Goal: Information Seeking & Learning: Learn about a topic

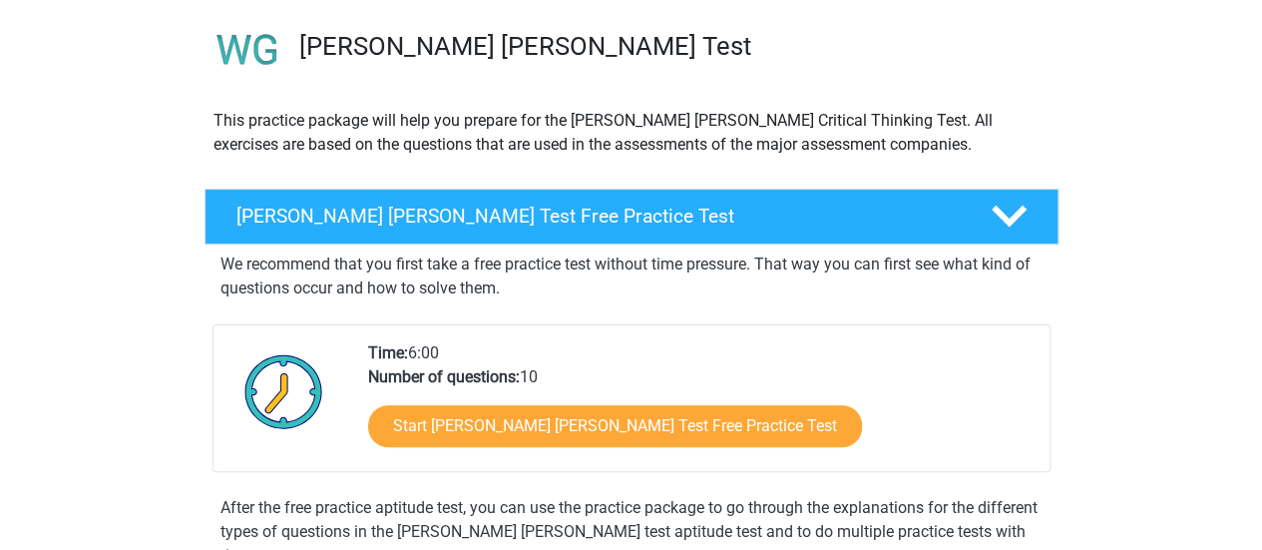
scroll to position [139, 0]
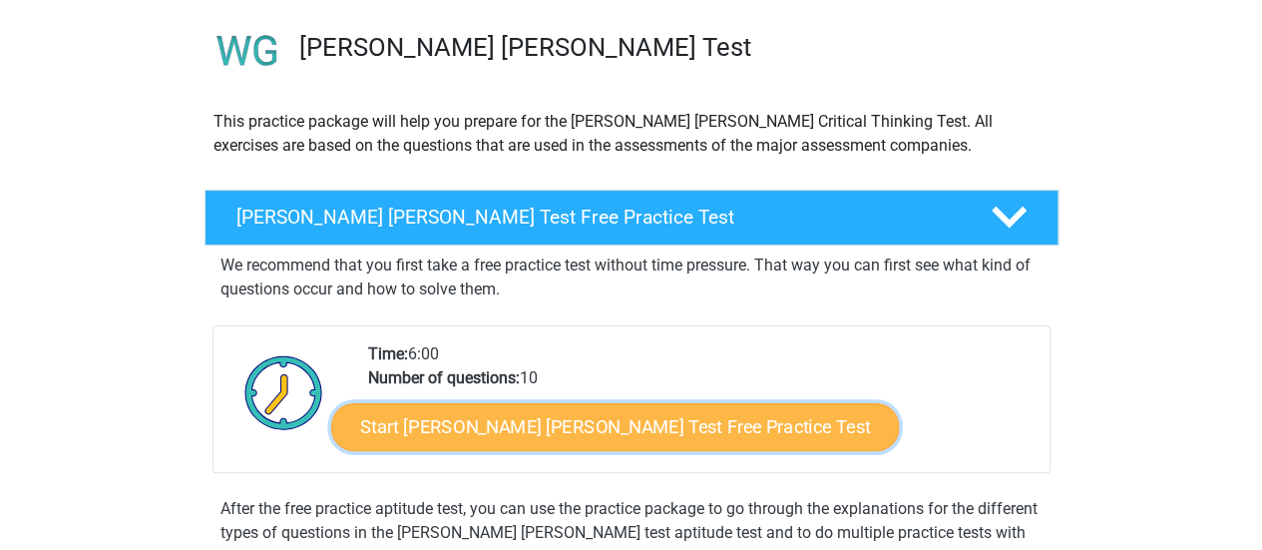
click at [524, 434] on link "Start Watson Glaser Test Free Practice Test" at bounding box center [614, 427] width 567 height 48
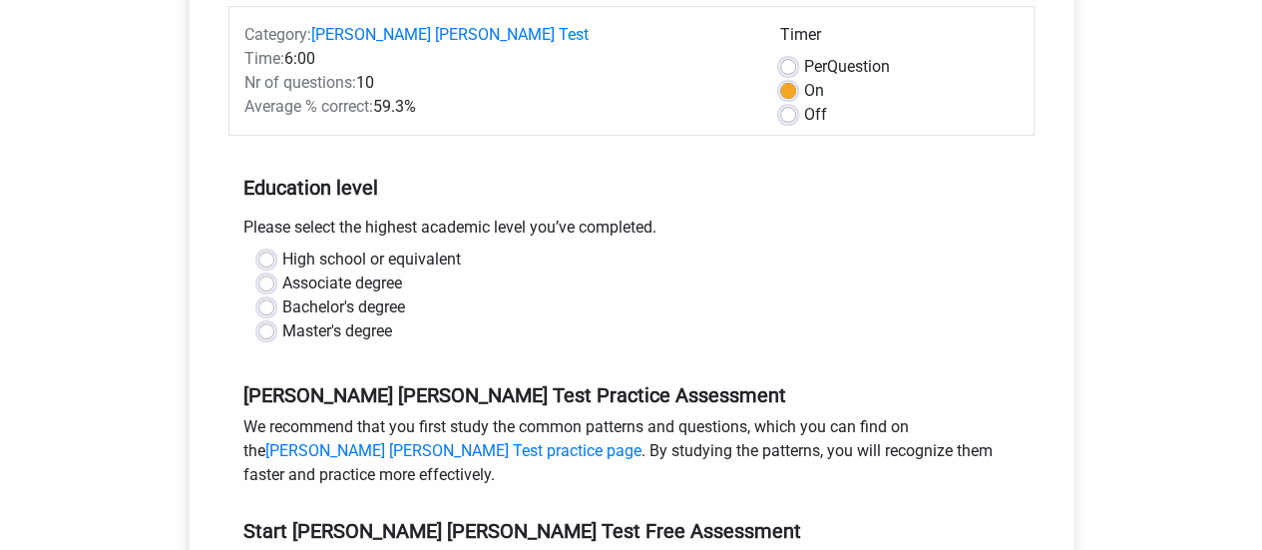
scroll to position [276, 0]
click at [282, 296] on label "Bachelor's degree" at bounding box center [343, 308] width 123 height 24
click at [271, 296] on input "Bachelor's degree" at bounding box center [266, 306] width 16 height 20
radio input "true"
drag, startPoint x: 271, startPoint y: 283, endPoint x: 289, endPoint y: 286, distance: 18.2
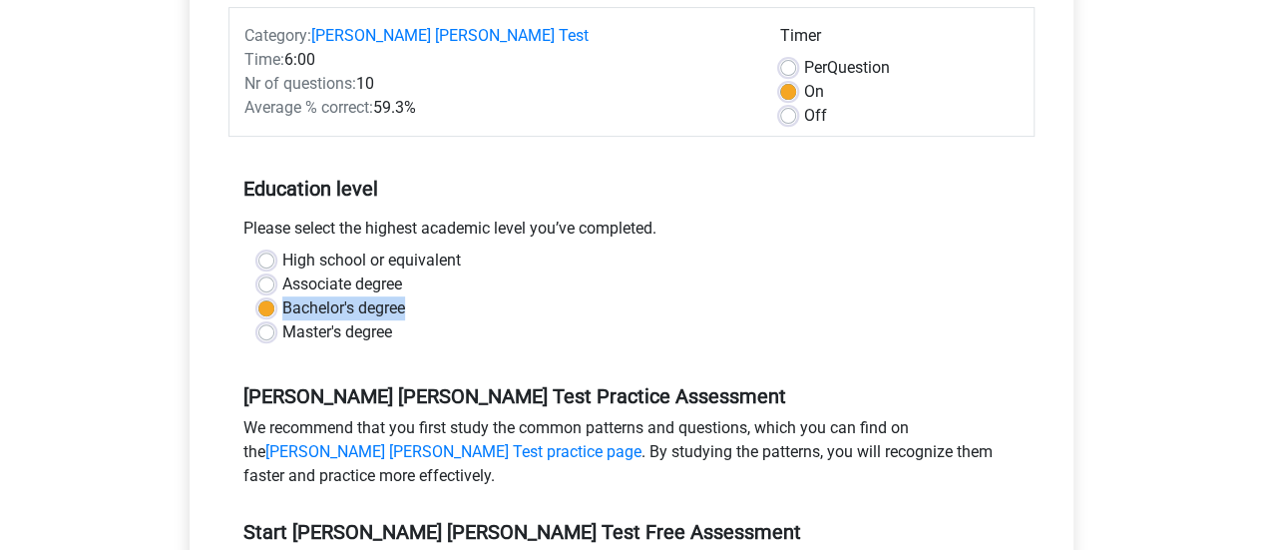
click at [289, 296] on label "Bachelor's degree" at bounding box center [343, 308] width 123 height 24
click at [274, 296] on input "Bachelor's degree" at bounding box center [266, 306] width 16 height 20
click at [289, 296] on label "Bachelor's degree" at bounding box center [343, 308] width 123 height 24
click at [274, 296] on input "Bachelor's degree" at bounding box center [266, 306] width 16 height 20
click at [264, 248] on div "High school or equivalent" at bounding box center [631, 260] width 746 height 24
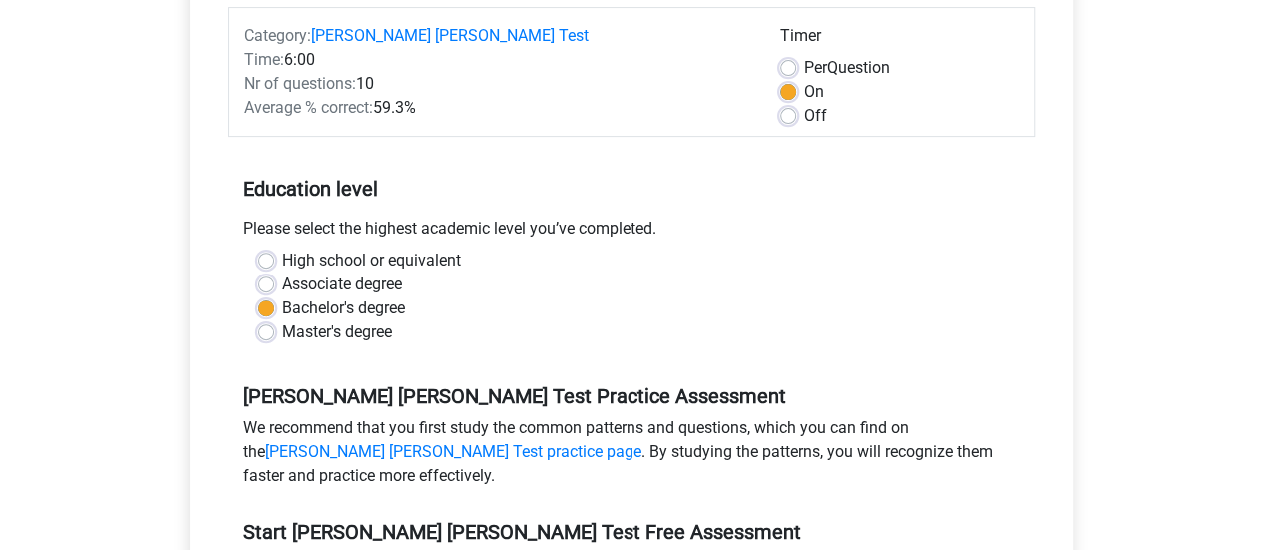
click at [282, 248] on label "High school or equivalent" at bounding box center [371, 260] width 179 height 24
click at [266, 248] on input "High school or equivalent" at bounding box center [266, 258] width 16 height 20
radio input "true"
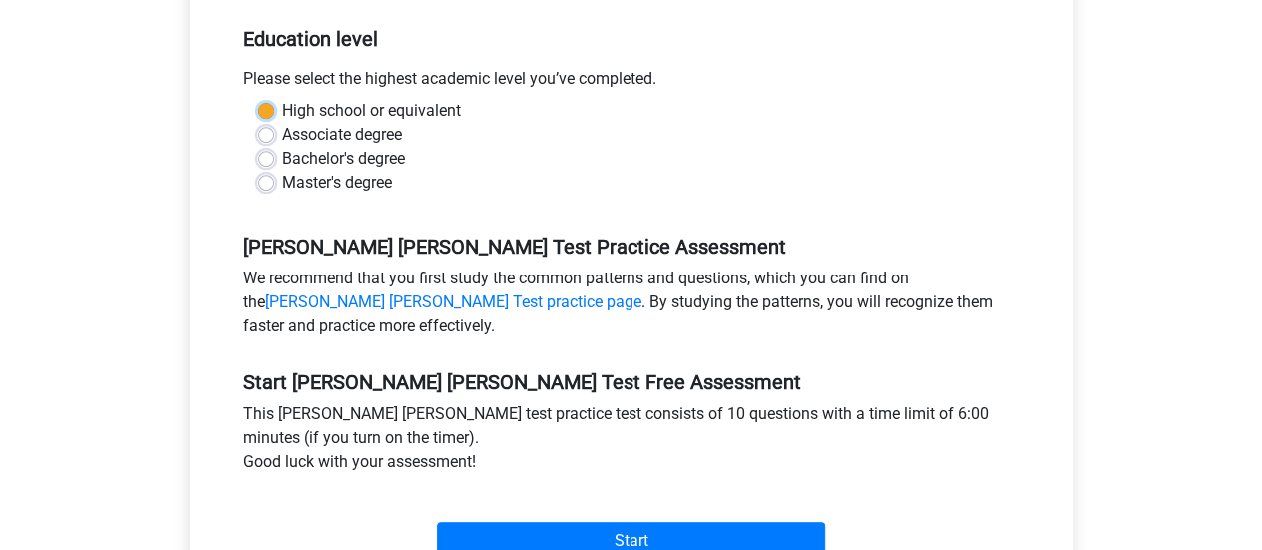
scroll to position [591, 0]
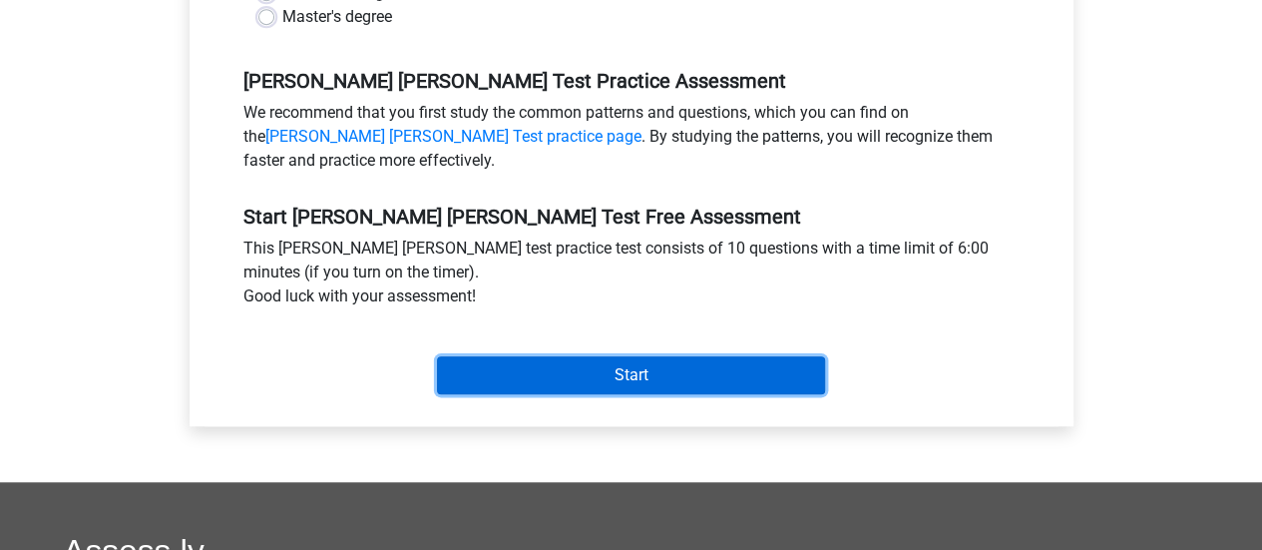
click at [582, 356] on input "Start" at bounding box center [631, 375] width 388 height 38
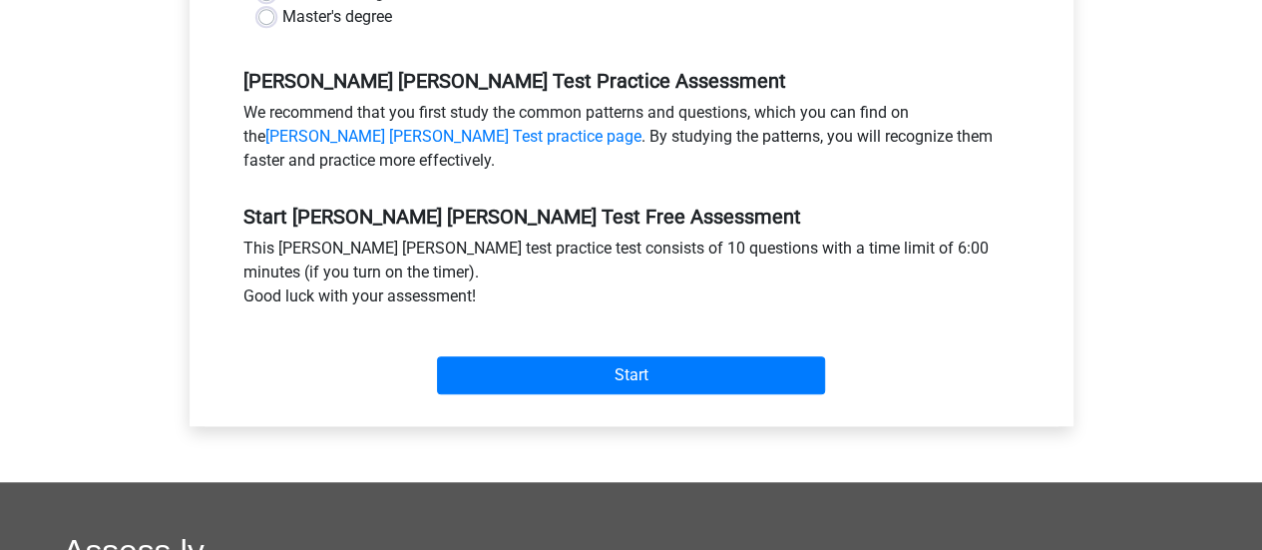
click at [455, 324] on div "Start" at bounding box center [631, 359] width 806 height 70
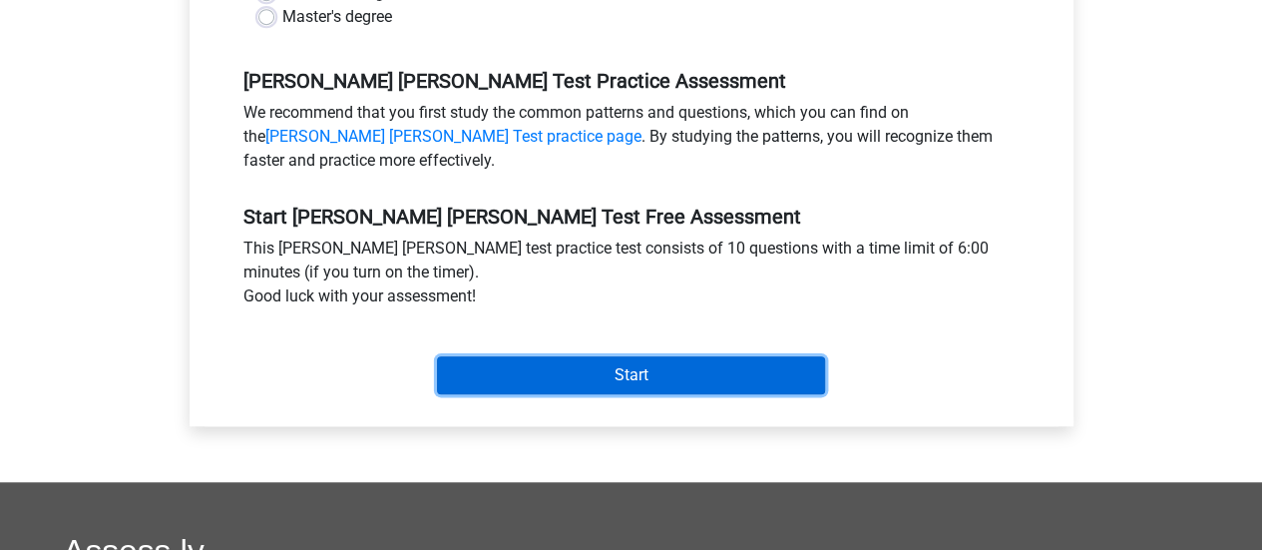
click at [461, 356] on input "Start" at bounding box center [631, 375] width 388 height 38
click at [642, 356] on input "Start" at bounding box center [631, 375] width 388 height 38
click at [676, 356] on input "Start" at bounding box center [631, 375] width 388 height 38
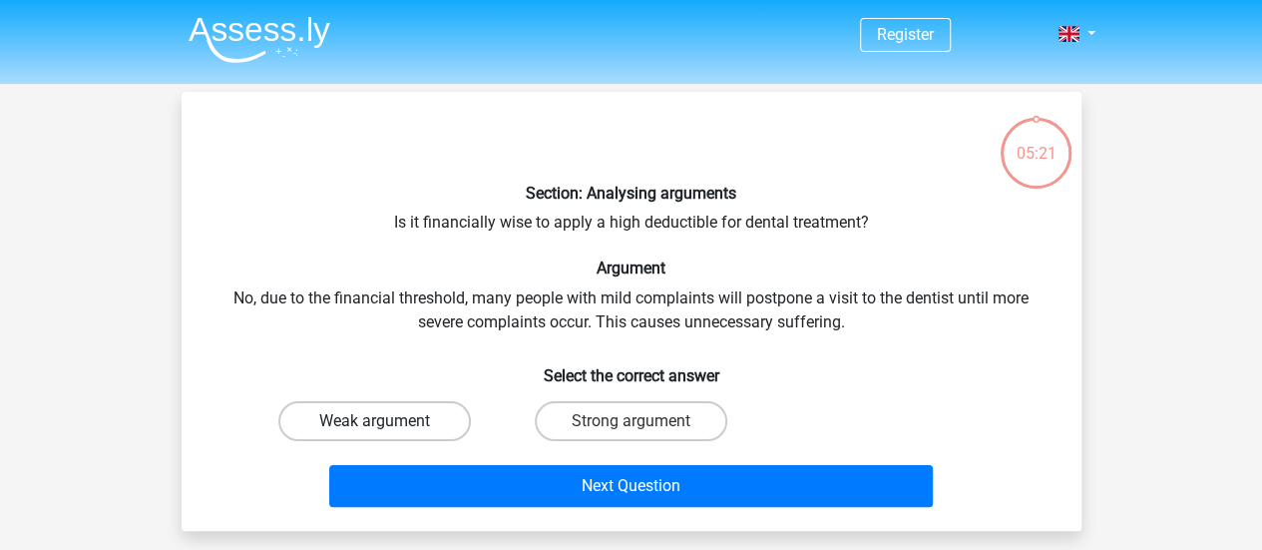
click at [371, 432] on label "Weak argument" at bounding box center [374, 421] width 192 height 40
click at [374, 432] on input "Weak argument" at bounding box center [380, 427] width 13 height 13
radio input "true"
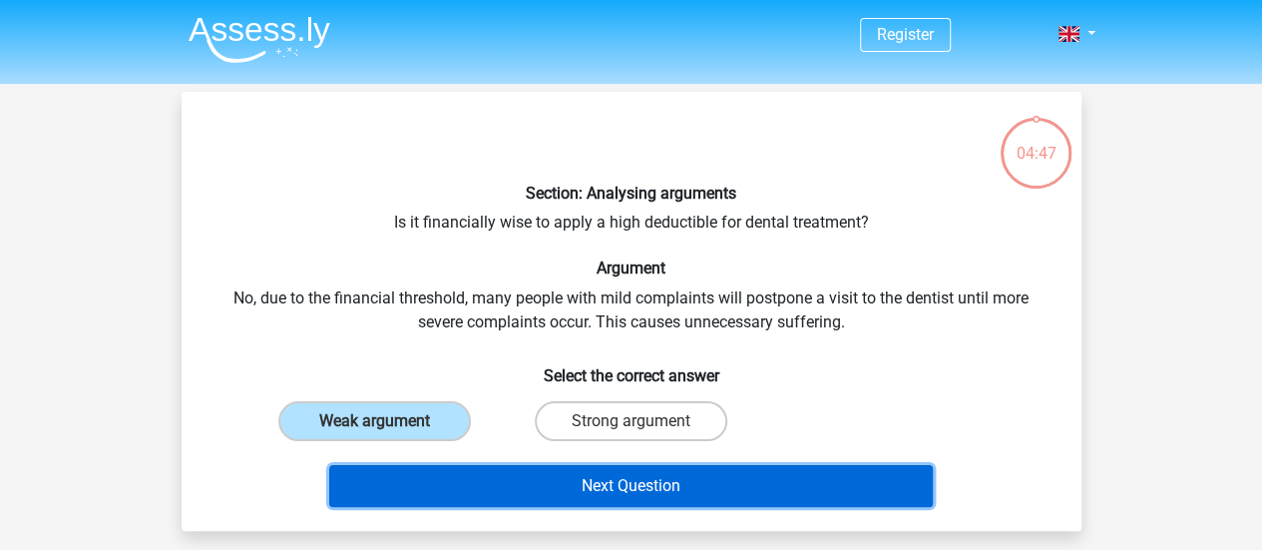
click at [543, 503] on button "Next Question" at bounding box center [630, 486] width 603 height 42
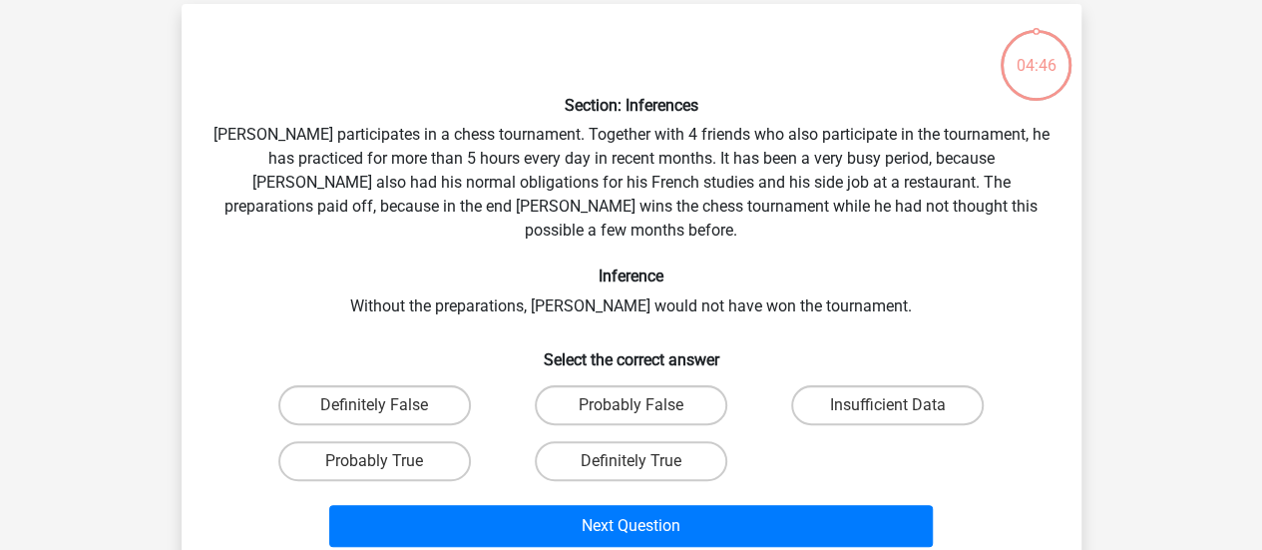
scroll to position [92, 0]
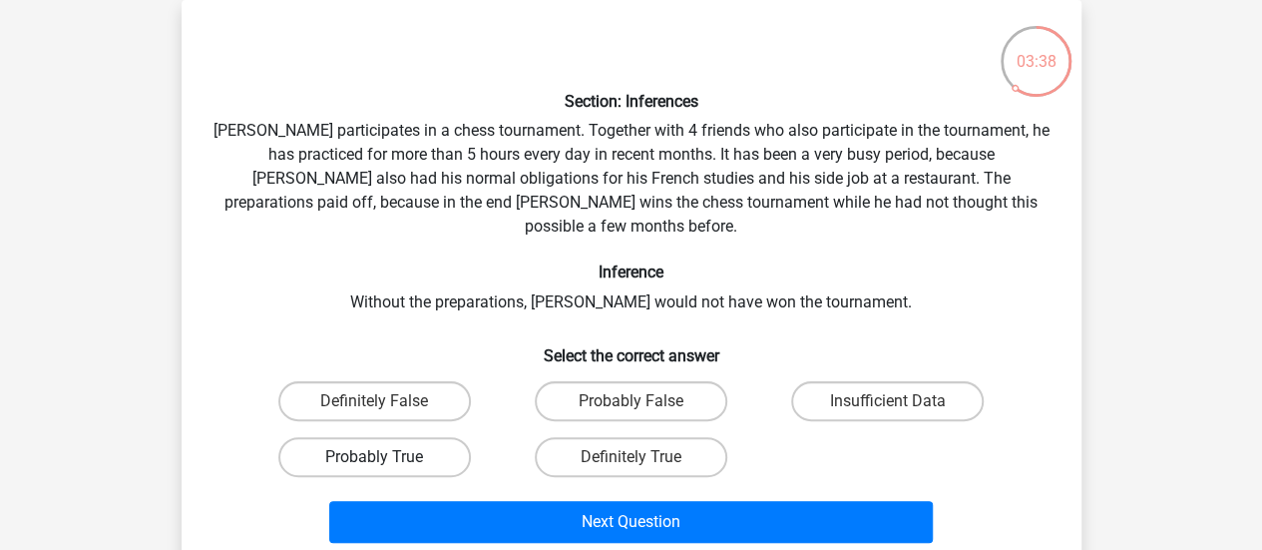
click at [419, 437] on label "Probably True" at bounding box center [374, 457] width 192 height 40
click at [387, 457] on input "Probably True" at bounding box center [380, 463] width 13 height 13
radio input "true"
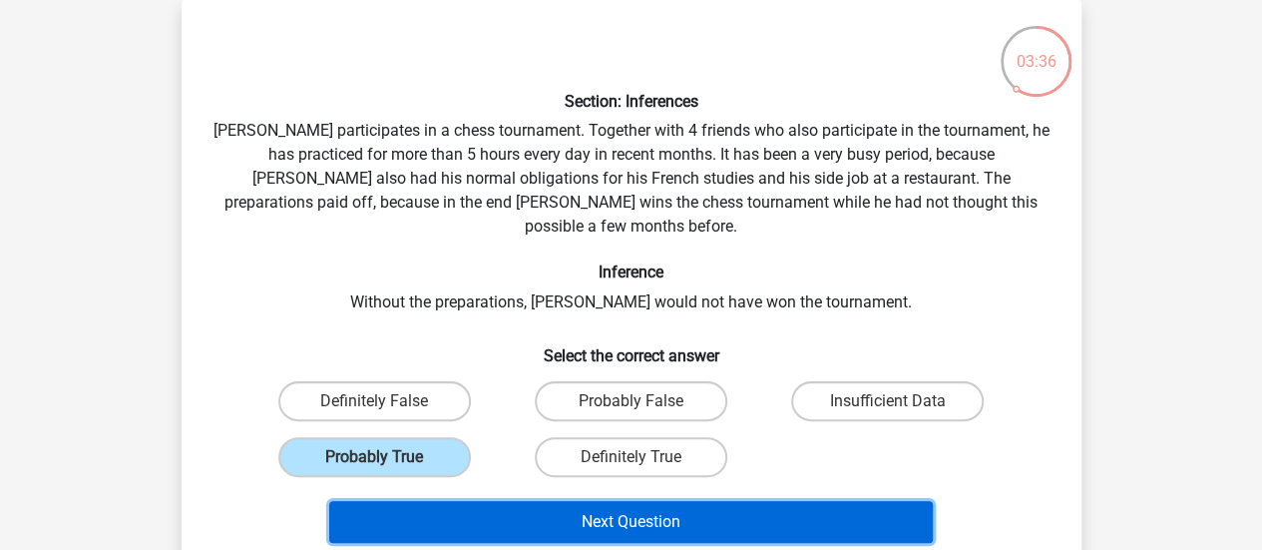
click at [475, 501] on button "Next Question" at bounding box center [630, 522] width 603 height 42
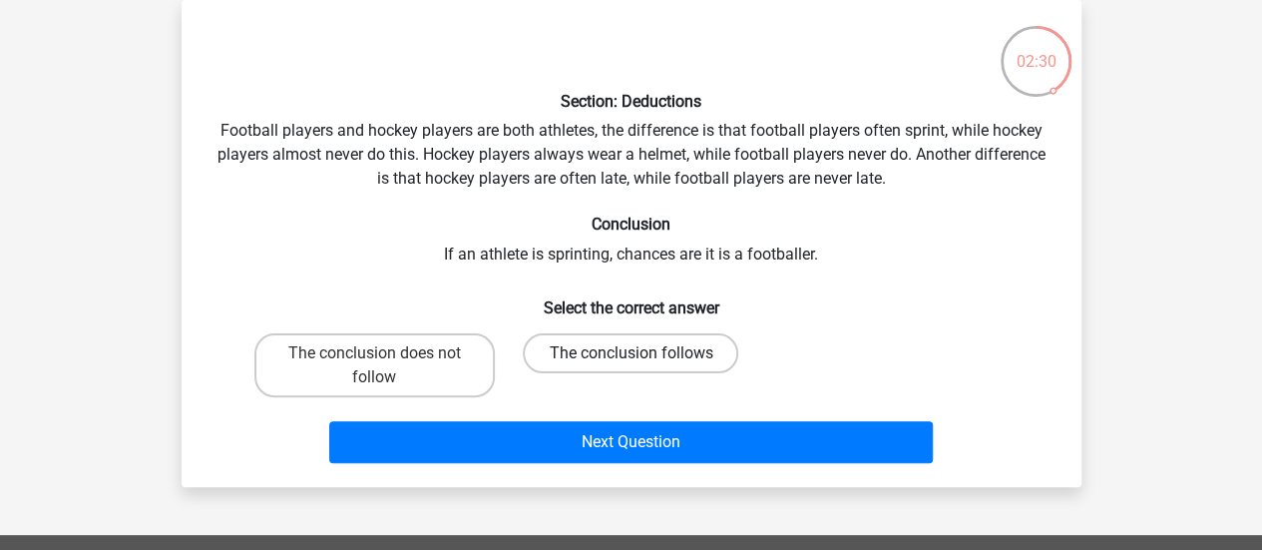
click at [672, 364] on label "The conclusion follows" at bounding box center [630, 353] width 215 height 40
click at [643, 364] on input "The conclusion follows" at bounding box center [636, 359] width 13 height 13
radio input "true"
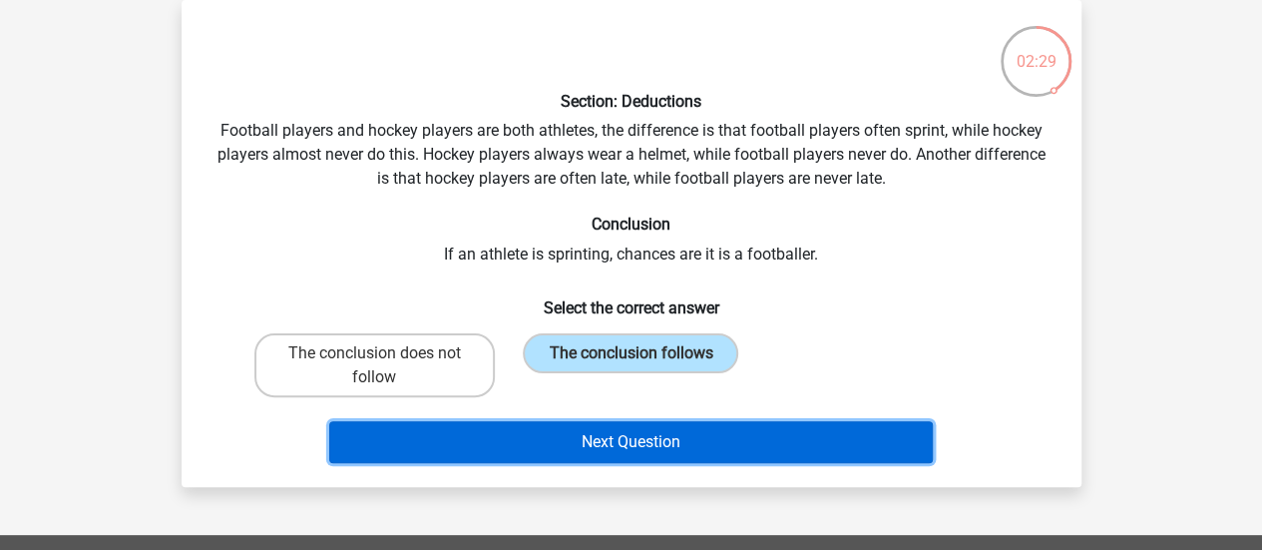
click at [688, 450] on button "Next Question" at bounding box center [630, 442] width 603 height 42
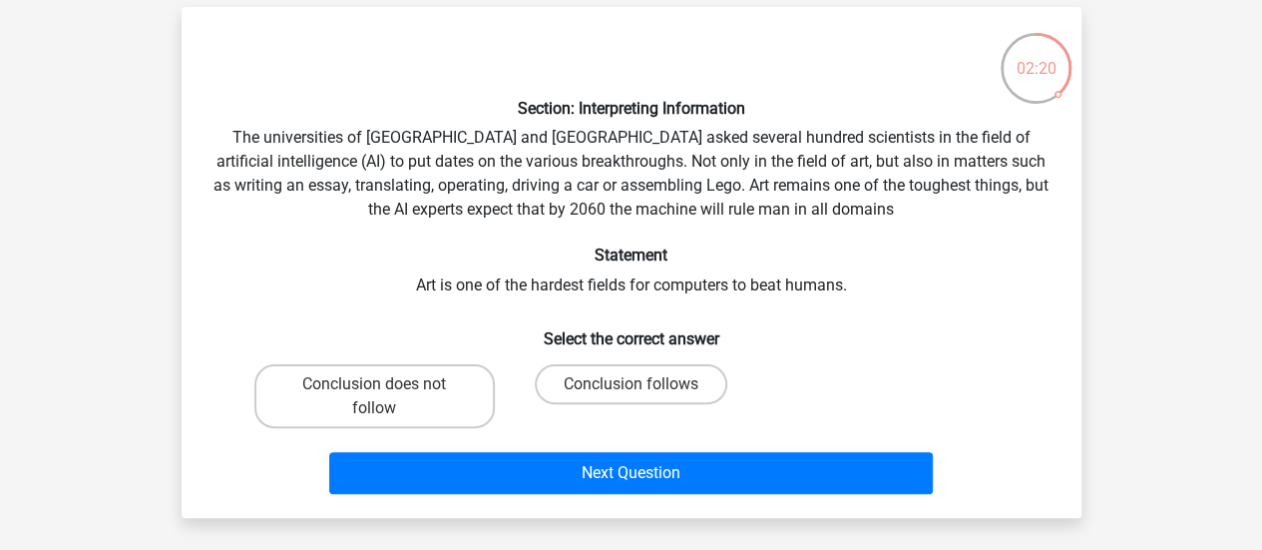
scroll to position [86, 0]
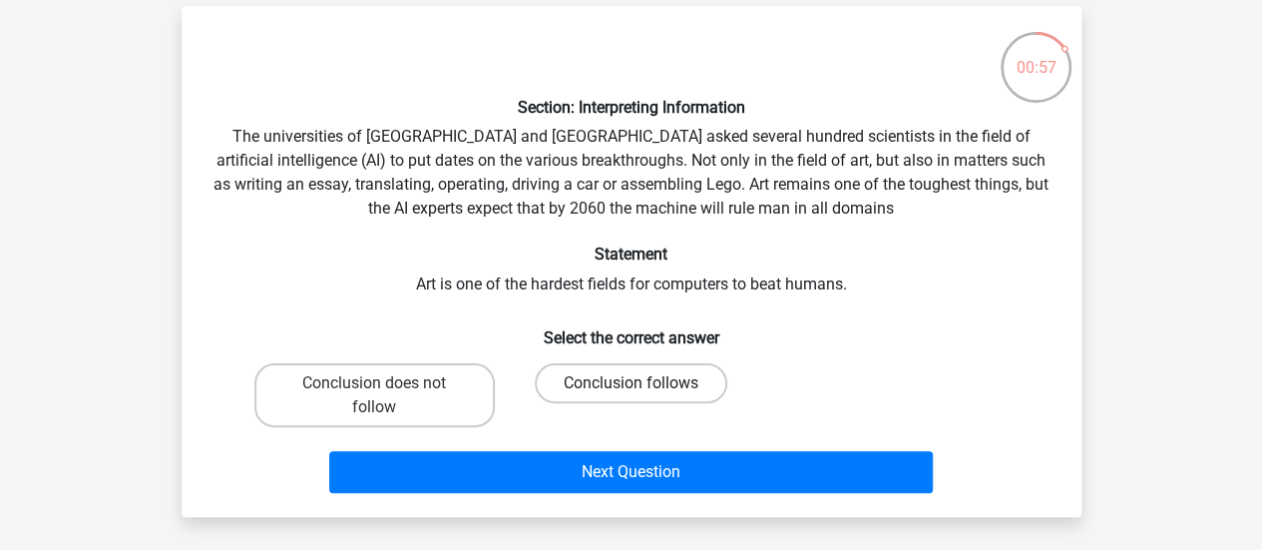
click at [608, 384] on label "Conclusion follows" at bounding box center [631, 383] width 192 height 40
click at [630, 384] on input "Conclusion follows" at bounding box center [636, 389] width 13 height 13
radio input "true"
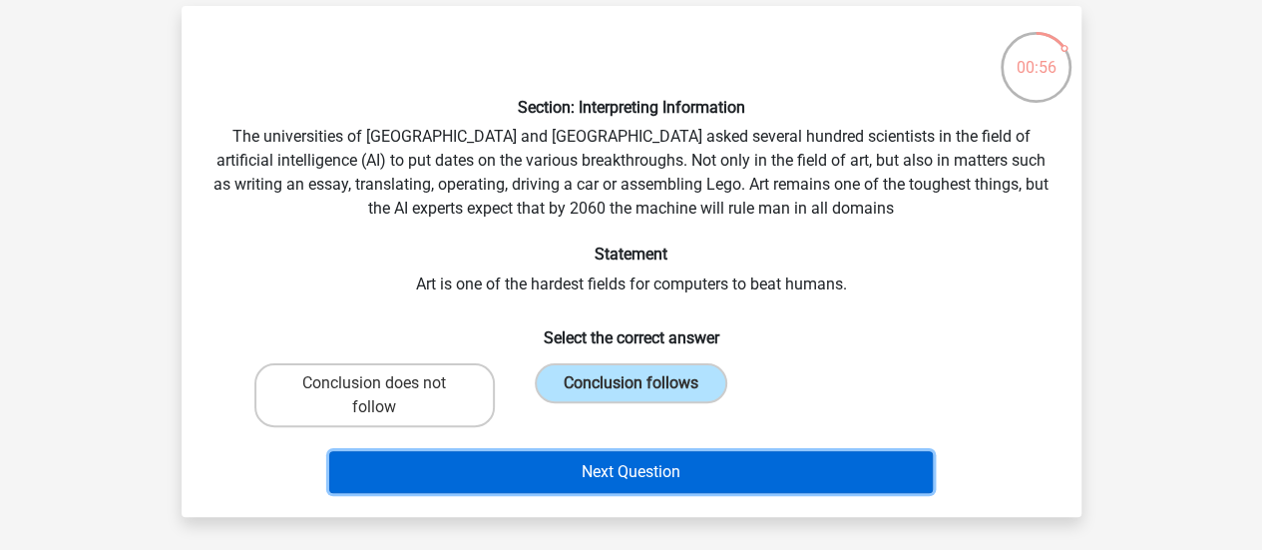
click at [634, 482] on button "Next Question" at bounding box center [630, 472] width 603 height 42
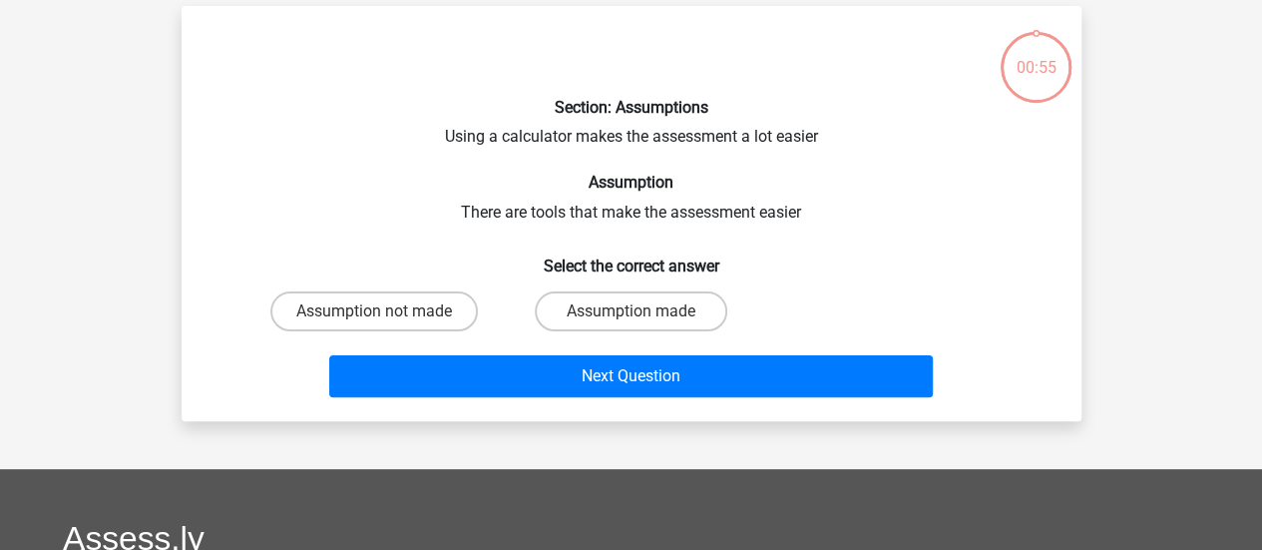
scroll to position [92, 0]
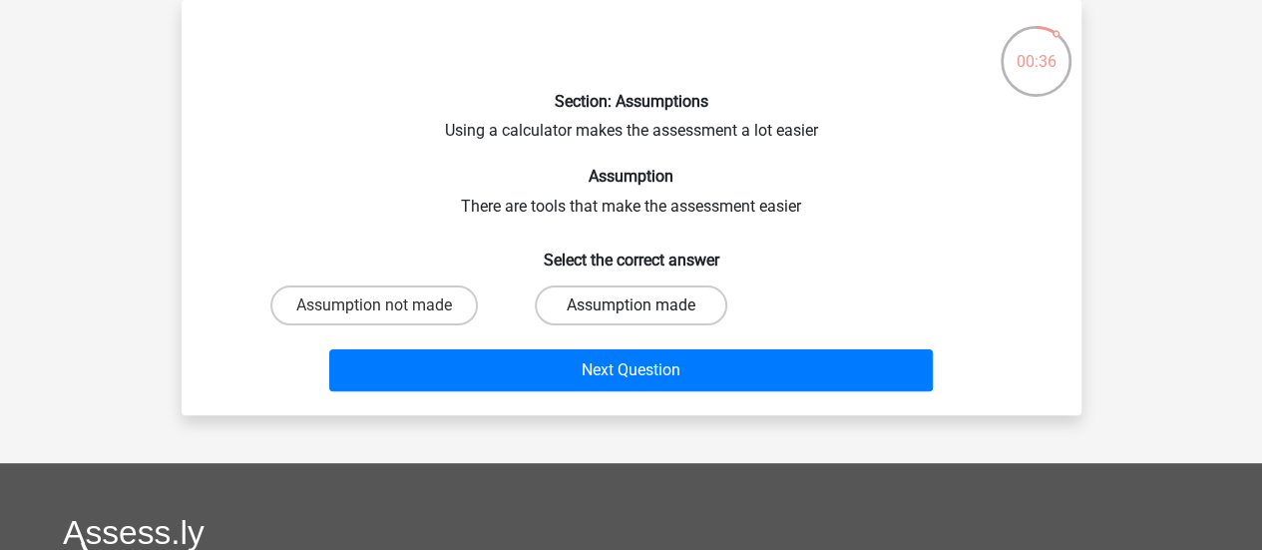
click at [597, 296] on label "Assumption made" at bounding box center [631, 305] width 192 height 40
click at [630, 305] on input "Assumption made" at bounding box center [636, 311] width 13 height 13
radio input "true"
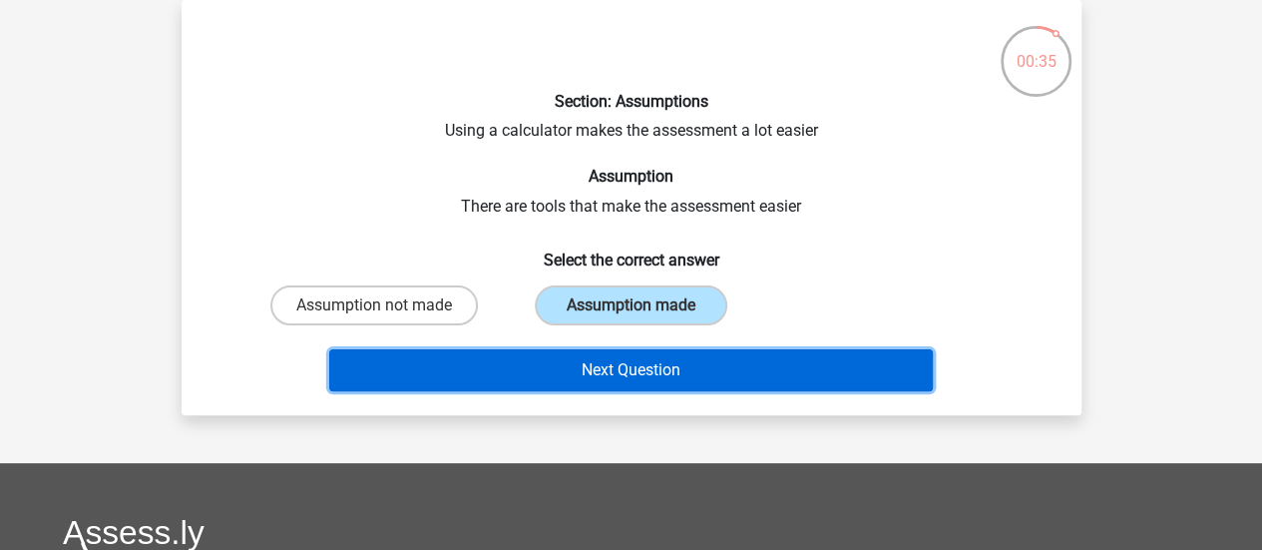
click at [602, 360] on button "Next Question" at bounding box center [630, 370] width 603 height 42
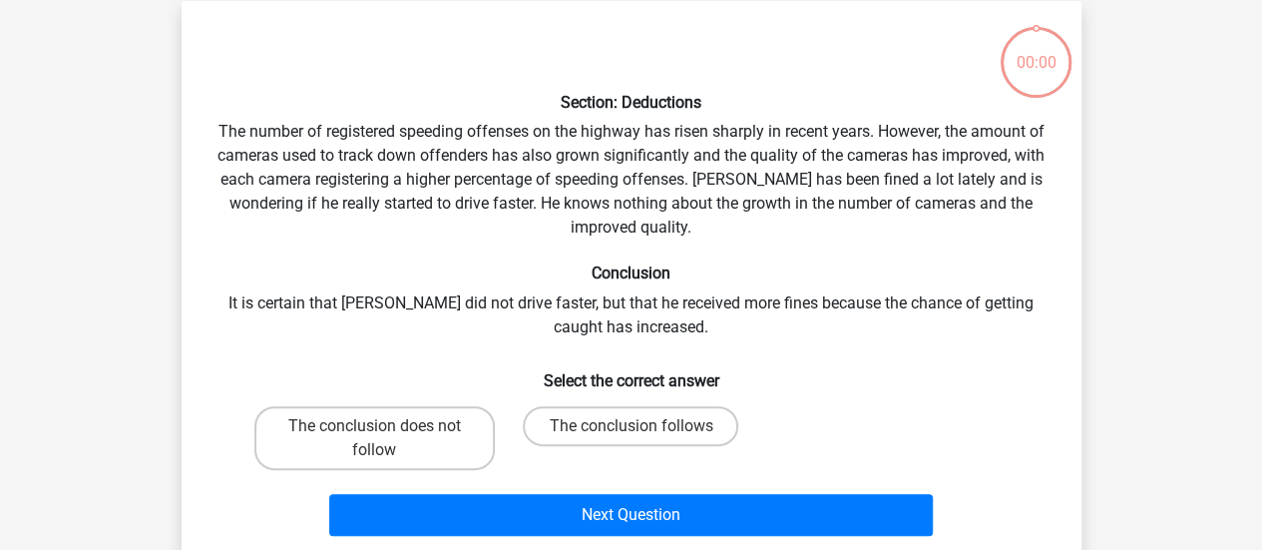
scroll to position [90, 0]
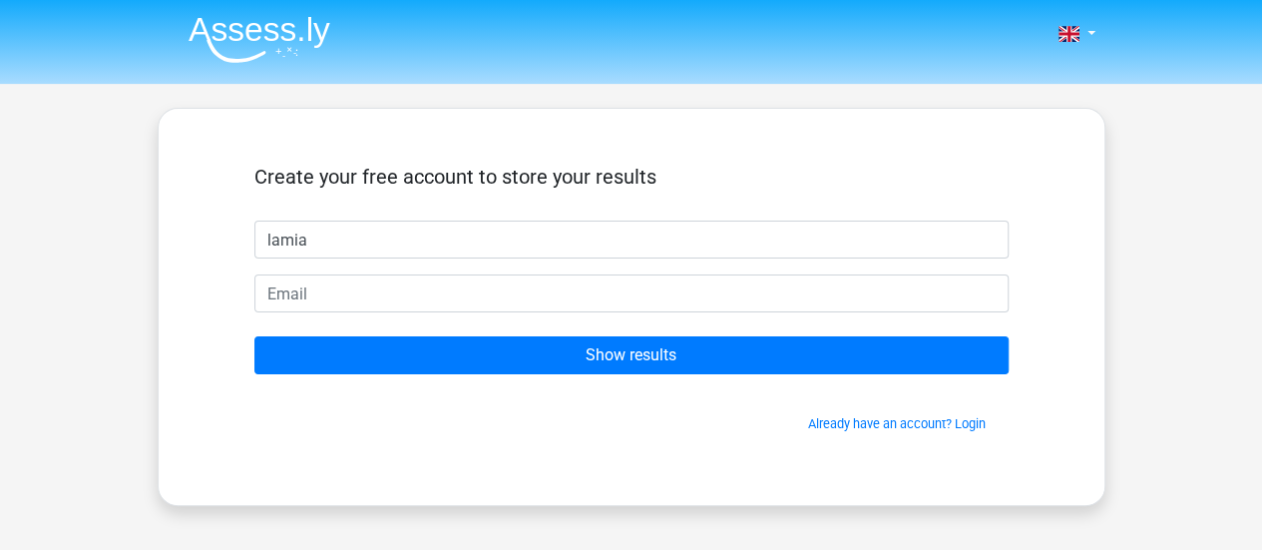
type input "lamia"
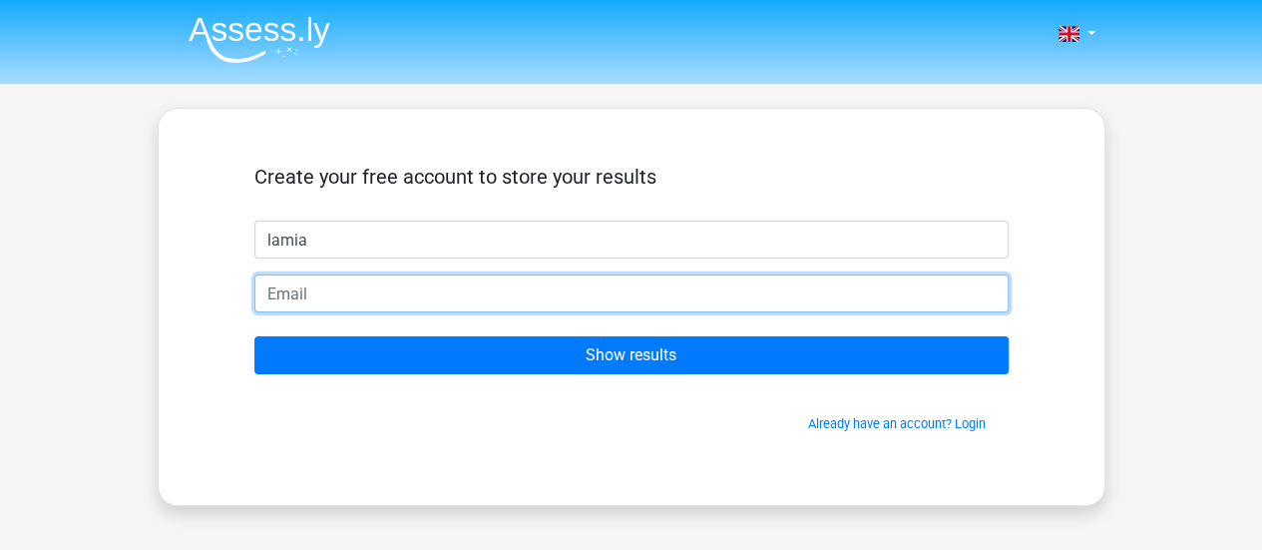
click at [658, 298] on input "email" at bounding box center [631, 293] width 754 height 38
type input "[EMAIL_ADDRESS][DOMAIN_NAME]"
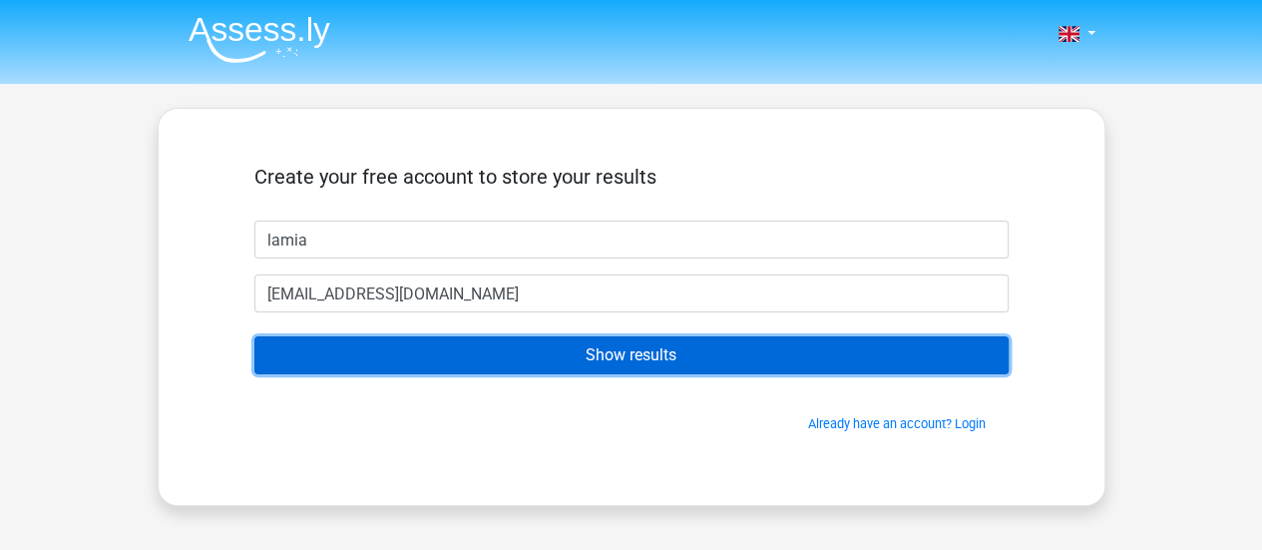
click at [485, 358] on input "Show results" at bounding box center [631, 355] width 754 height 38
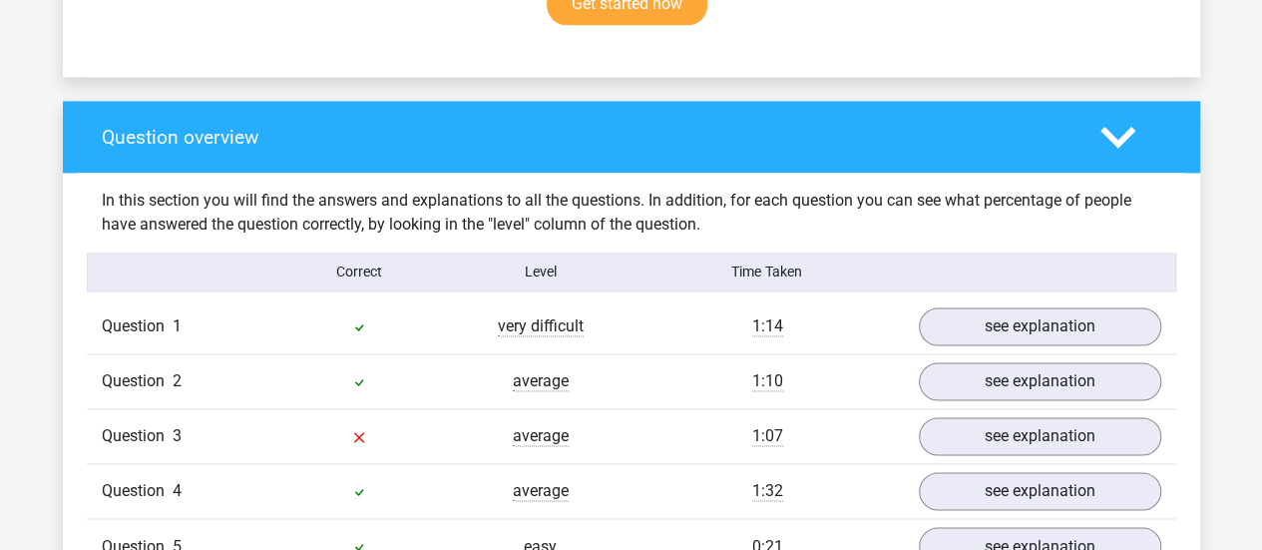
scroll to position [1391, 0]
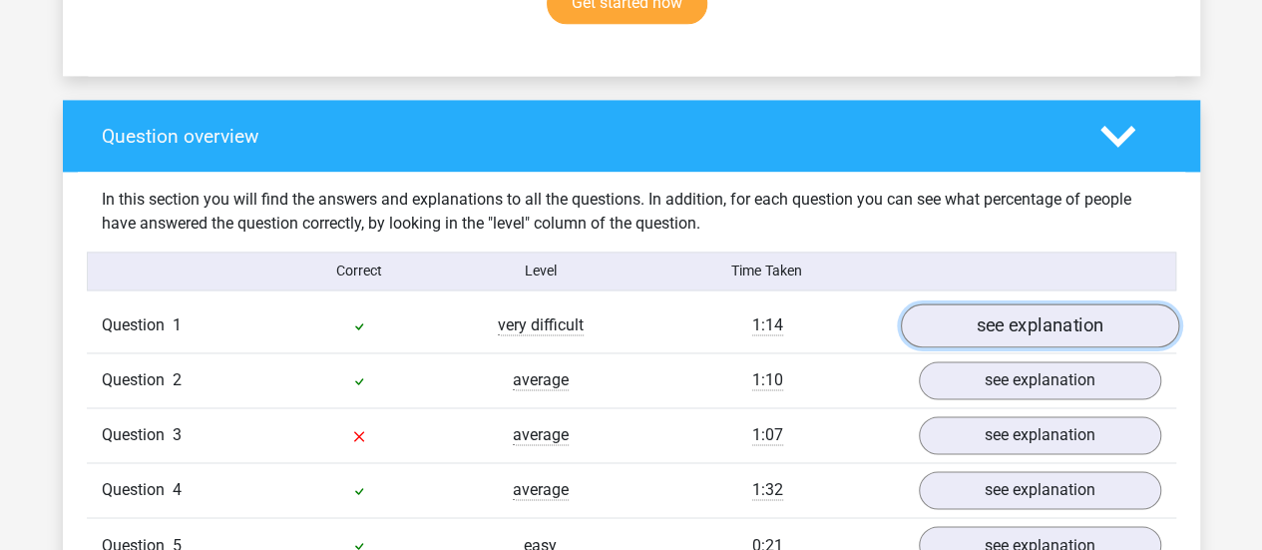
click at [1059, 303] on link "see explanation" at bounding box center [1039, 325] width 278 height 44
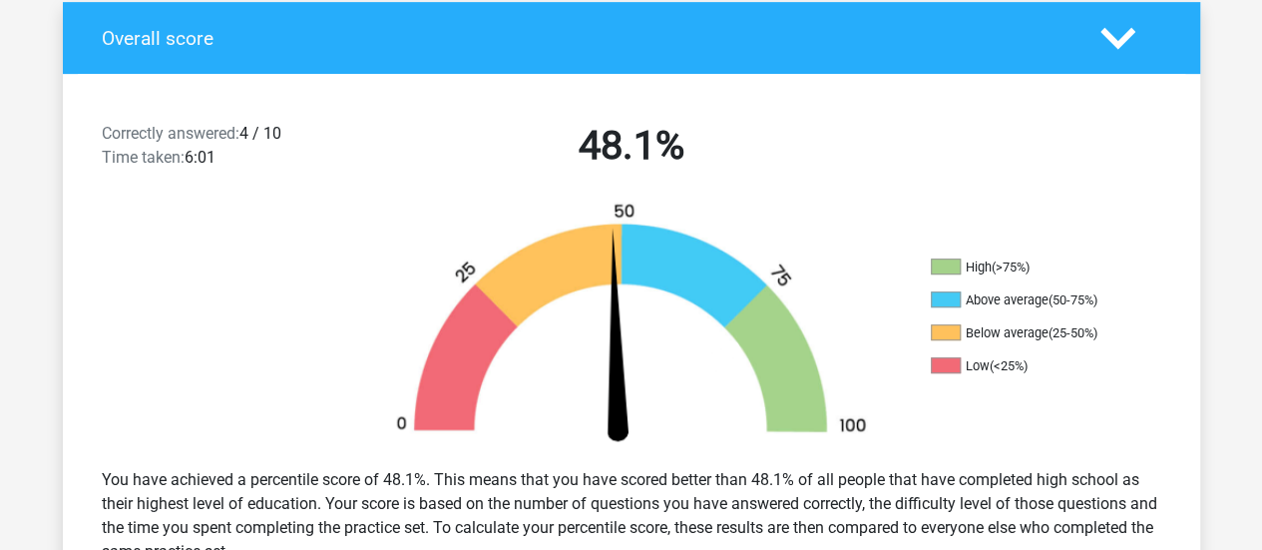
scroll to position [400, 0]
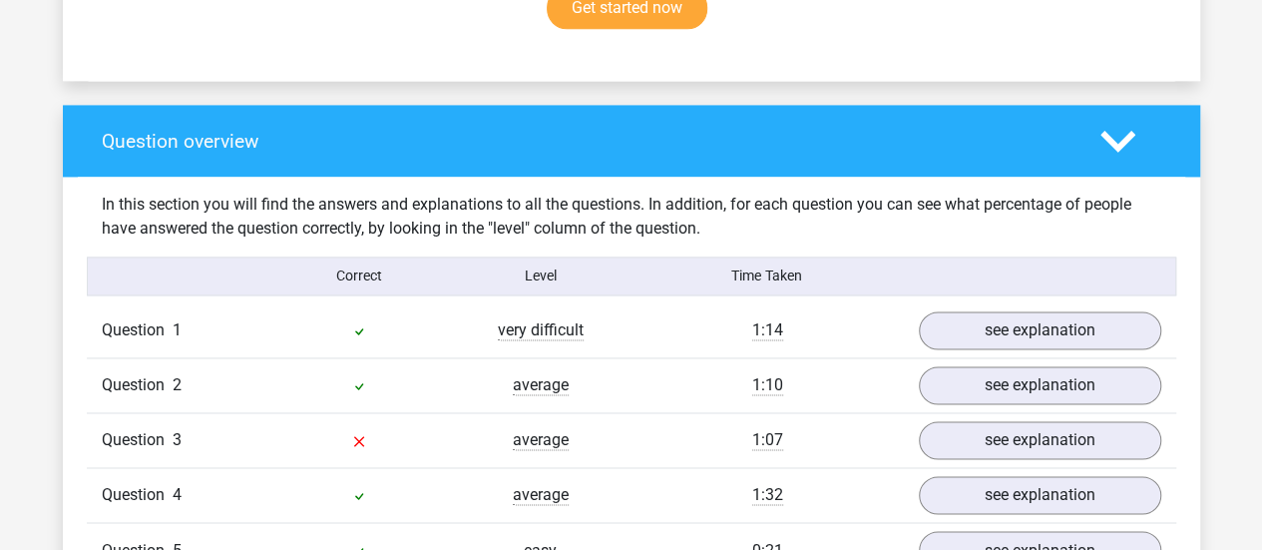
scroll to position [1389, 0]
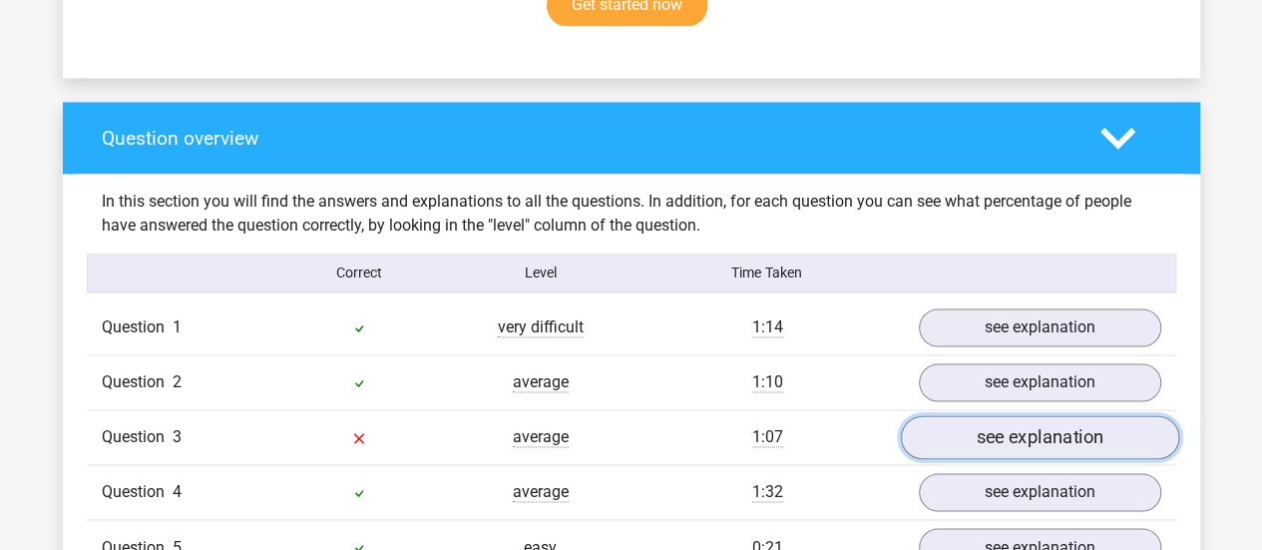
click at [996, 422] on link "see explanation" at bounding box center [1039, 437] width 278 height 44
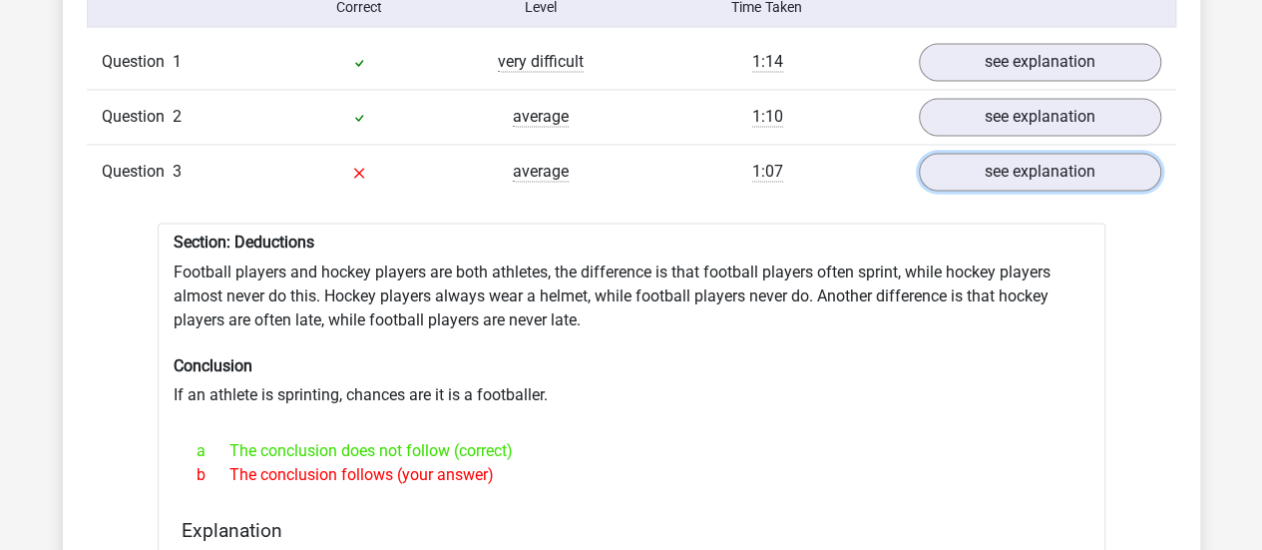
scroll to position [1656, 0]
click at [1006, 149] on link "see explanation" at bounding box center [1039, 171] width 278 height 44
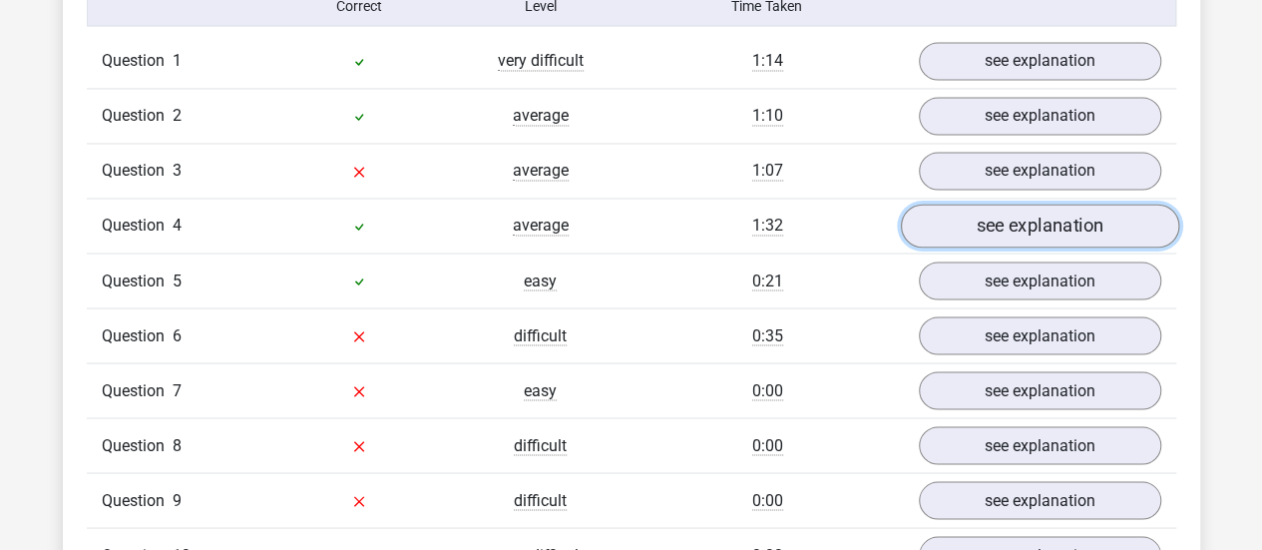
click at [973, 203] on link "see explanation" at bounding box center [1039, 225] width 278 height 44
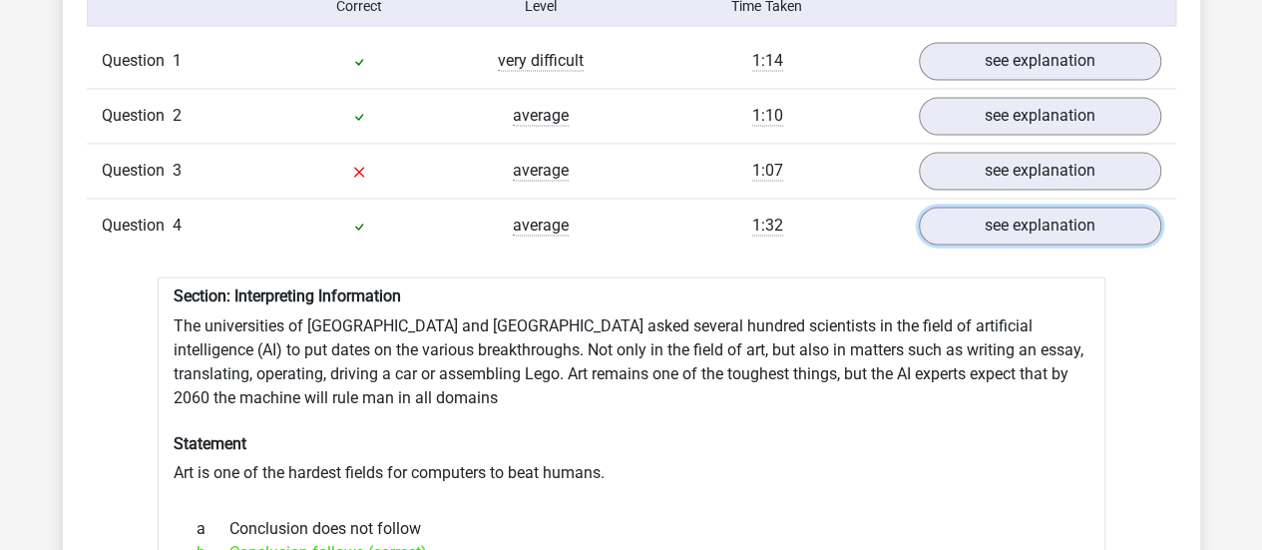
scroll to position [1678, 0]
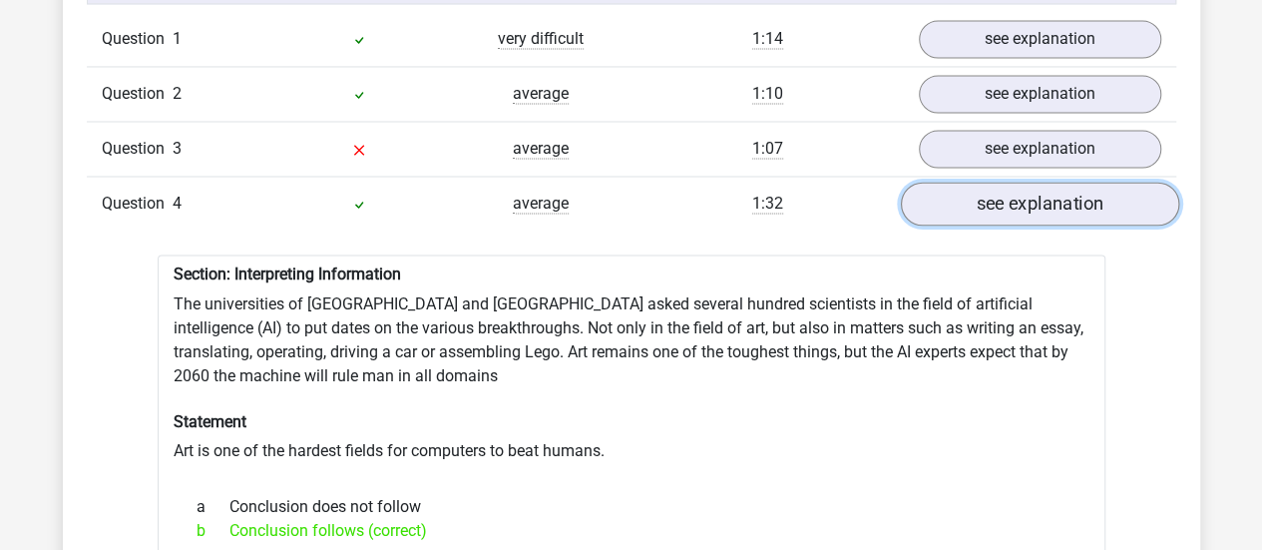
click at [975, 198] on link "see explanation" at bounding box center [1039, 204] width 278 height 44
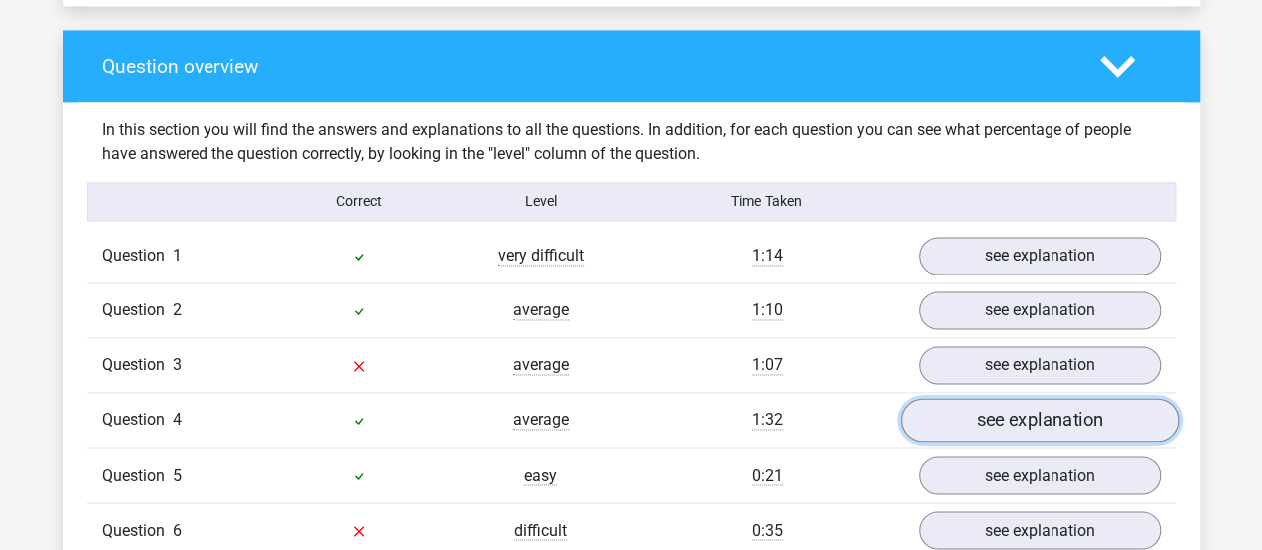
scroll to position [1457, 0]
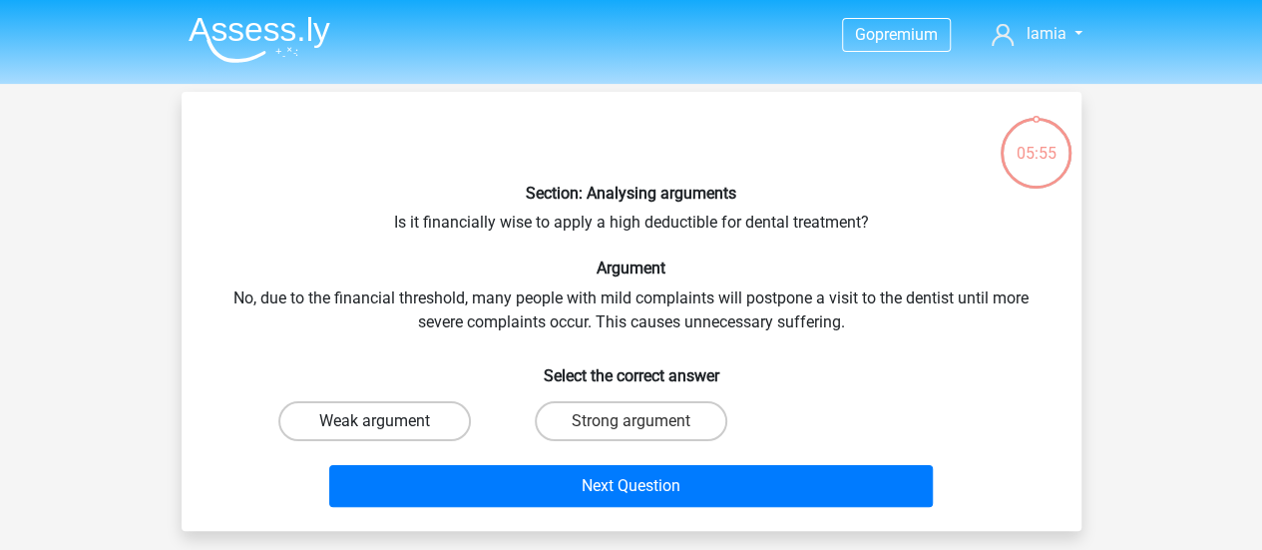
click at [412, 422] on label "Weak argument" at bounding box center [374, 421] width 192 height 40
click at [387, 422] on input "Weak argument" at bounding box center [380, 427] width 13 height 13
radio input "true"
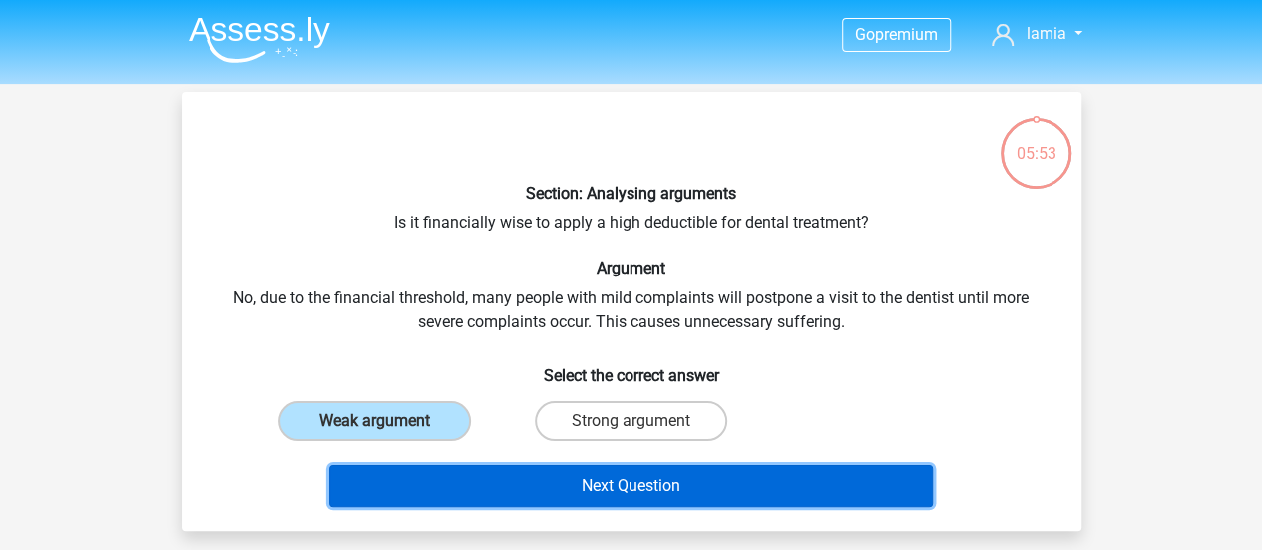
click at [431, 470] on button "Next Question" at bounding box center [630, 486] width 603 height 42
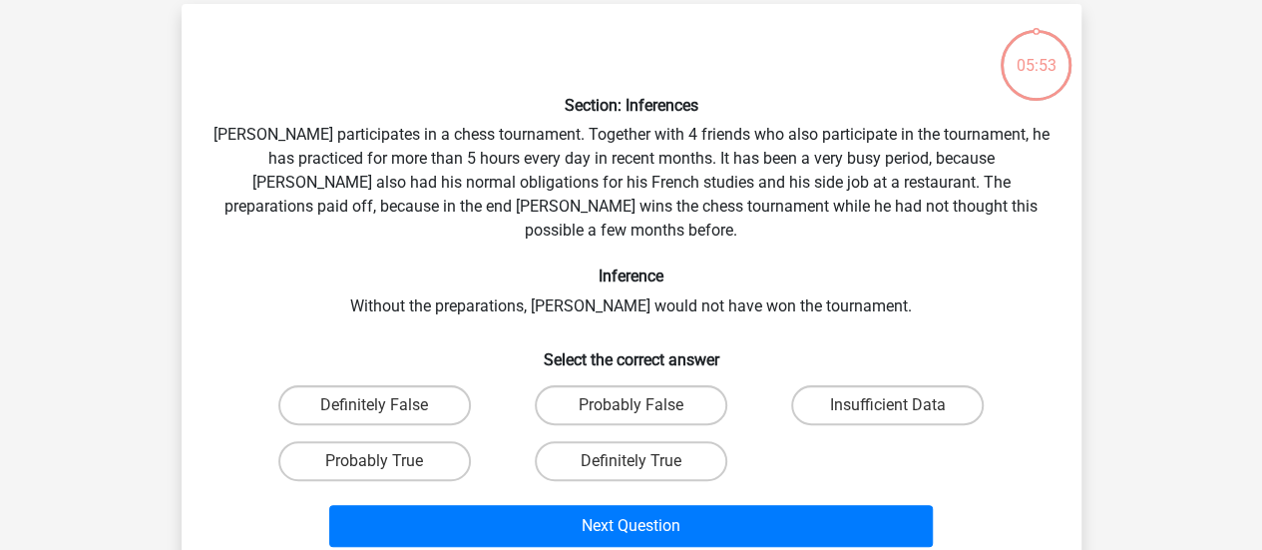
scroll to position [92, 0]
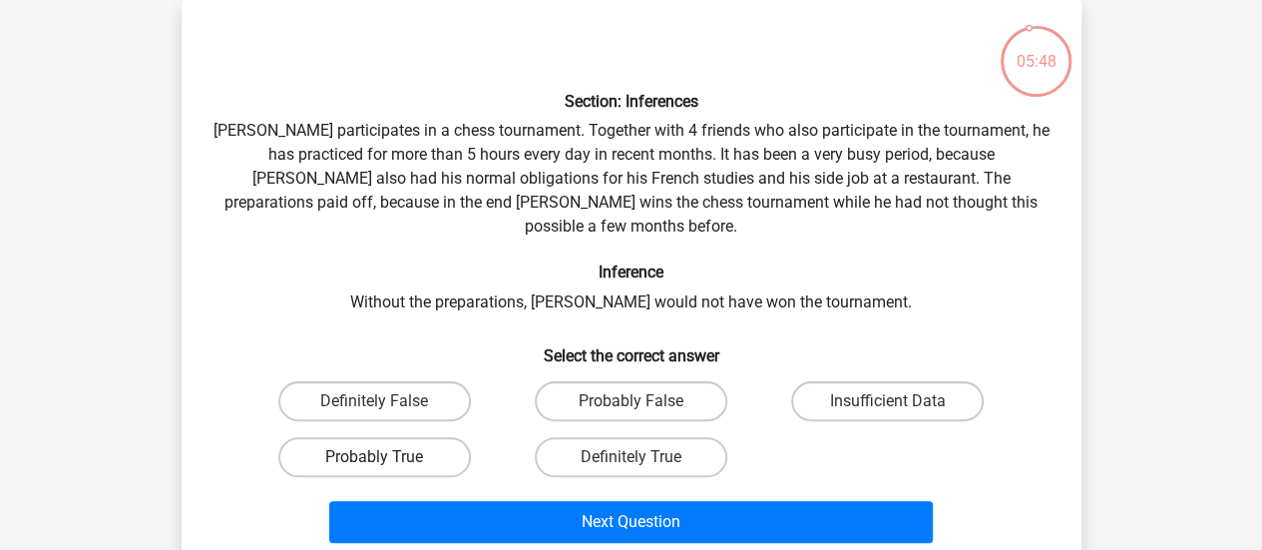
click at [388, 438] on label "Probably True" at bounding box center [374, 457] width 192 height 40
click at [387, 457] on input "Probably True" at bounding box center [380, 463] width 13 height 13
radio input "true"
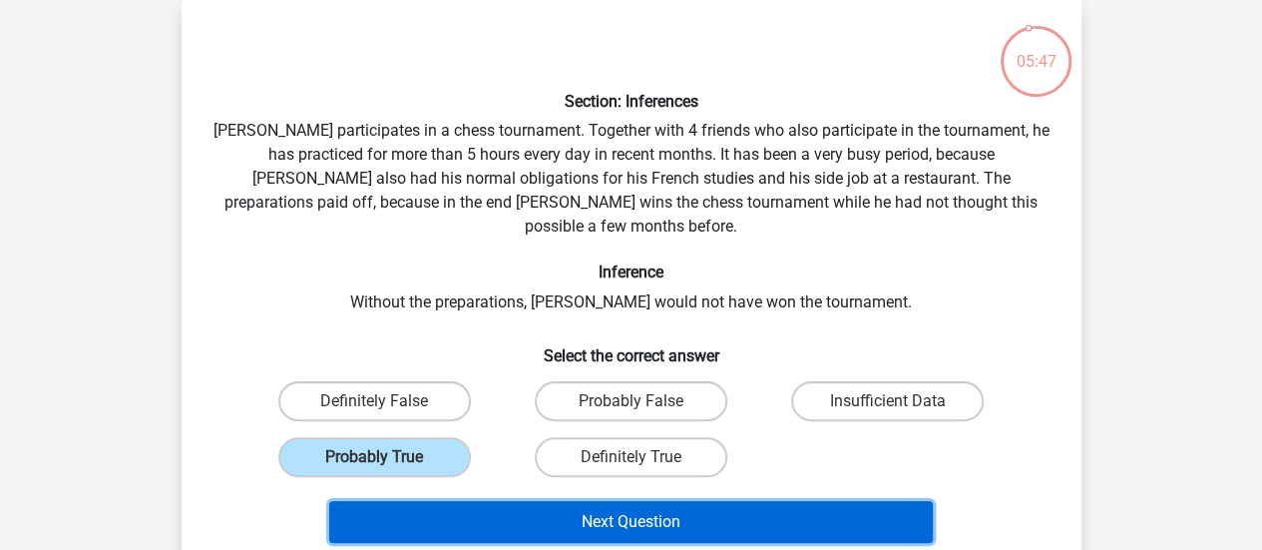
click at [452, 501] on button "Next Question" at bounding box center [630, 522] width 603 height 42
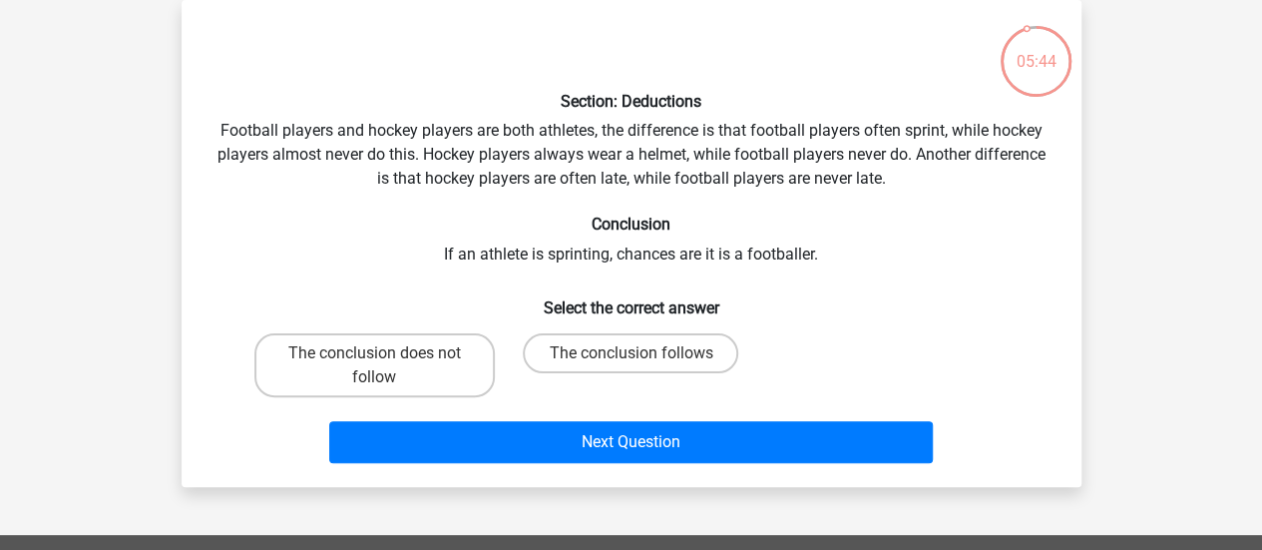
click at [635, 355] on input "The conclusion follows" at bounding box center [636, 359] width 13 height 13
radio input "true"
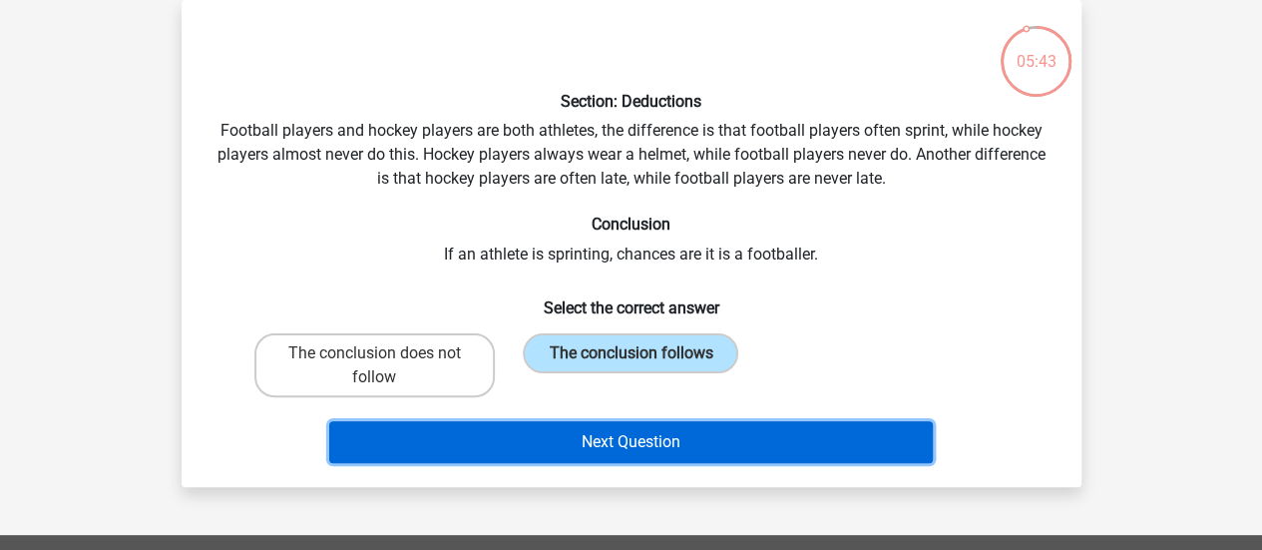
click at [602, 444] on button "Next Question" at bounding box center [630, 442] width 603 height 42
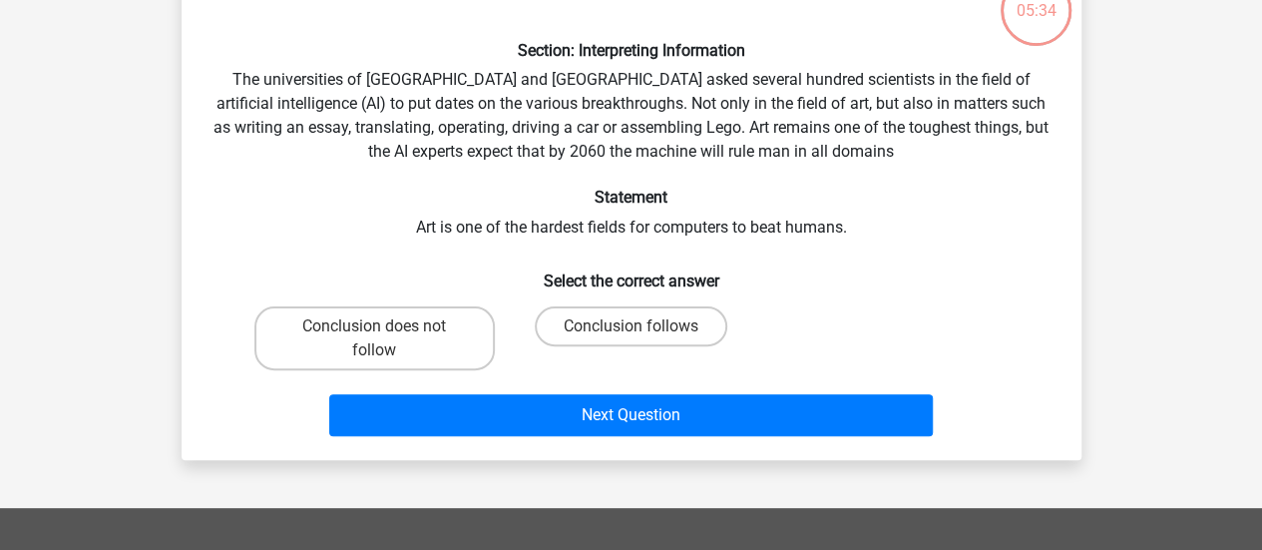
scroll to position [151, 0]
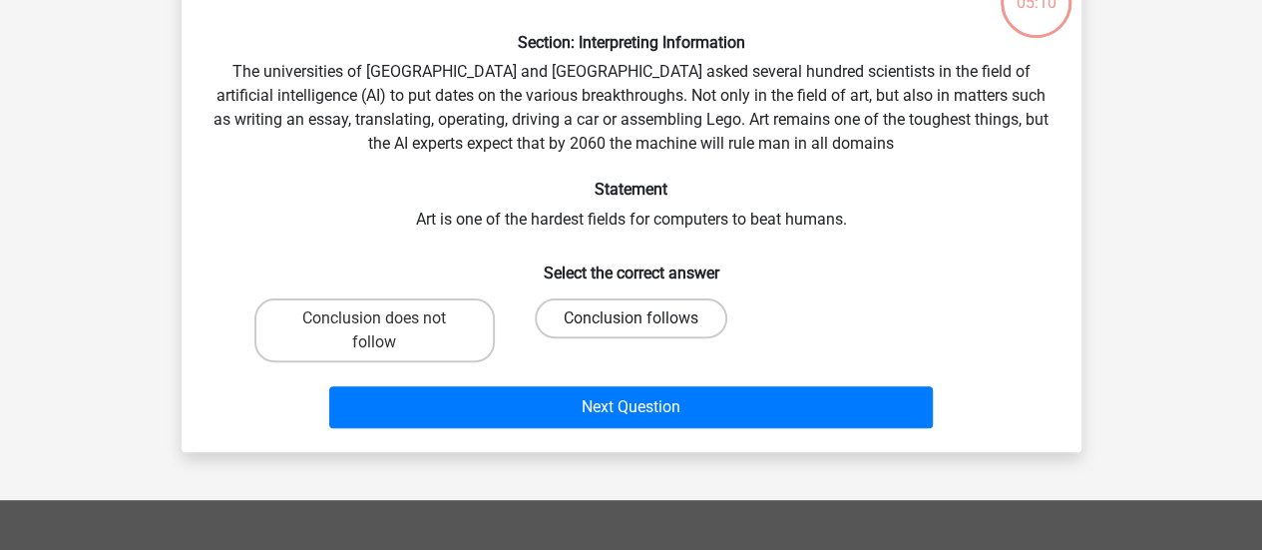
click at [672, 319] on label "Conclusion follows" at bounding box center [631, 318] width 192 height 40
click at [643, 319] on input "Conclusion follows" at bounding box center [636, 324] width 13 height 13
radio input "true"
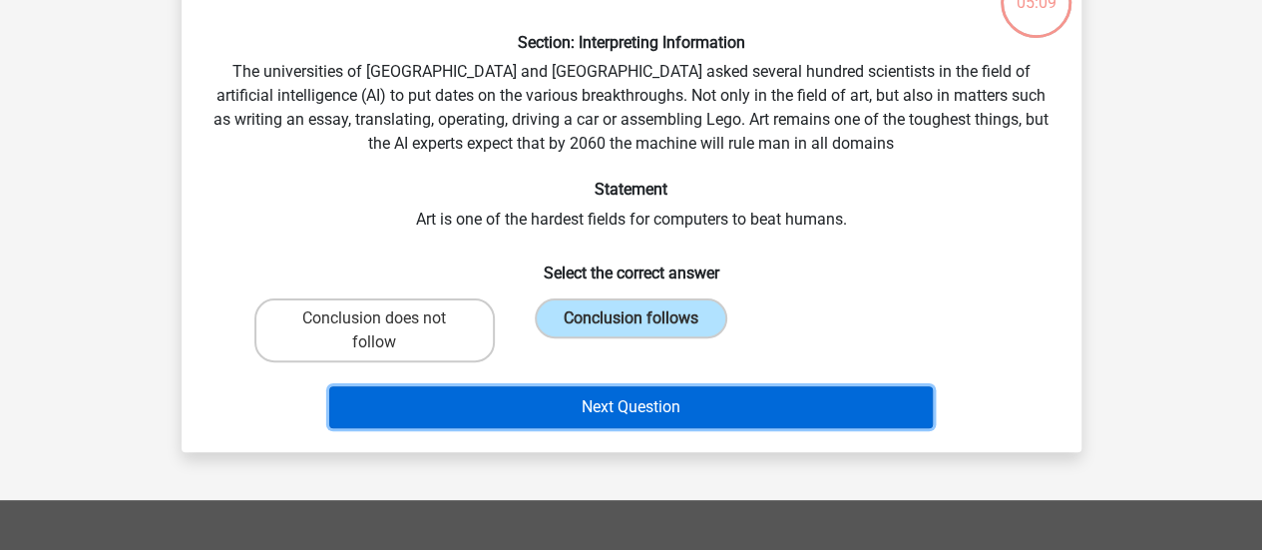
click at [634, 415] on button "Next Question" at bounding box center [630, 407] width 603 height 42
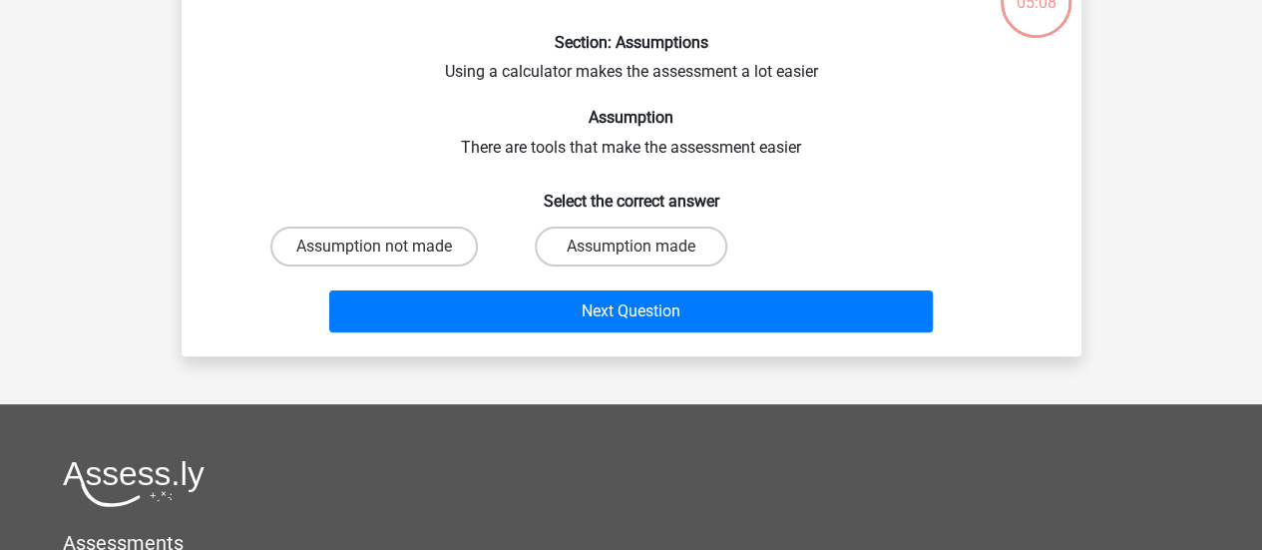
scroll to position [92, 0]
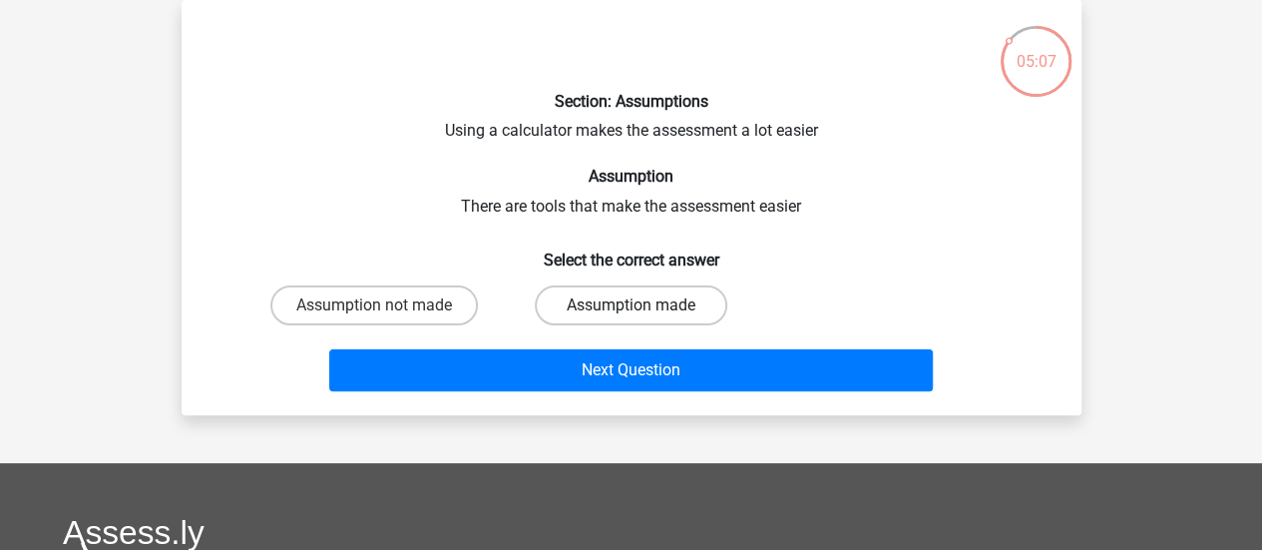
click at [636, 299] on label "Assumption made" at bounding box center [631, 305] width 192 height 40
click at [636, 305] on input "Assumption made" at bounding box center [636, 311] width 13 height 13
radio input "true"
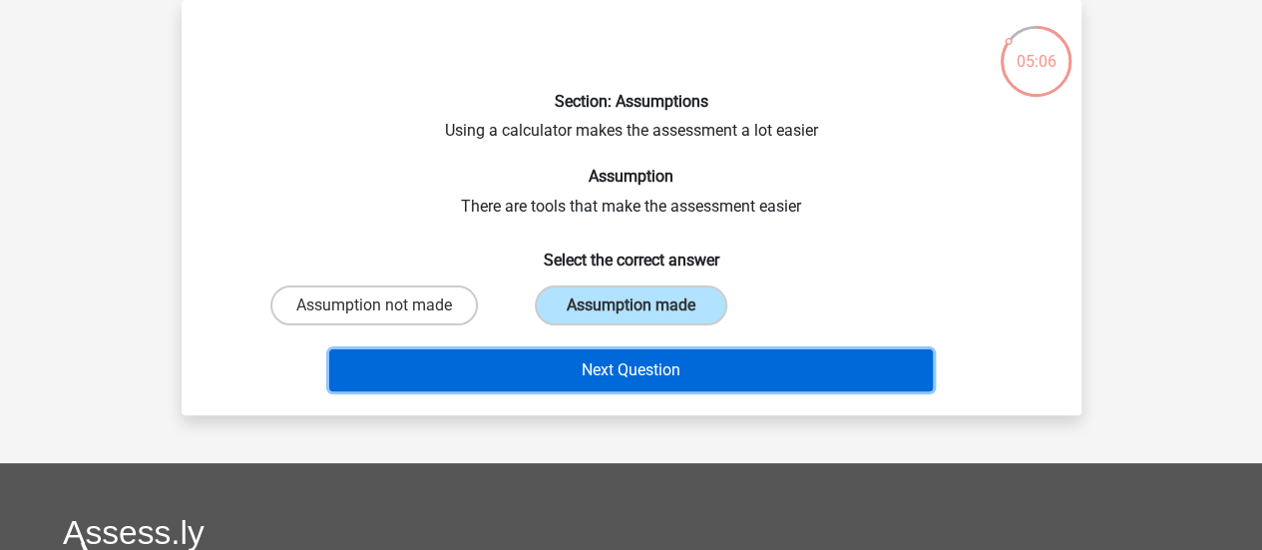
click at [625, 355] on button "Next Question" at bounding box center [630, 370] width 603 height 42
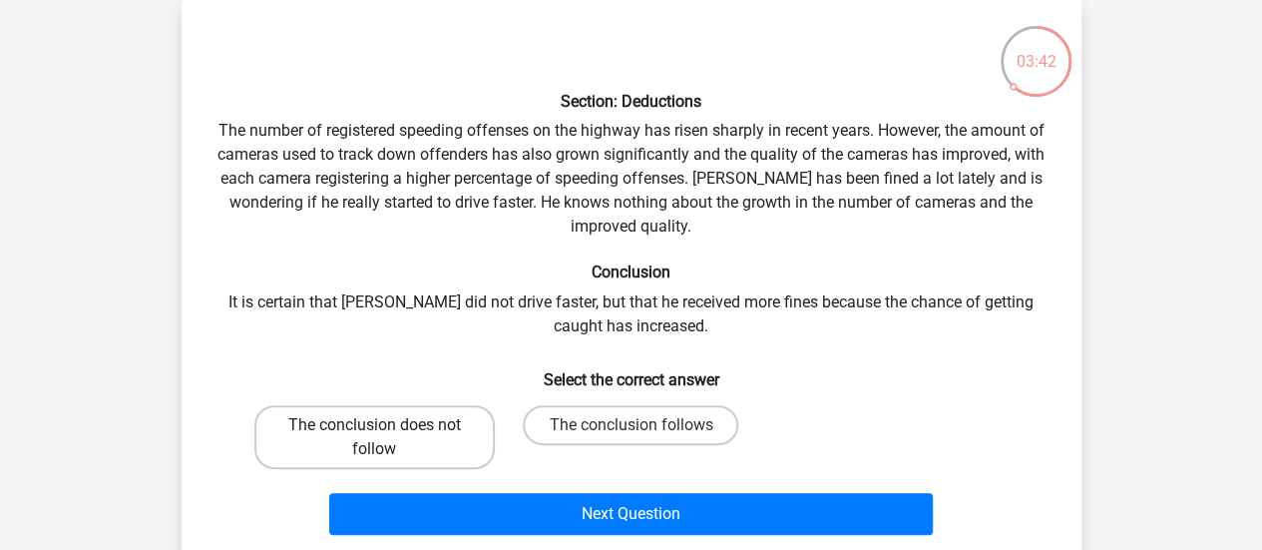
click at [423, 424] on label "The conclusion does not follow" at bounding box center [374, 437] width 240 height 64
click at [387, 425] on input "The conclusion does not follow" at bounding box center [380, 431] width 13 height 13
radio input "true"
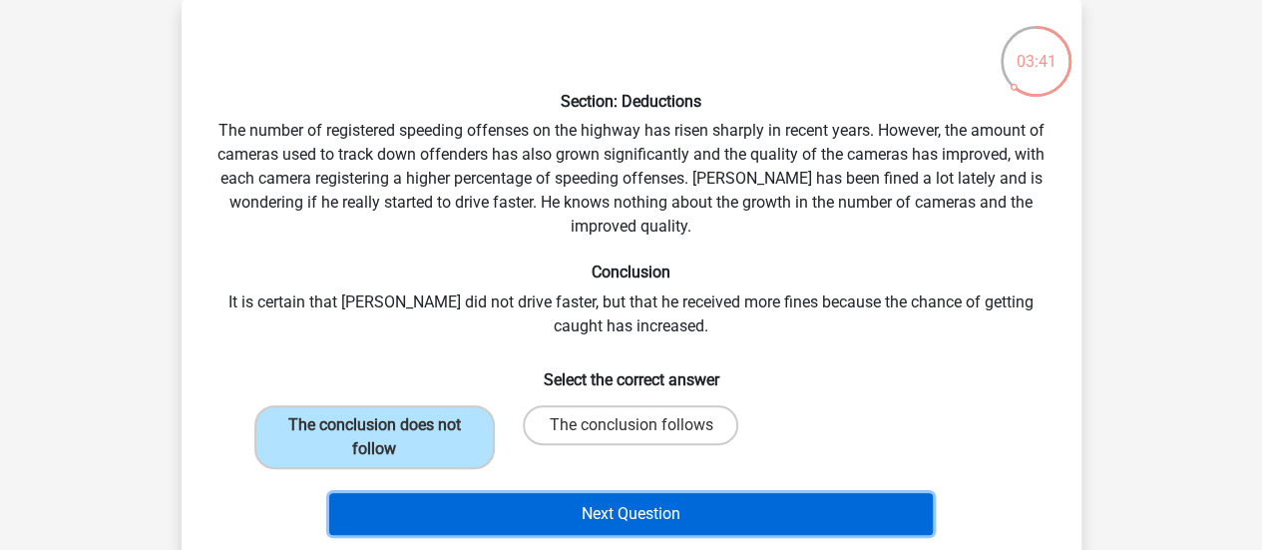
click at [489, 504] on button "Next Question" at bounding box center [630, 514] width 603 height 42
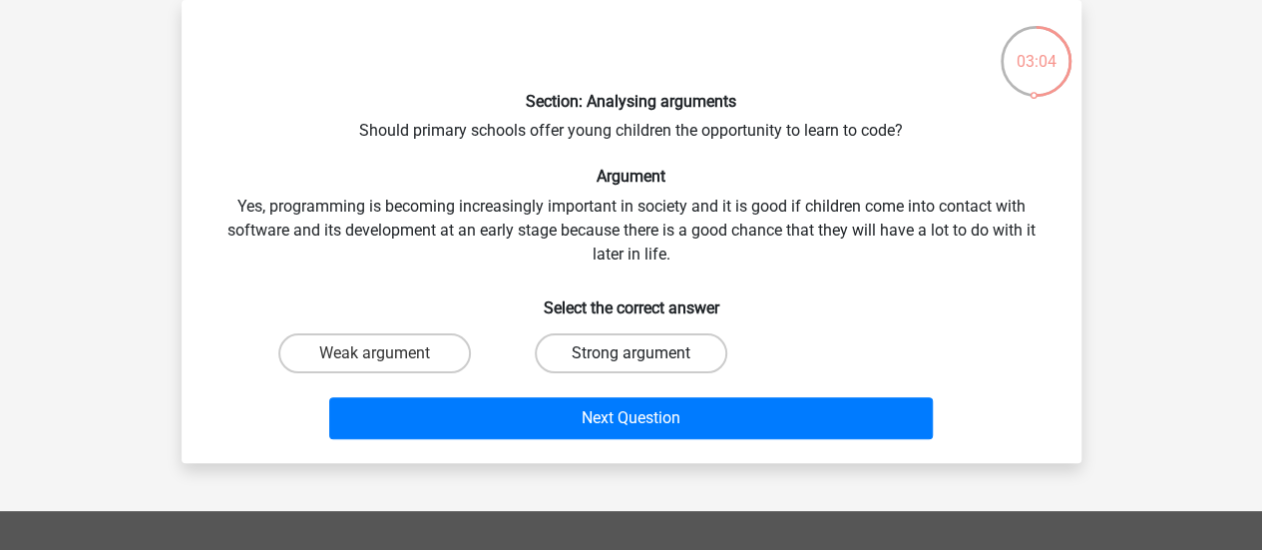
click at [666, 372] on label "Strong argument" at bounding box center [631, 353] width 192 height 40
click at [643, 366] on input "Strong argument" at bounding box center [636, 359] width 13 height 13
radio input "true"
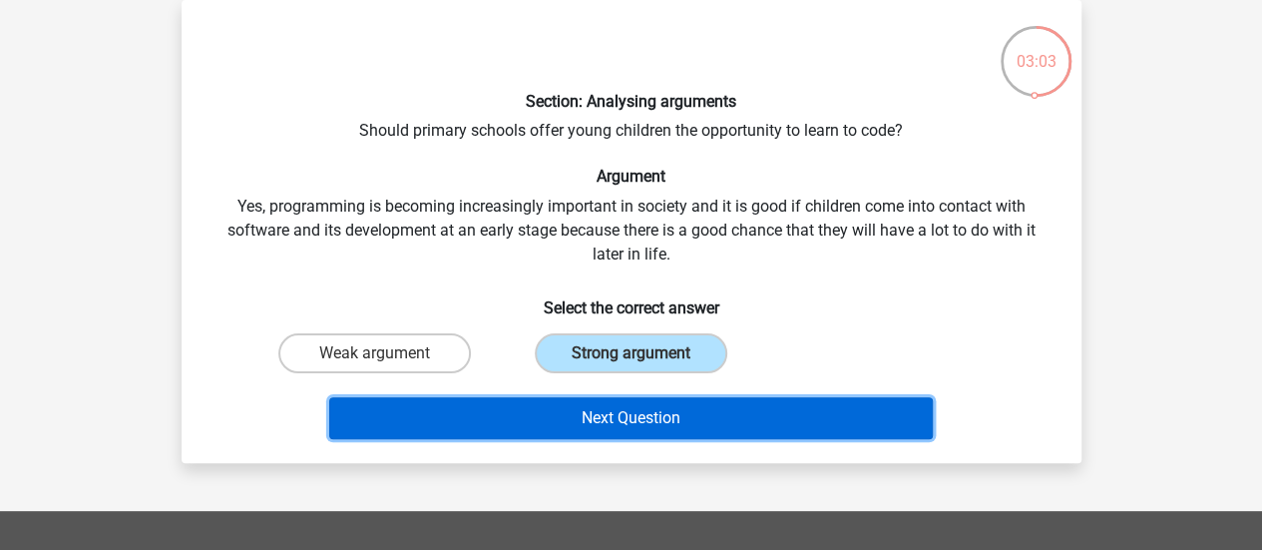
click at [599, 412] on button "Next Question" at bounding box center [630, 418] width 603 height 42
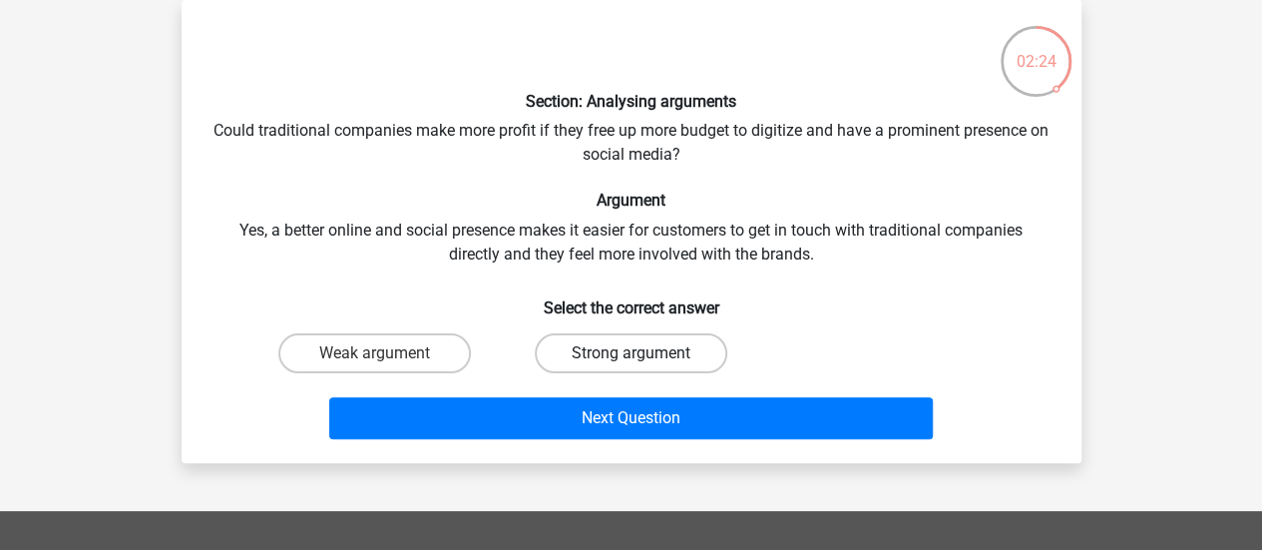
click at [665, 352] on label "Strong argument" at bounding box center [631, 353] width 192 height 40
click at [643, 353] on input "Strong argument" at bounding box center [636, 359] width 13 height 13
radio input "true"
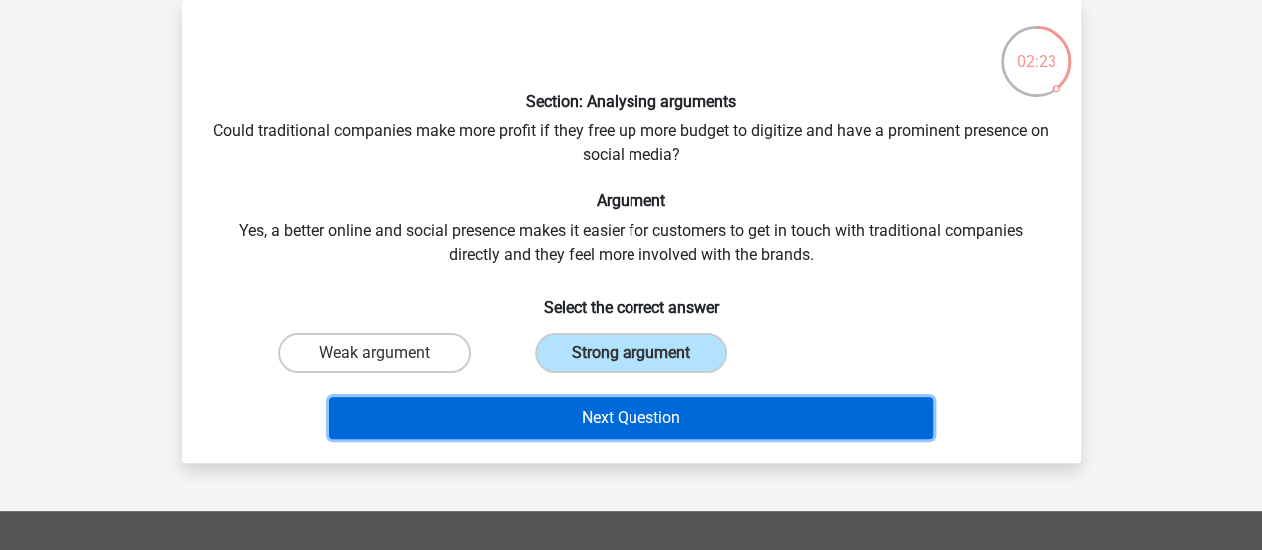
click at [614, 433] on button "Next Question" at bounding box center [630, 418] width 603 height 42
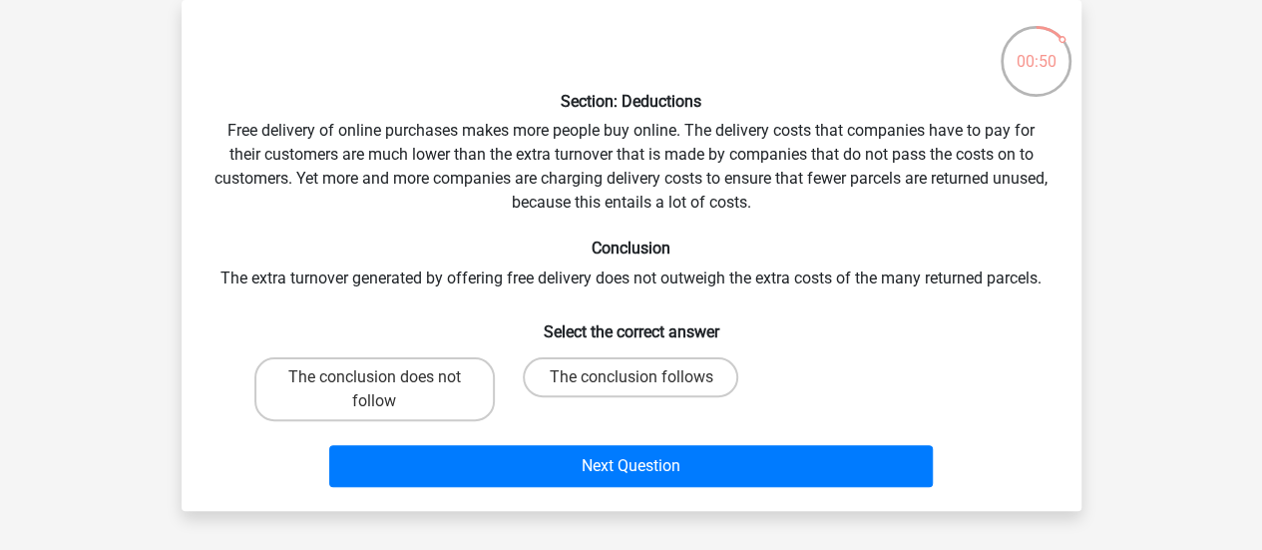
click at [273, 192] on div "Section: Deductions Free delivery of online purchases makes more people buy onl…" at bounding box center [631, 255] width 884 height 479
click at [605, 378] on label "The conclusion follows" at bounding box center [630, 377] width 215 height 40
click at [630, 378] on input "The conclusion follows" at bounding box center [636, 383] width 13 height 13
radio input "true"
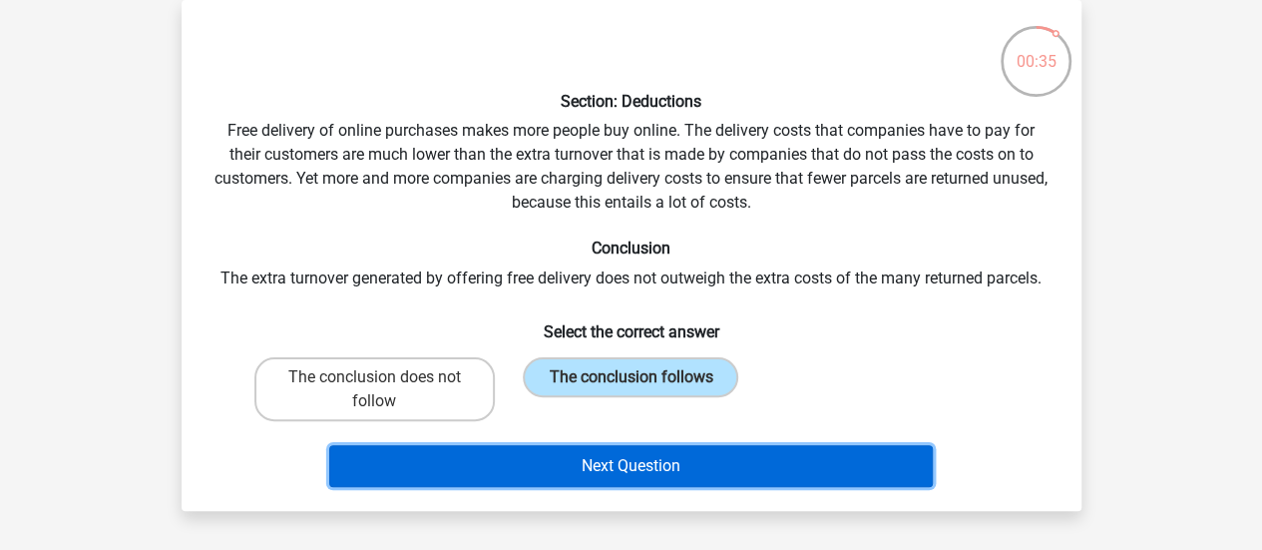
click at [690, 469] on button "Next Question" at bounding box center [630, 466] width 603 height 42
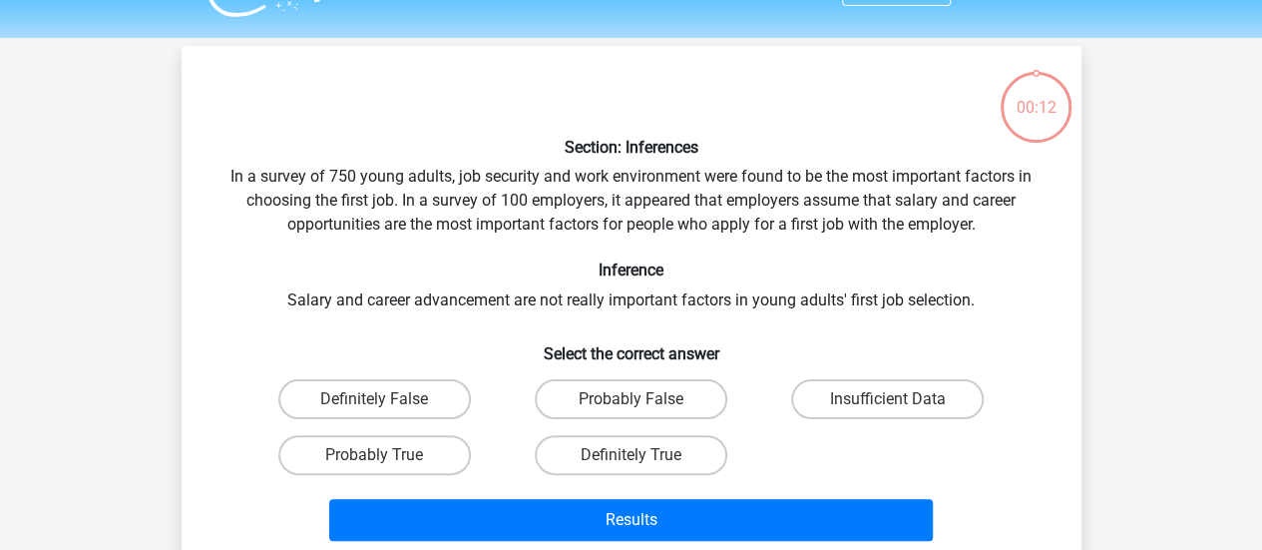
scroll to position [52, 0]
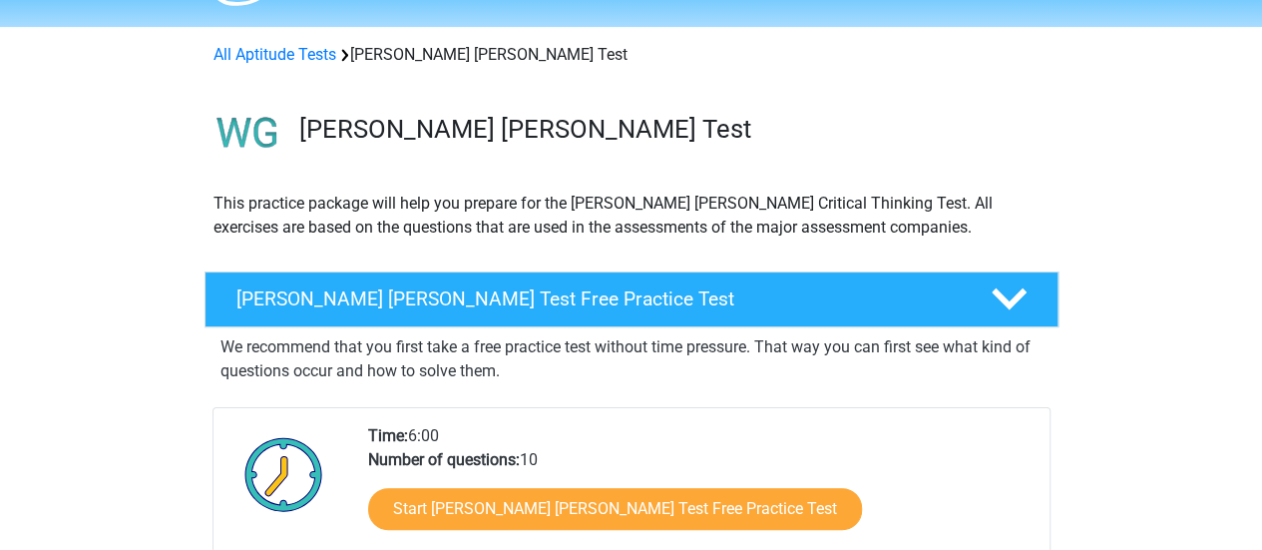
scroll to position [56, 0]
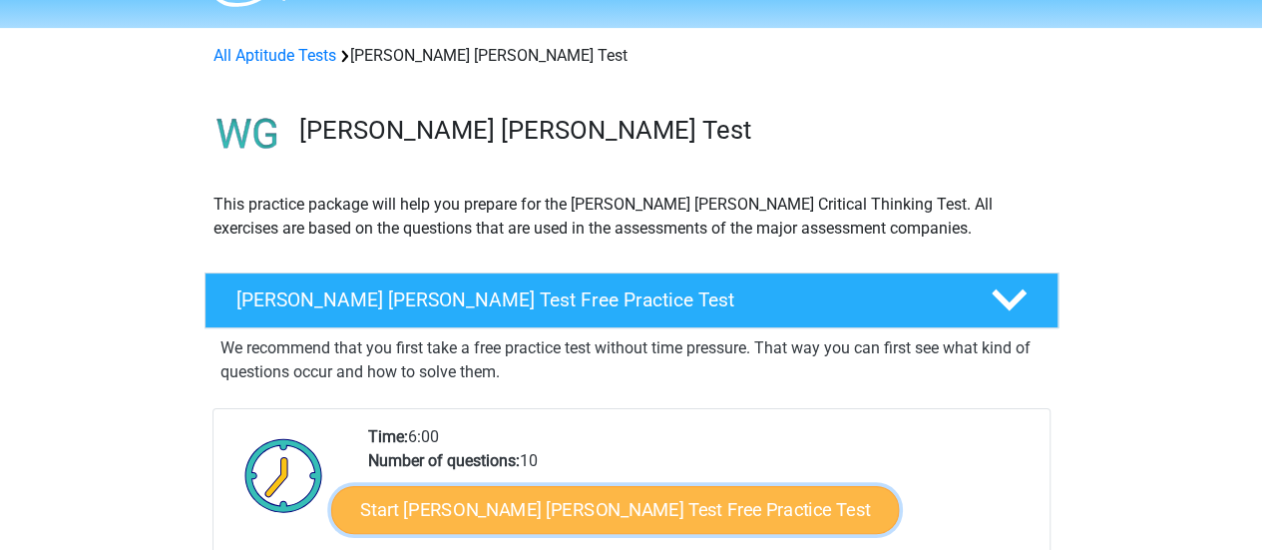
click at [584, 522] on link "Start Watson Glaser Test Free Practice Test" at bounding box center [614, 510] width 567 height 48
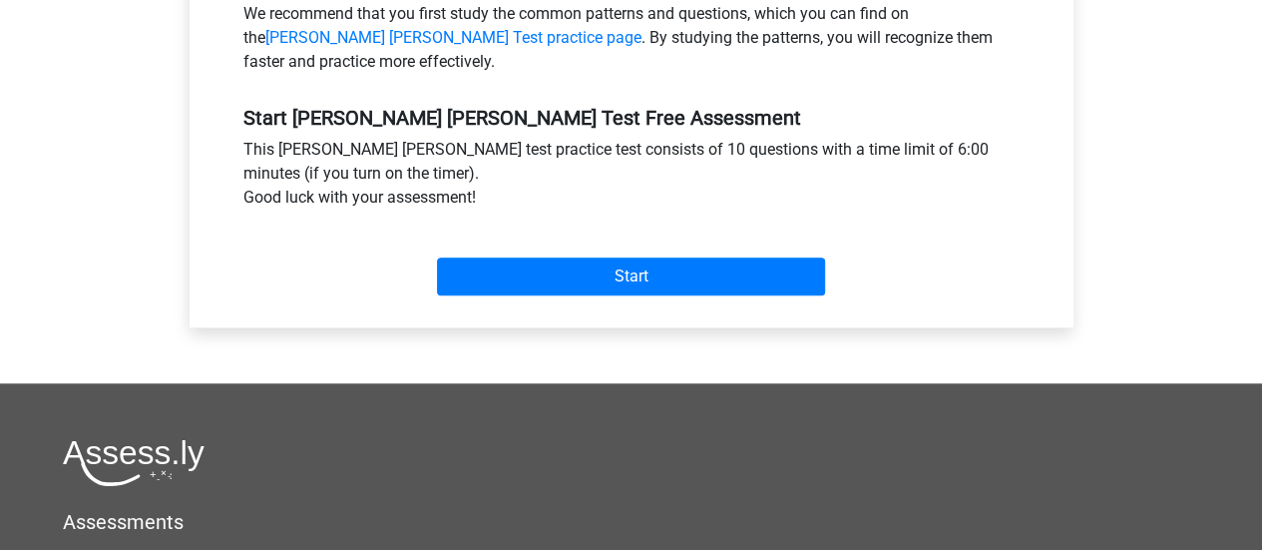
scroll to position [691, 0]
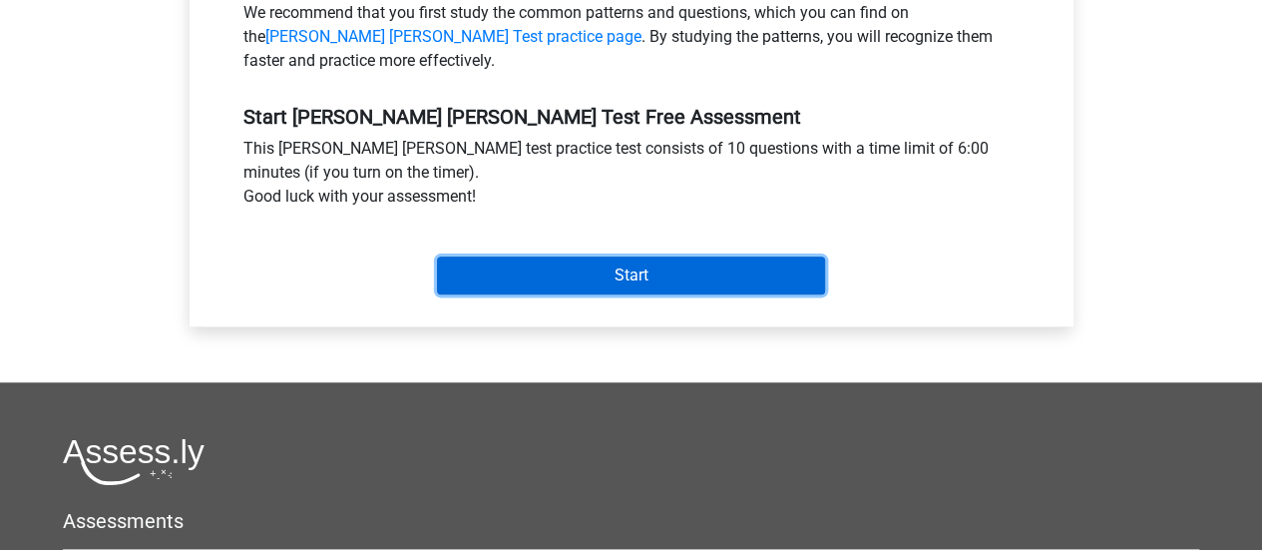
click at [654, 256] on input "Start" at bounding box center [631, 275] width 388 height 38
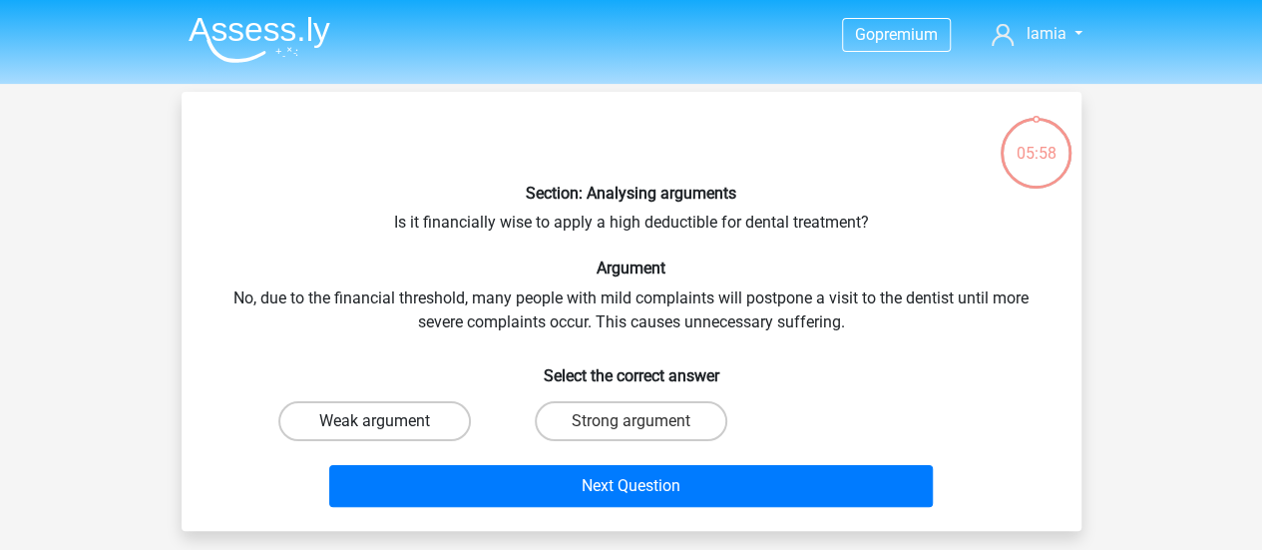
click at [395, 436] on label "Weak argument" at bounding box center [374, 421] width 192 height 40
click at [387, 434] on input "Weak argument" at bounding box center [380, 427] width 13 height 13
radio input "true"
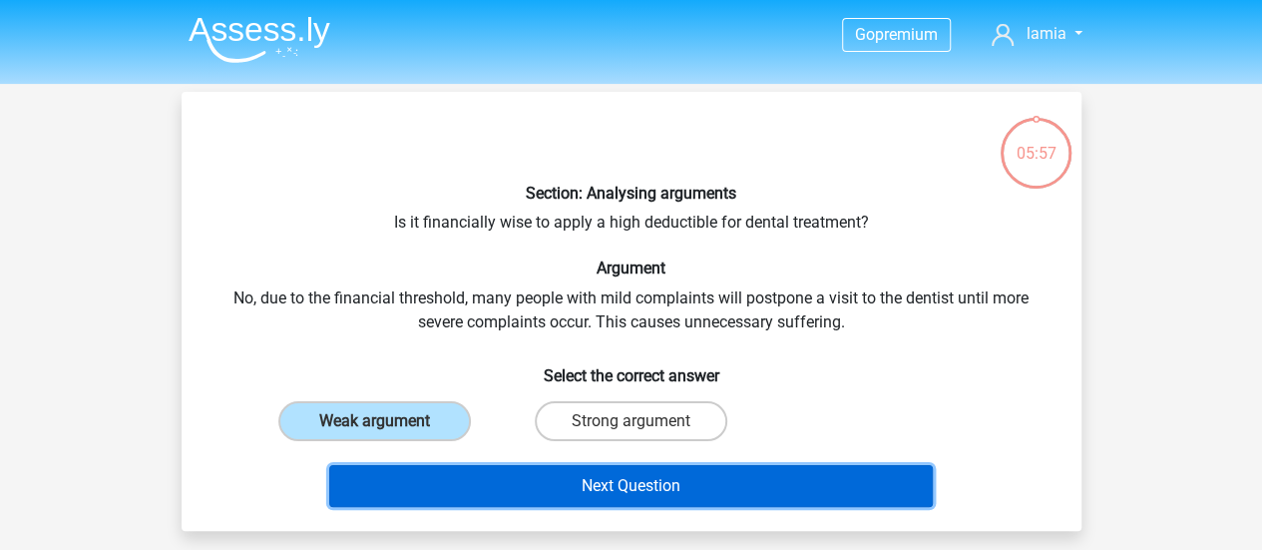
click at [449, 478] on button "Next Question" at bounding box center [630, 486] width 603 height 42
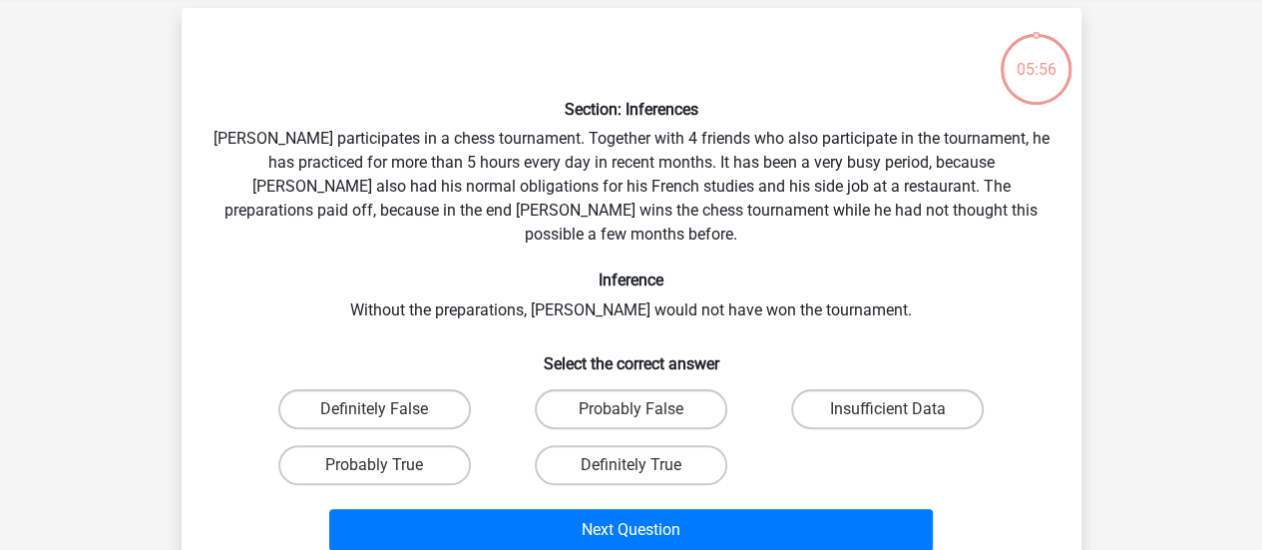
scroll to position [92, 0]
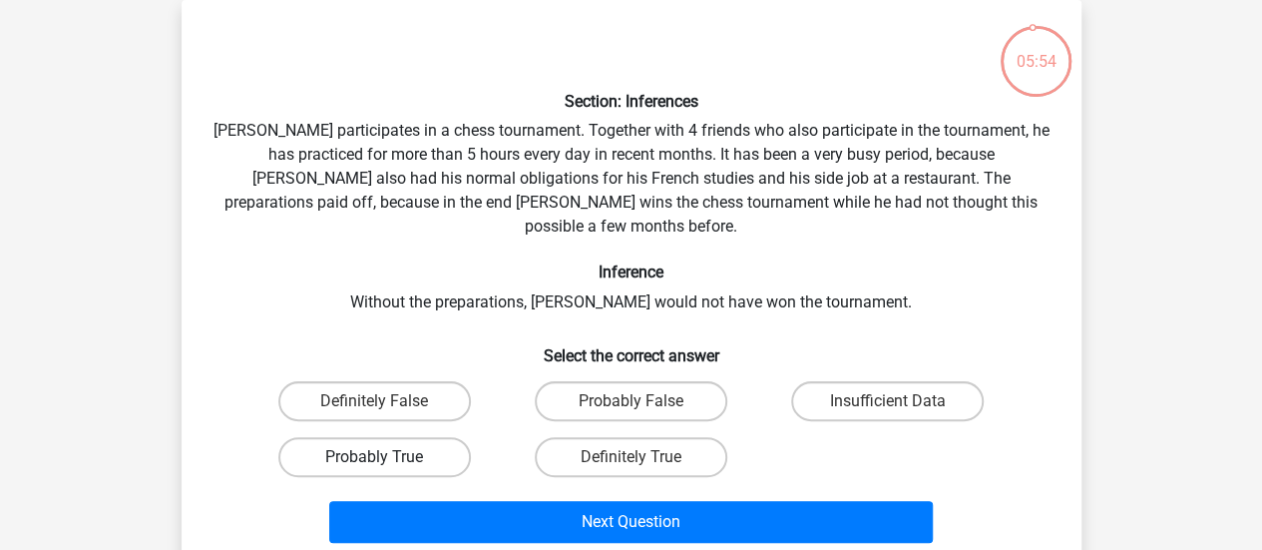
click at [432, 443] on label "Probably True" at bounding box center [374, 457] width 192 height 40
click at [387, 457] on input "Probably True" at bounding box center [380, 463] width 13 height 13
radio input "true"
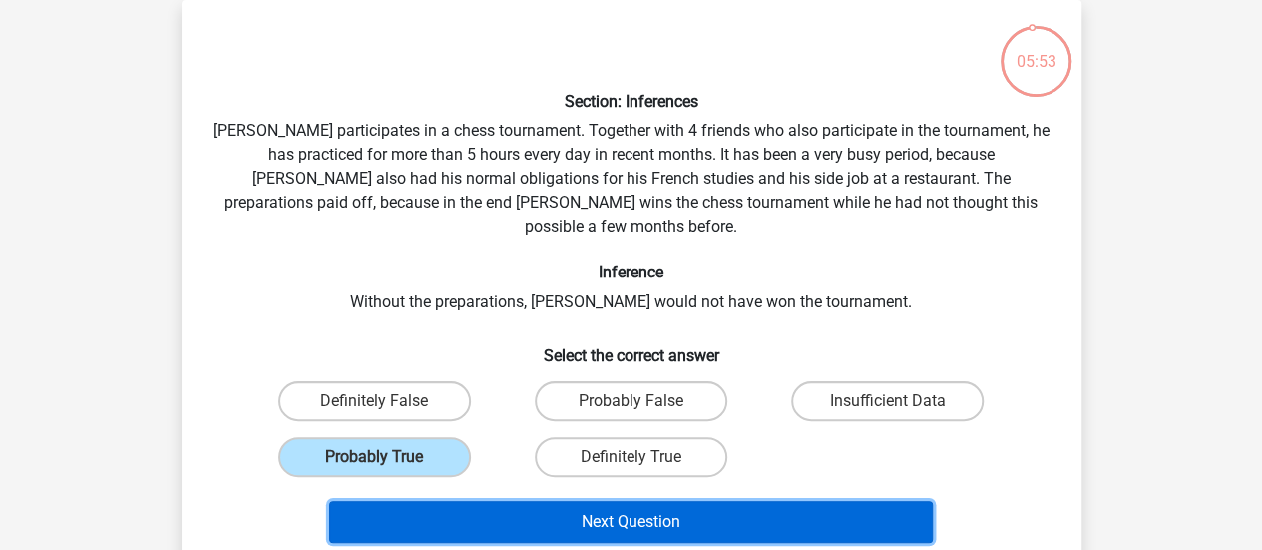
click at [439, 501] on button "Next Question" at bounding box center [630, 522] width 603 height 42
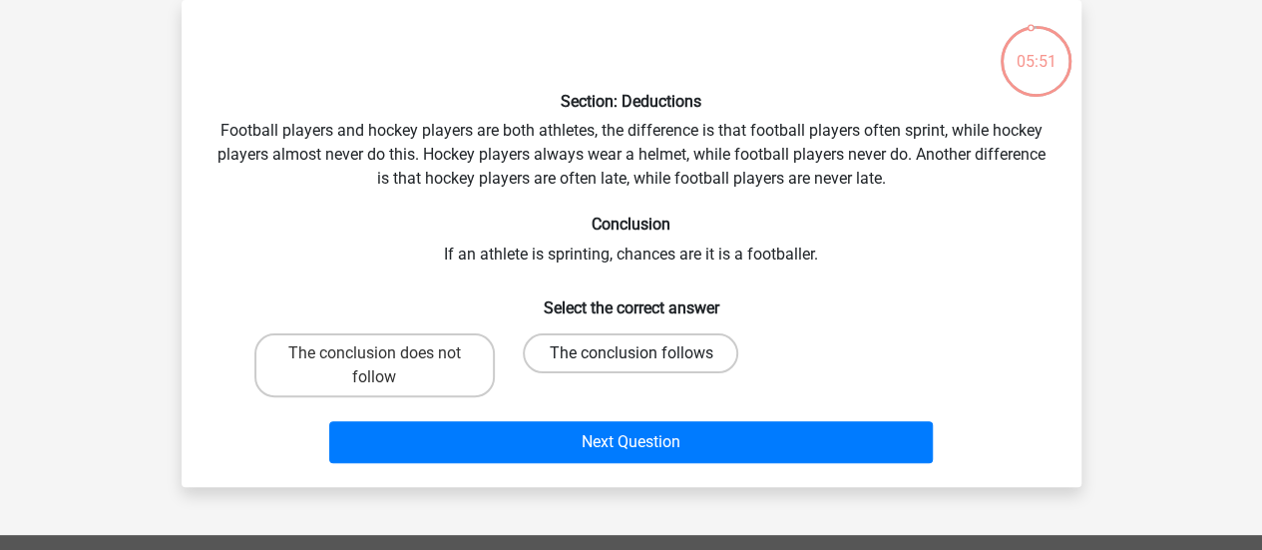
click at [590, 343] on label "The conclusion follows" at bounding box center [630, 353] width 215 height 40
click at [630, 353] on input "The conclusion follows" at bounding box center [636, 359] width 13 height 13
radio input "true"
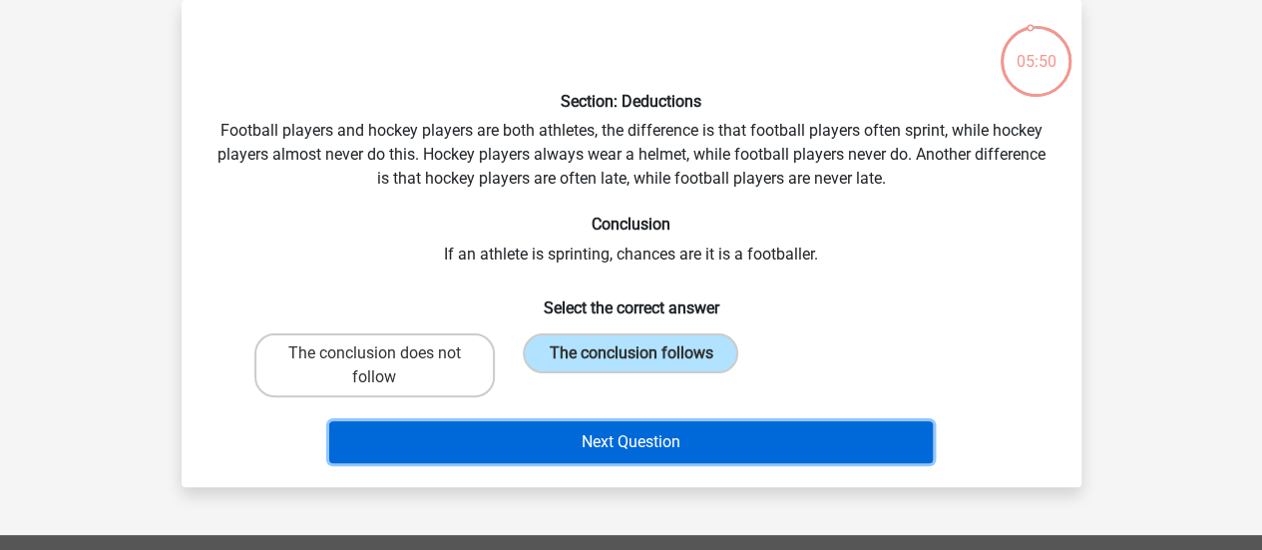
click at [568, 422] on button "Next Question" at bounding box center [630, 442] width 603 height 42
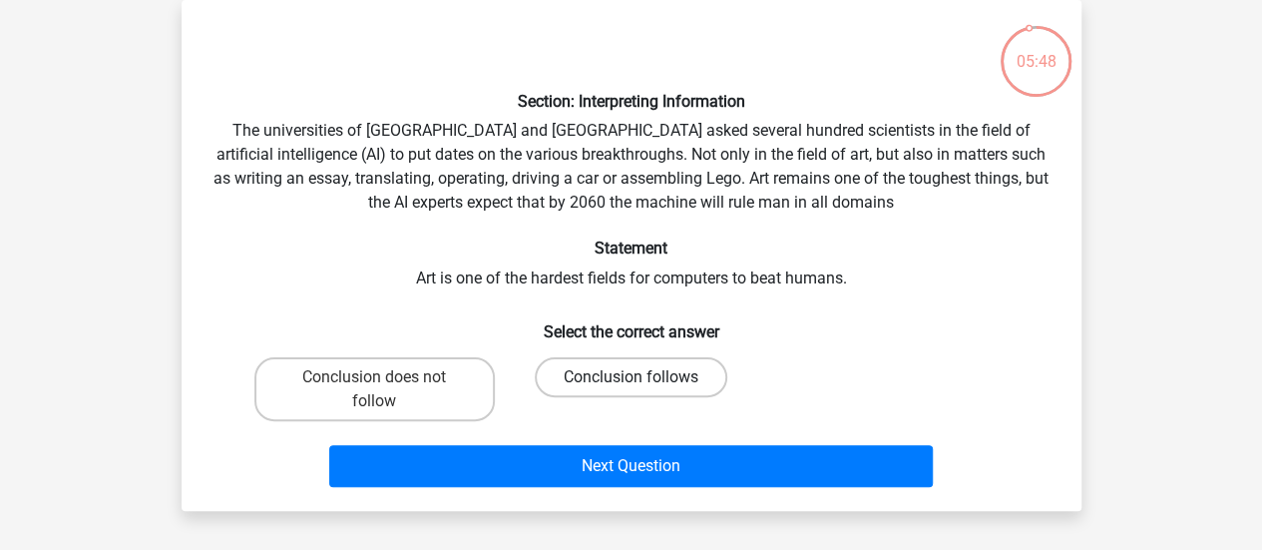
click at [600, 368] on label "Conclusion follows" at bounding box center [631, 377] width 192 height 40
click at [630, 377] on input "Conclusion follows" at bounding box center [636, 383] width 13 height 13
radio input "true"
click at [600, 368] on label "Conclusion follows" at bounding box center [631, 377] width 192 height 40
click at [630, 377] on input "Conclusion follows" at bounding box center [636, 383] width 13 height 13
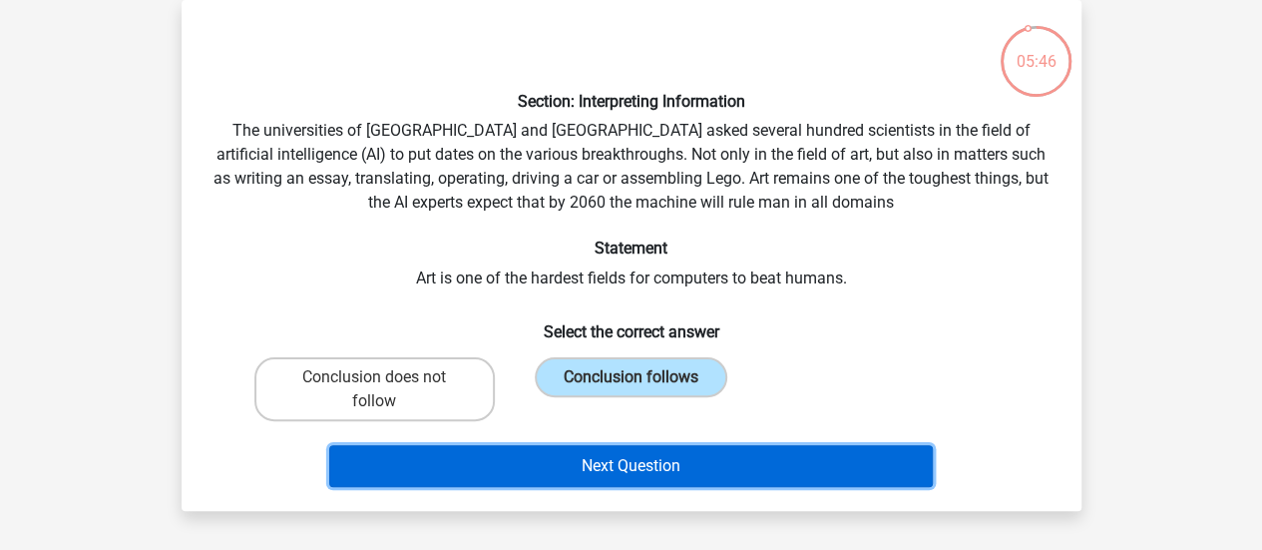
click at [626, 460] on button "Next Question" at bounding box center [630, 466] width 603 height 42
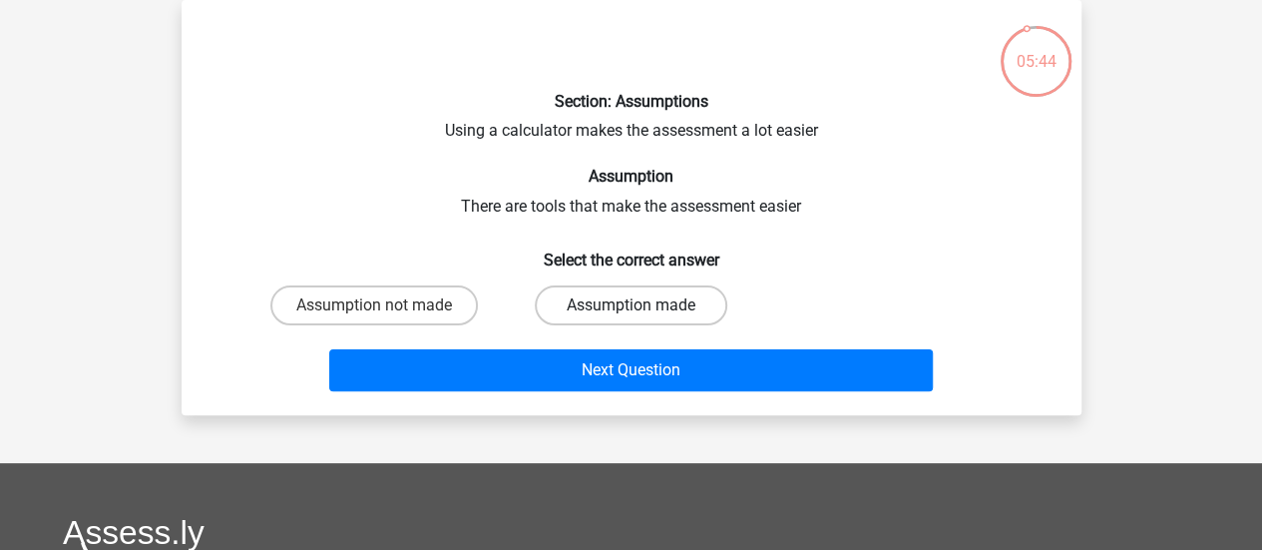
click at [613, 310] on label "Assumption made" at bounding box center [631, 305] width 192 height 40
click at [630, 310] on input "Assumption made" at bounding box center [636, 311] width 13 height 13
radio input "true"
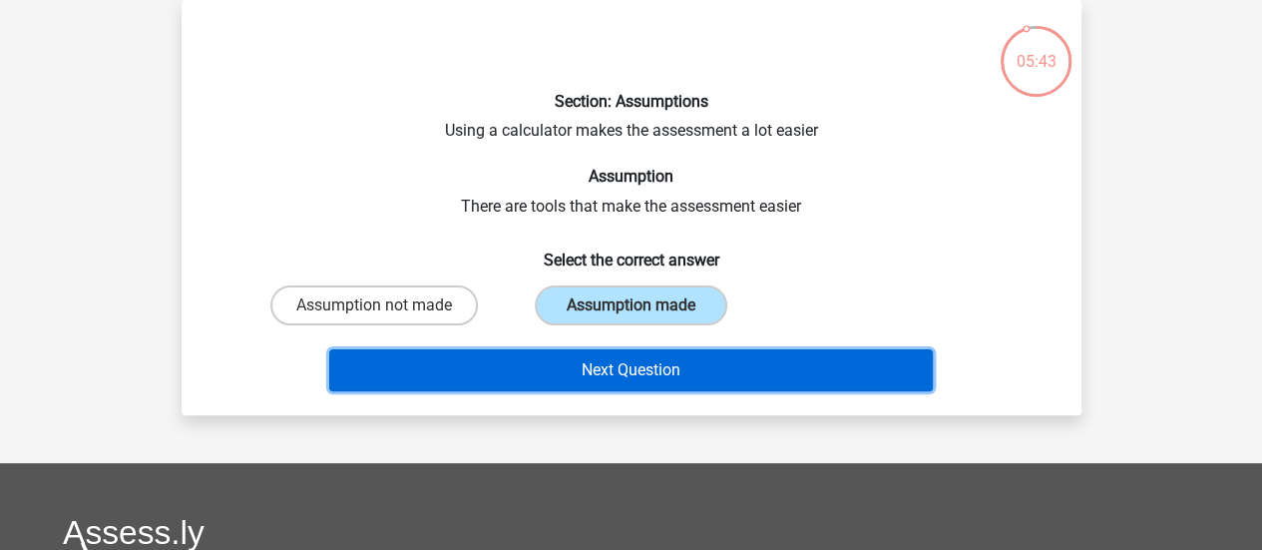
click at [623, 368] on button "Next Question" at bounding box center [630, 370] width 603 height 42
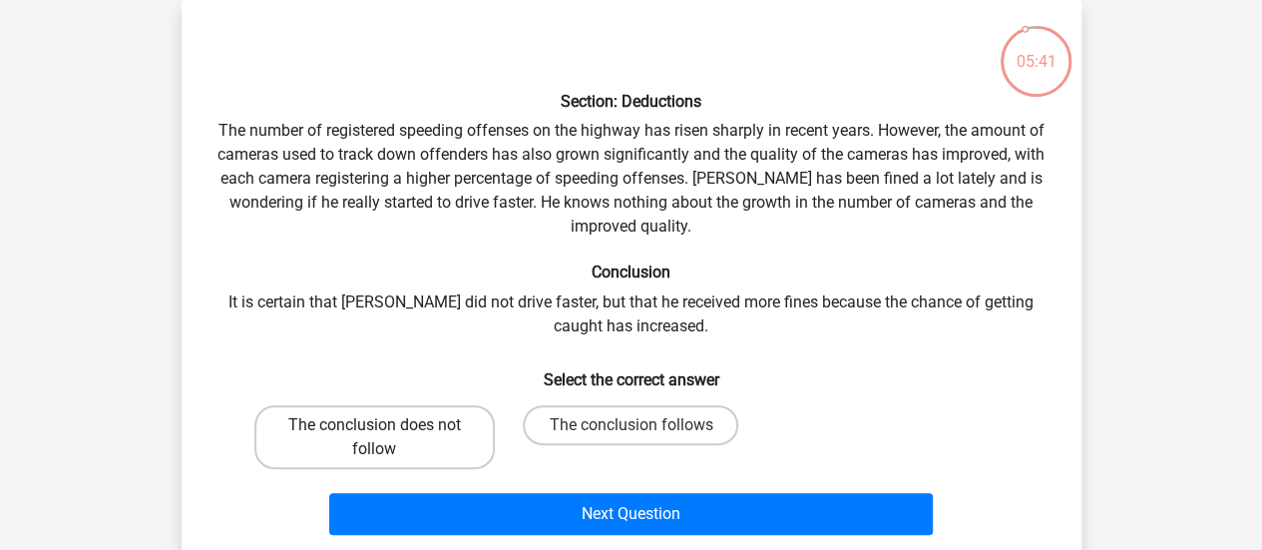
drag, startPoint x: 501, startPoint y: 420, endPoint x: 484, endPoint y: 420, distance: 17.0
click at [484, 420] on div "The conclusion does not follow" at bounding box center [374, 437] width 256 height 80
click at [484, 420] on label "The conclusion does not follow" at bounding box center [374, 437] width 240 height 64
click at [387, 425] on input "The conclusion does not follow" at bounding box center [380, 431] width 13 height 13
radio input "true"
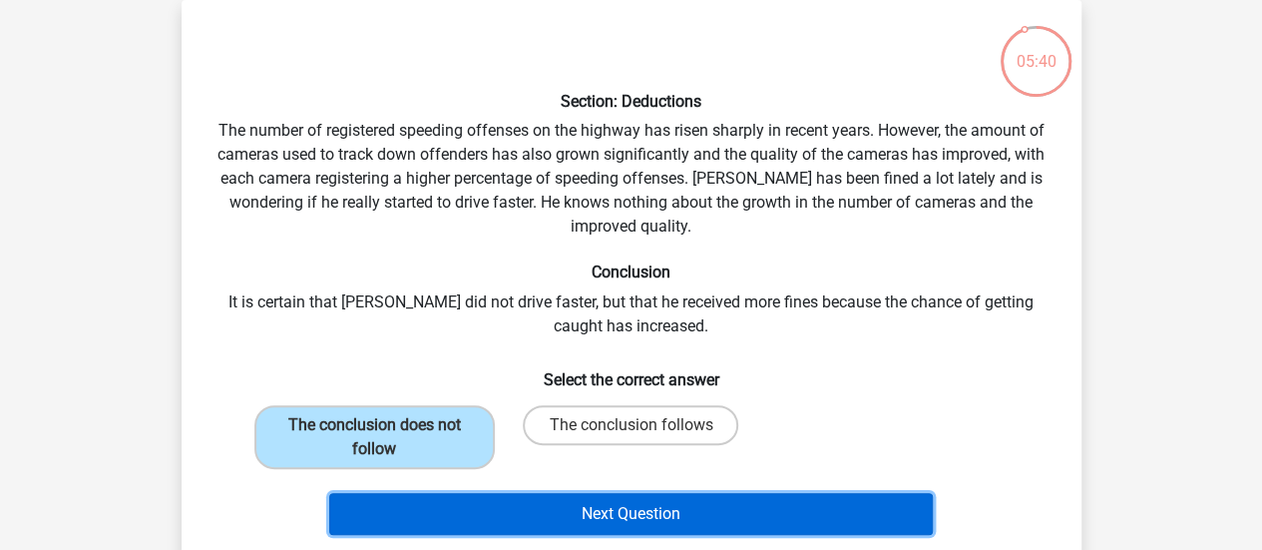
click at [526, 503] on button "Next Question" at bounding box center [630, 514] width 603 height 42
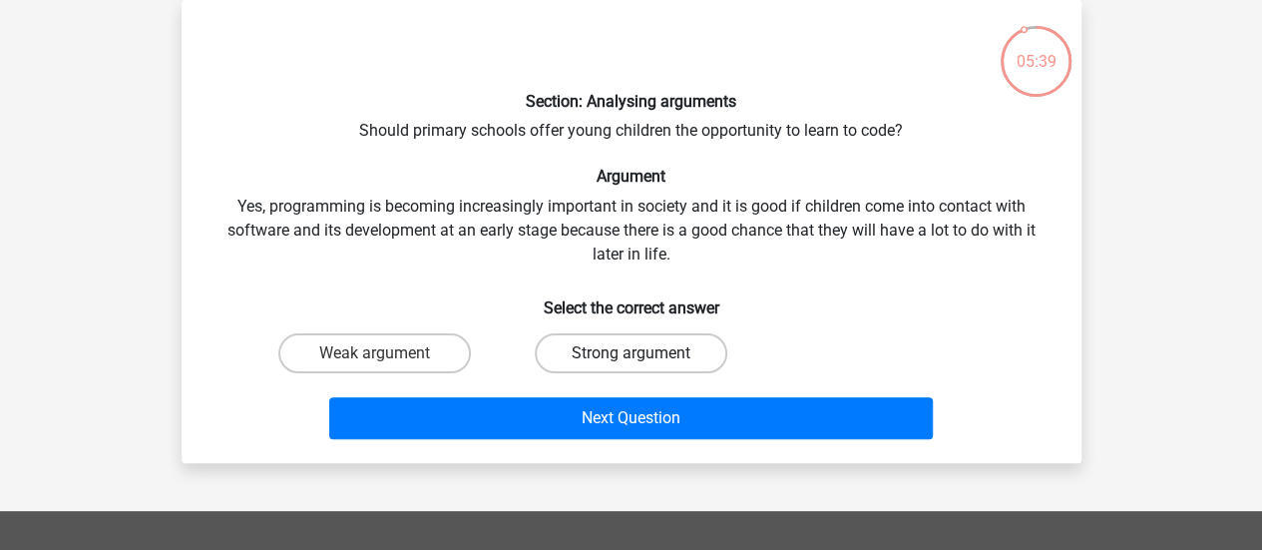
click at [592, 350] on label "Strong argument" at bounding box center [631, 353] width 192 height 40
click at [630, 353] on input "Strong argument" at bounding box center [636, 359] width 13 height 13
radio input "true"
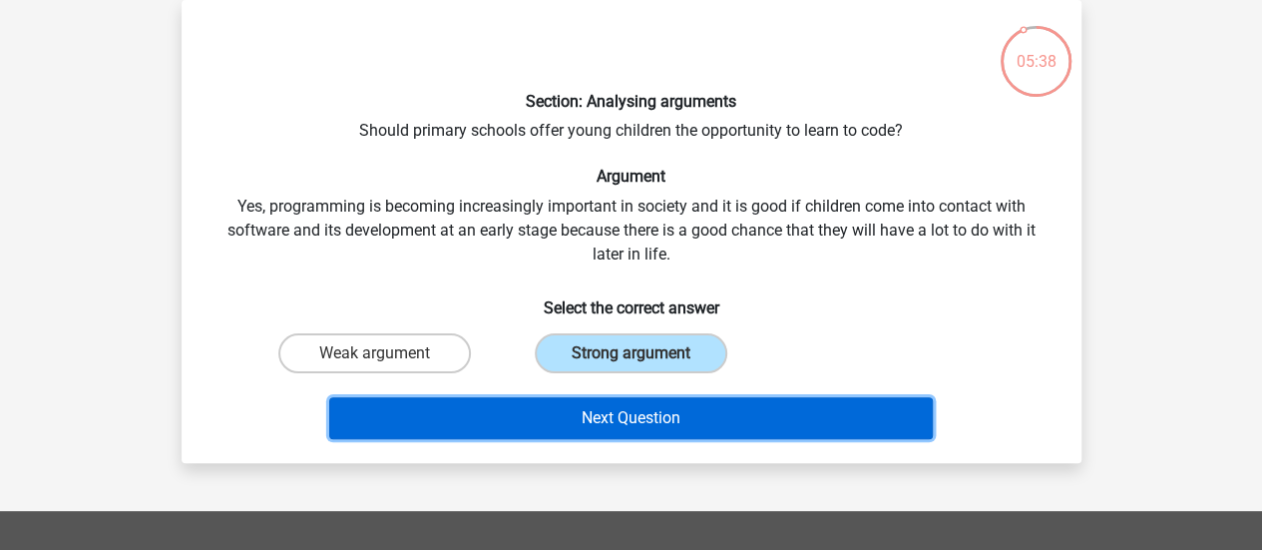
click at [576, 399] on button "Next Question" at bounding box center [630, 418] width 603 height 42
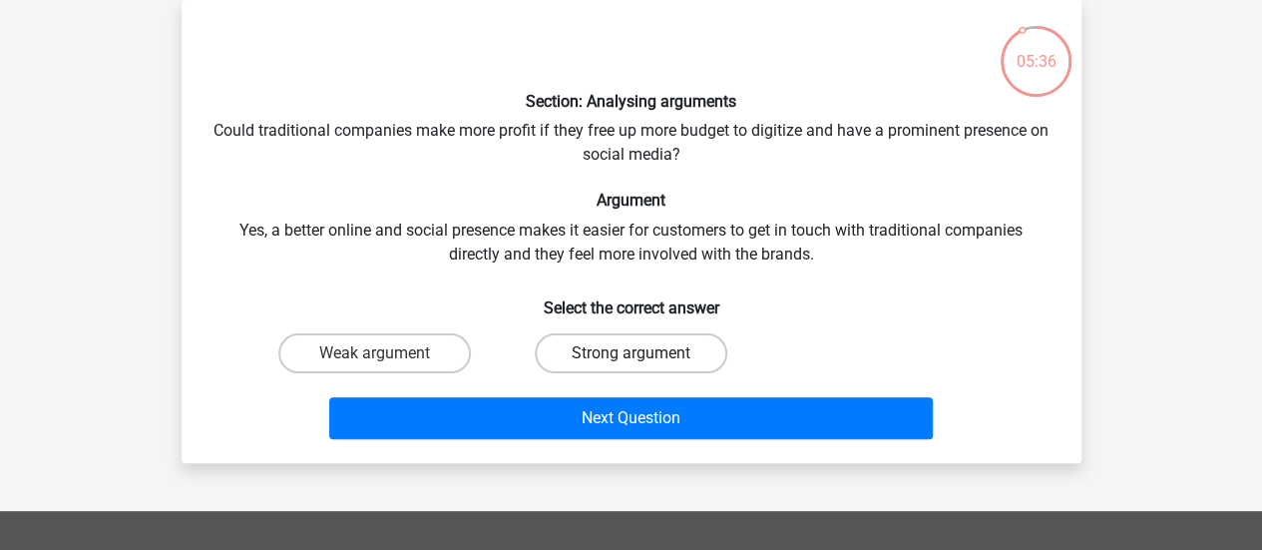
click at [613, 346] on label "Strong argument" at bounding box center [631, 353] width 192 height 40
click at [630, 353] on input "Strong argument" at bounding box center [636, 359] width 13 height 13
radio input "true"
click at [602, 394] on div "Next Question" at bounding box center [631, 414] width 836 height 66
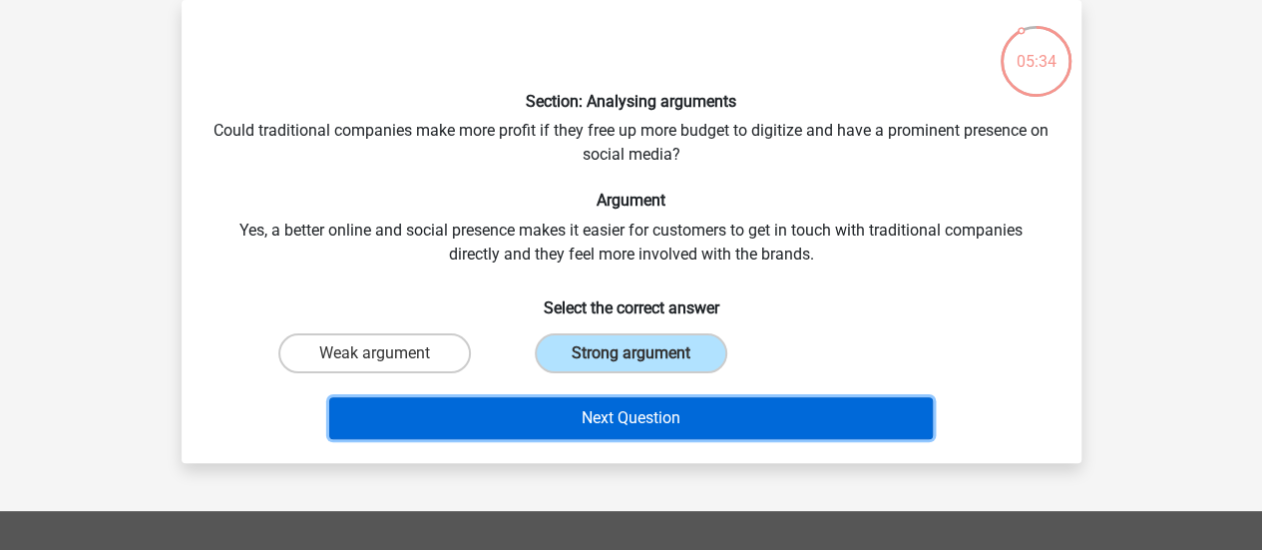
click at [591, 425] on button "Next Question" at bounding box center [630, 418] width 603 height 42
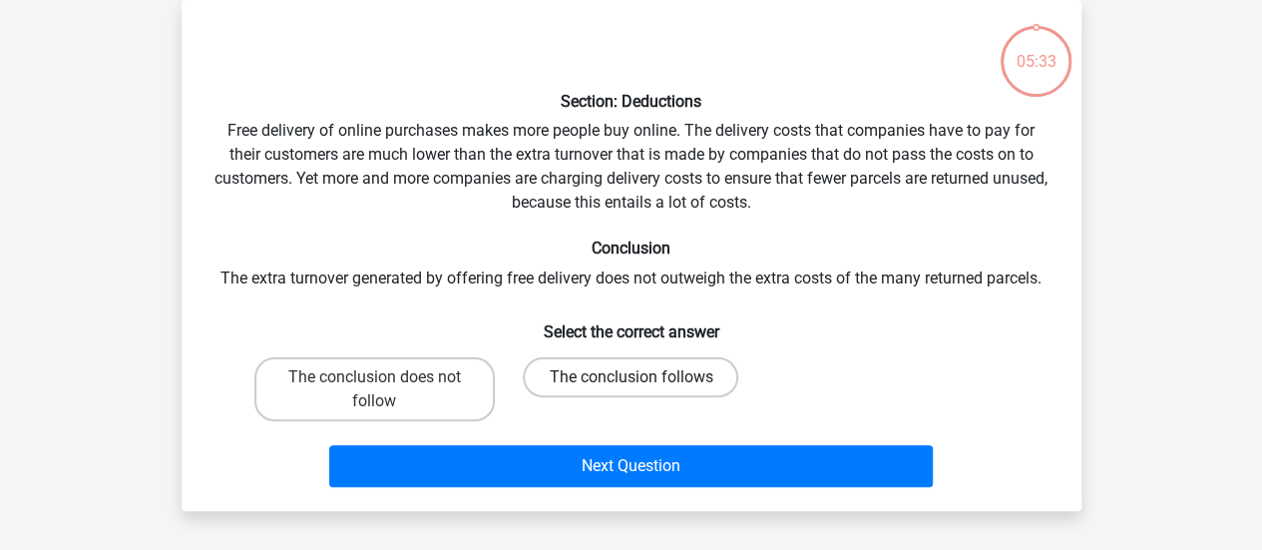
click at [597, 381] on label "The conclusion follows" at bounding box center [630, 377] width 215 height 40
click at [630, 381] on input "The conclusion follows" at bounding box center [636, 383] width 13 height 13
radio input "true"
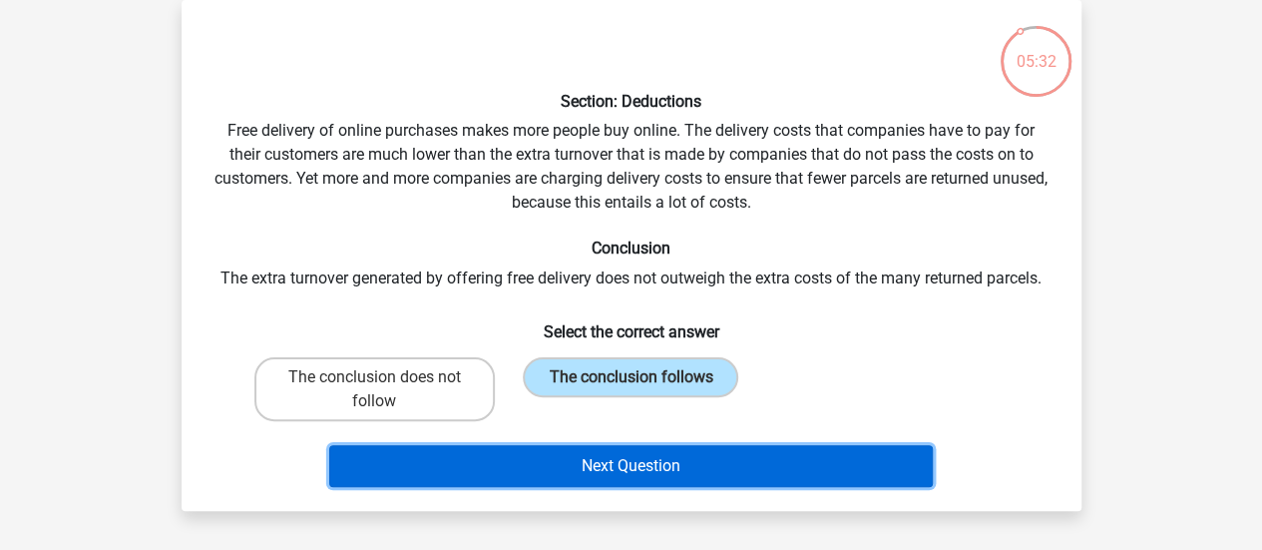
click at [624, 472] on button "Next Question" at bounding box center [630, 466] width 603 height 42
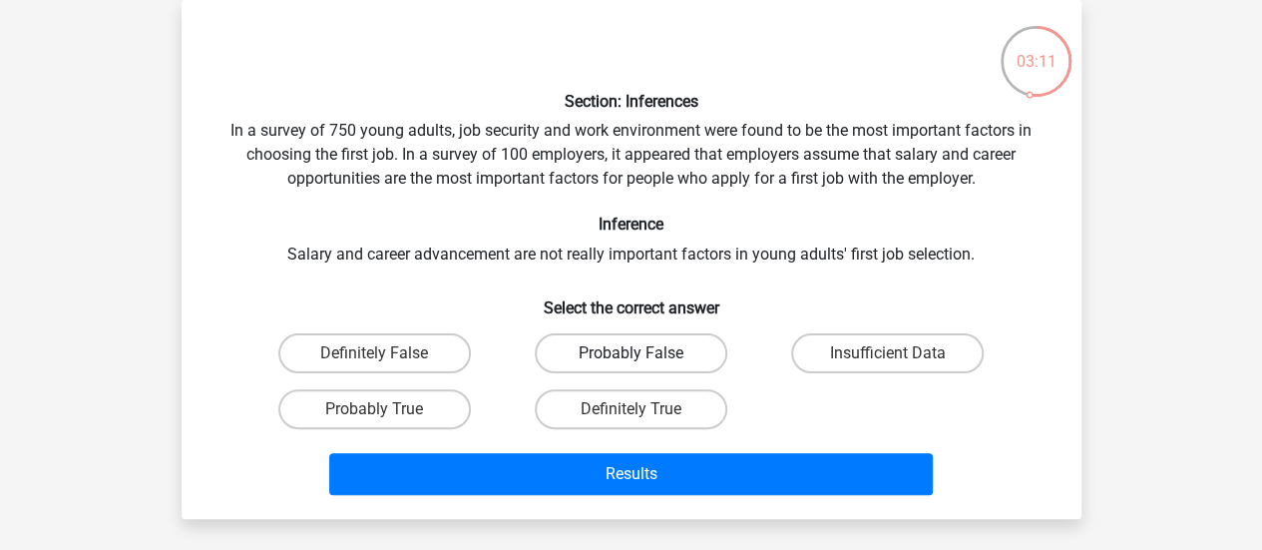
click at [590, 354] on label "Probably False" at bounding box center [631, 353] width 192 height 40
click at [630, 354] on input "Probably False" at bounding box center [636, 359] width 13 height 13
radio input "true"
click at [359, 348] on label "Definitely False" at bounding box center [374, 353] width 192 height 40
click at [374, 353] on input "Definitely False" at bounding box center [380, 359] width 13 height 13
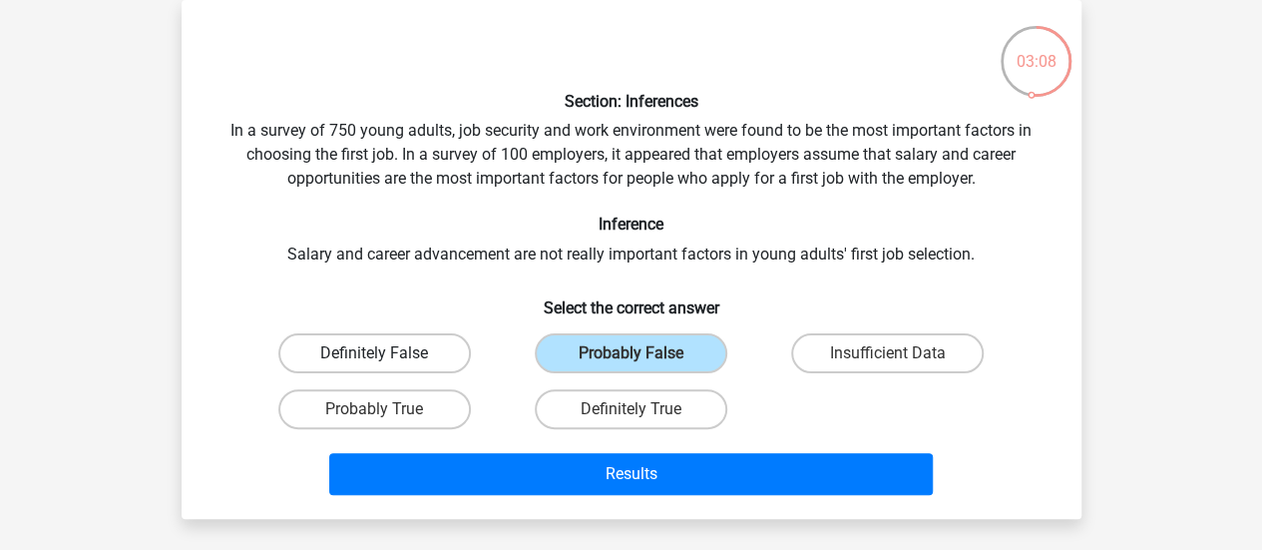
radio input "true"
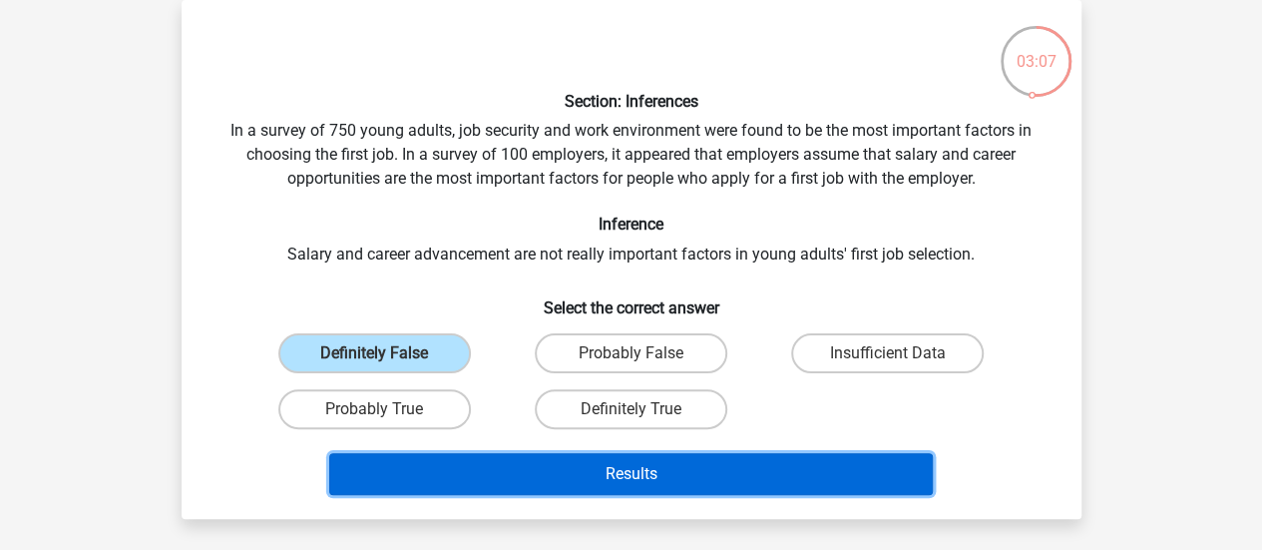
click at [472, 473] on button "Results" at bounding box center [630, 474] width 603 height 42
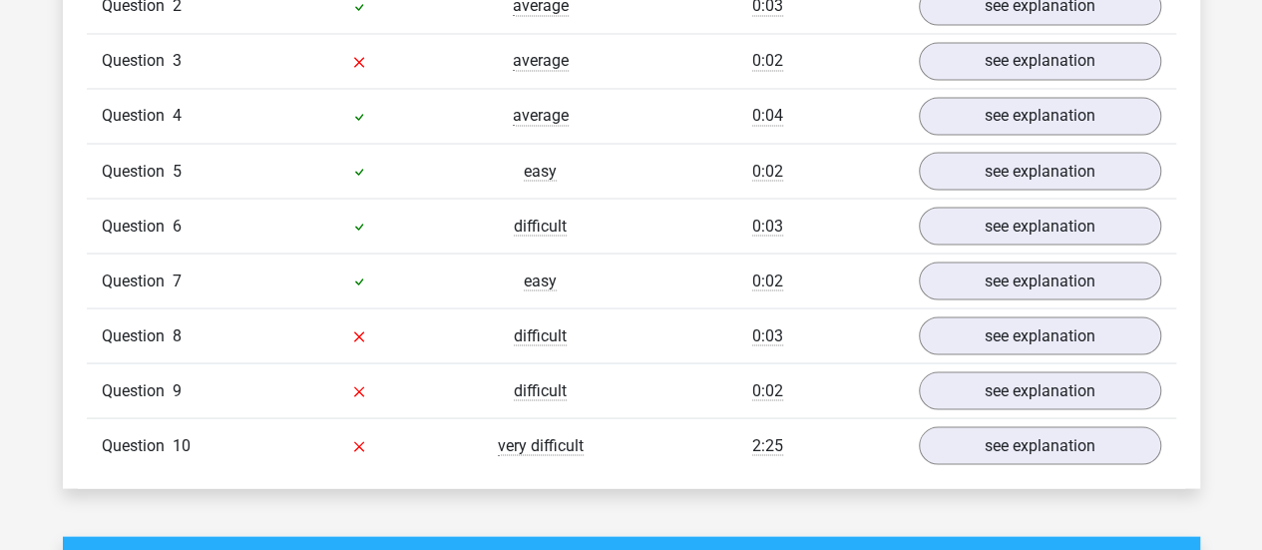
scroll to position [1766, 0]
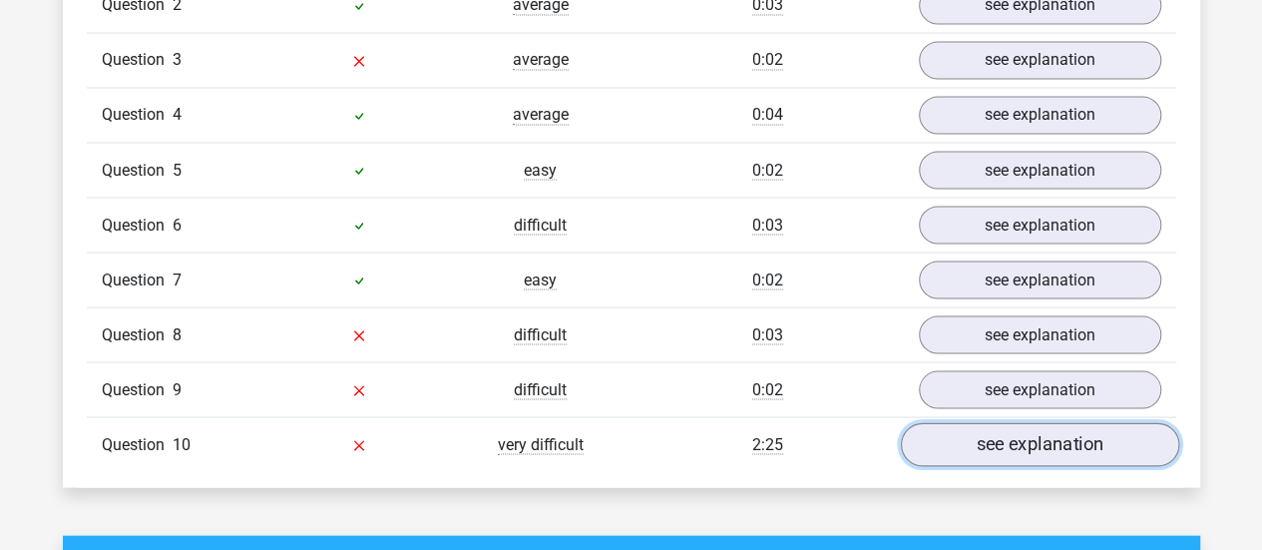
click at [1101, 423] on link "see explanation" at bounding box center [1039, 444] width 278 height 44
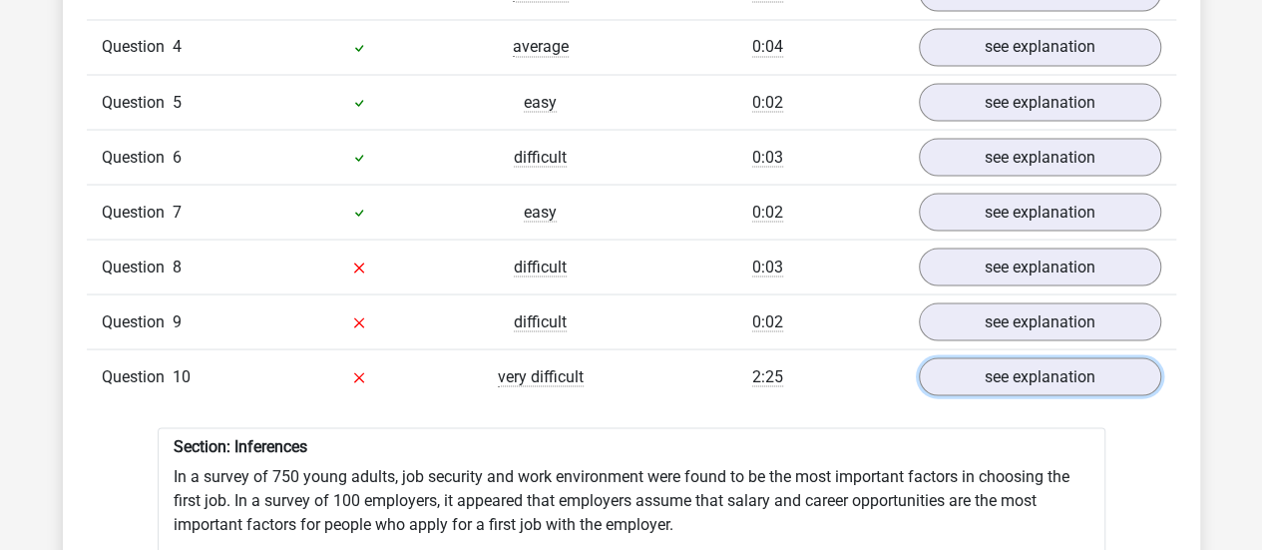
scroll to position [1833, 0]
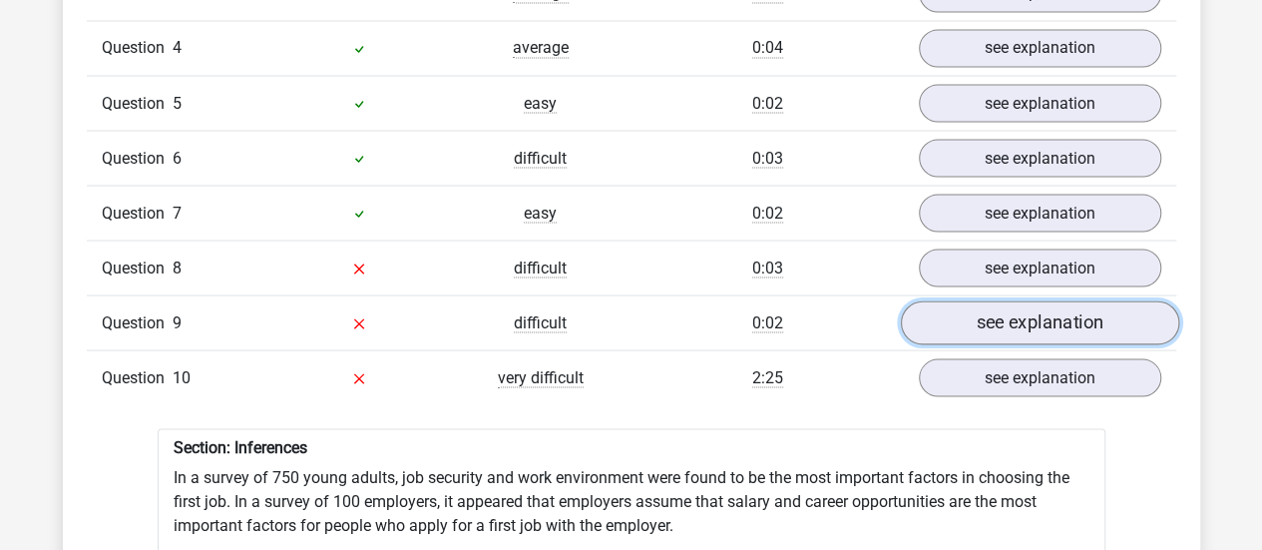
click at [1097, 300] on link "see explanation" at bounding box center [1039, 322] width 278 height 44
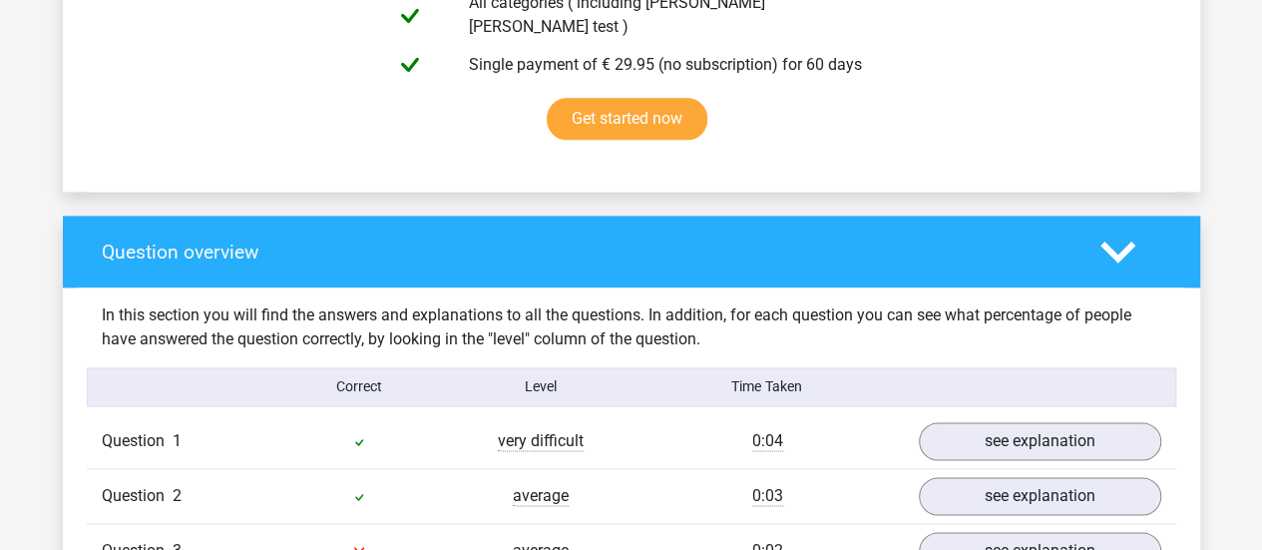
scroll to position [1438, 0]
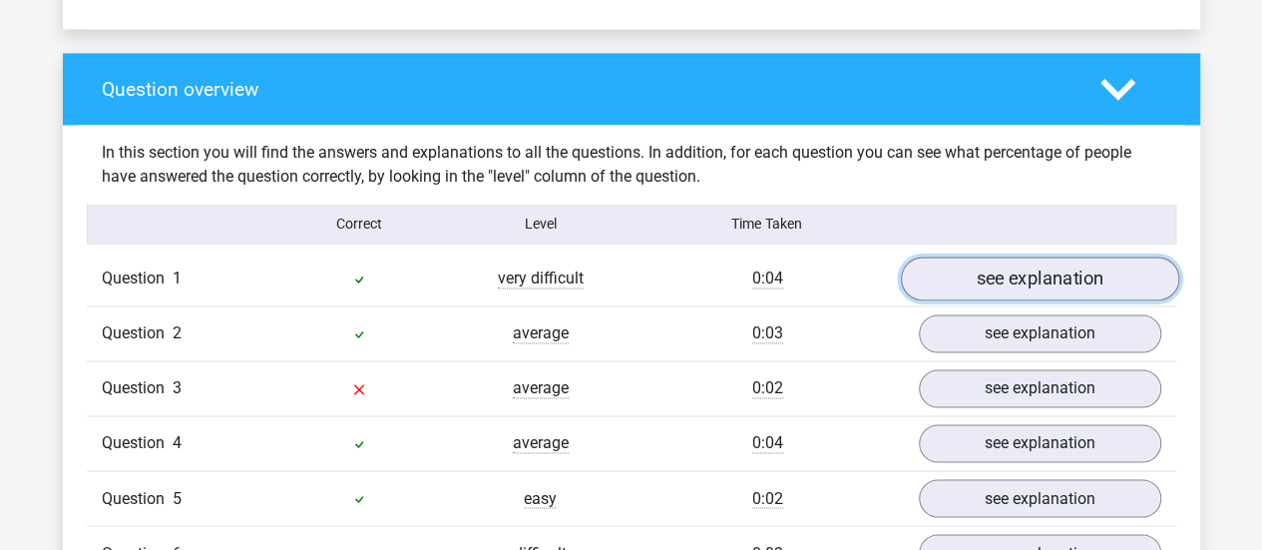
click at [1041, 265] on link "see explanation" at bounding box center [1039, 278] width 278 height 44
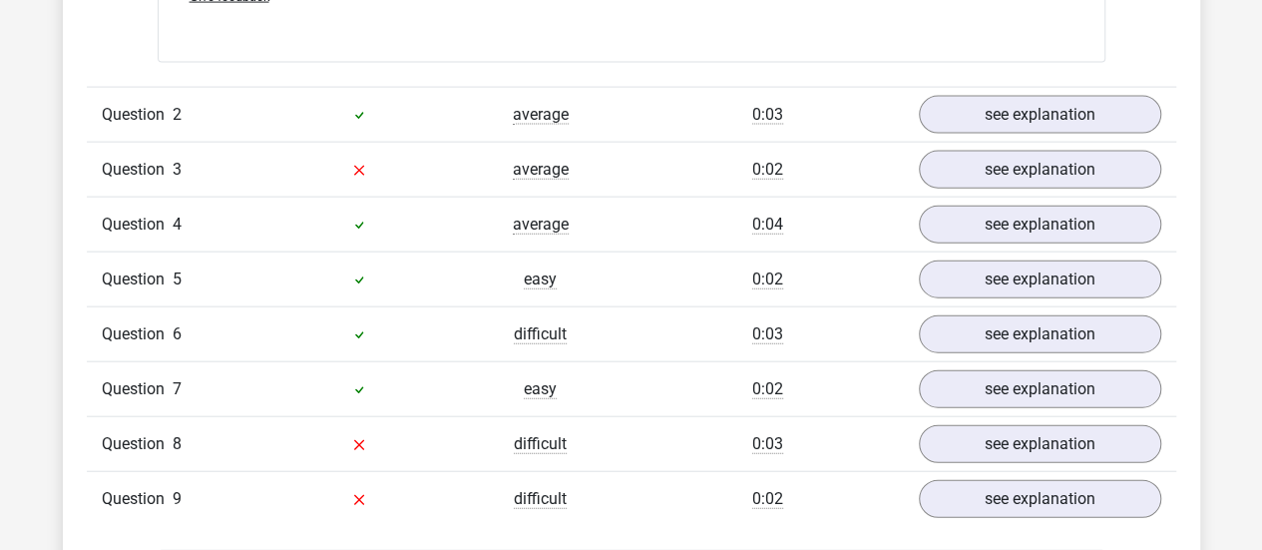
scroll to position [2187, 0]
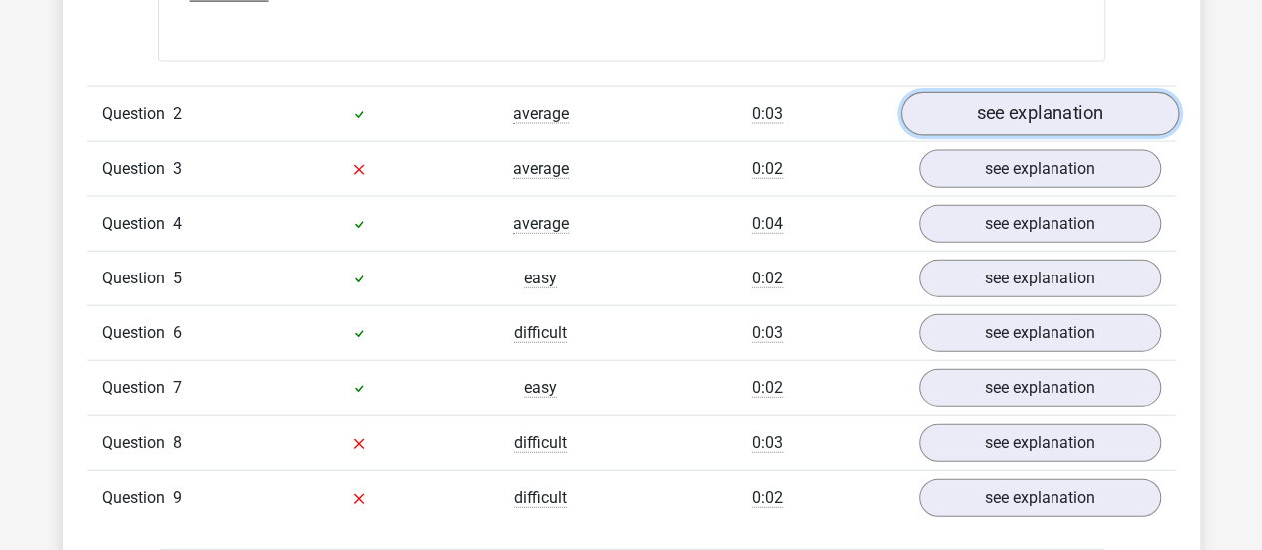
click at [978, 101] on link "see explanation" at bounding box center [1039, 114] width 278 height 44
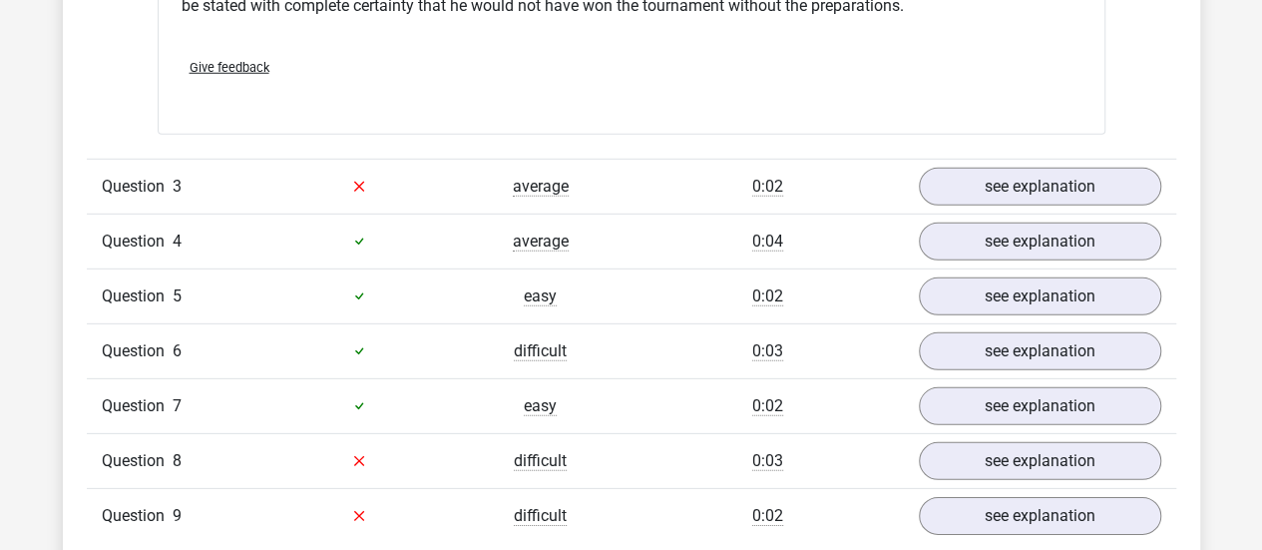
scroll to position [2820, 0]
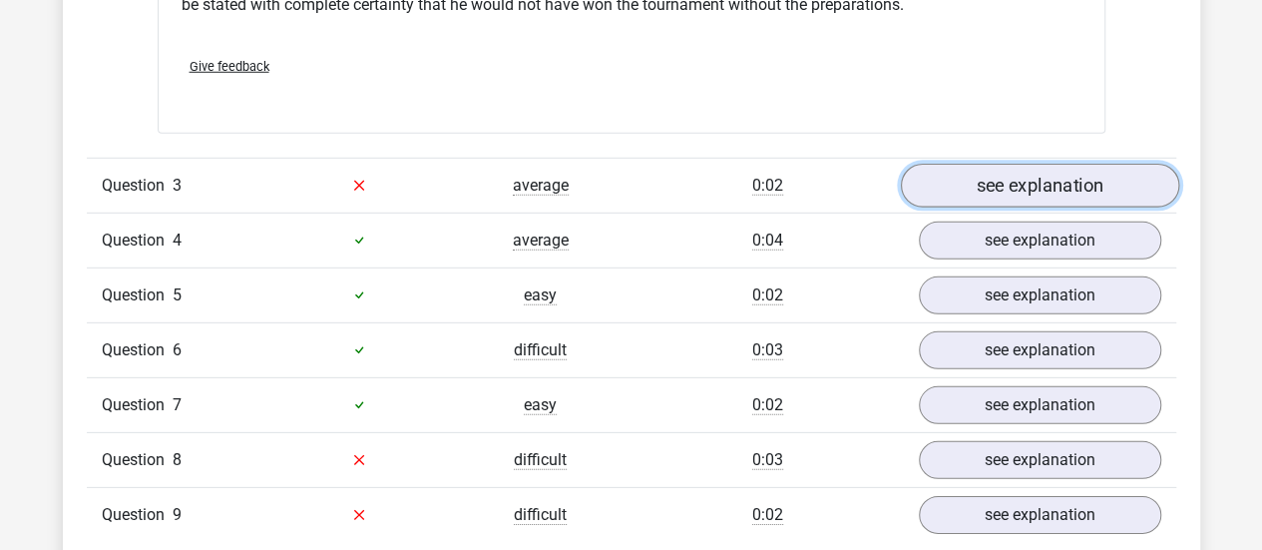
click at [1007, 183] on link "see explanation" at bounding box center [1039, 186] width 278 height 44
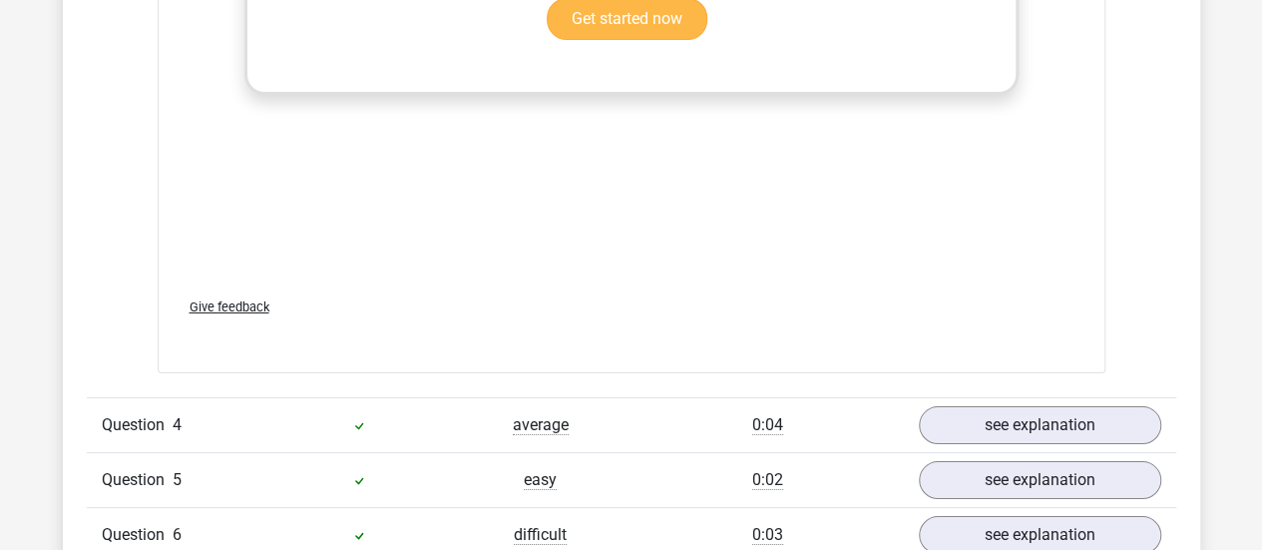
scroll to position [3691, 0]
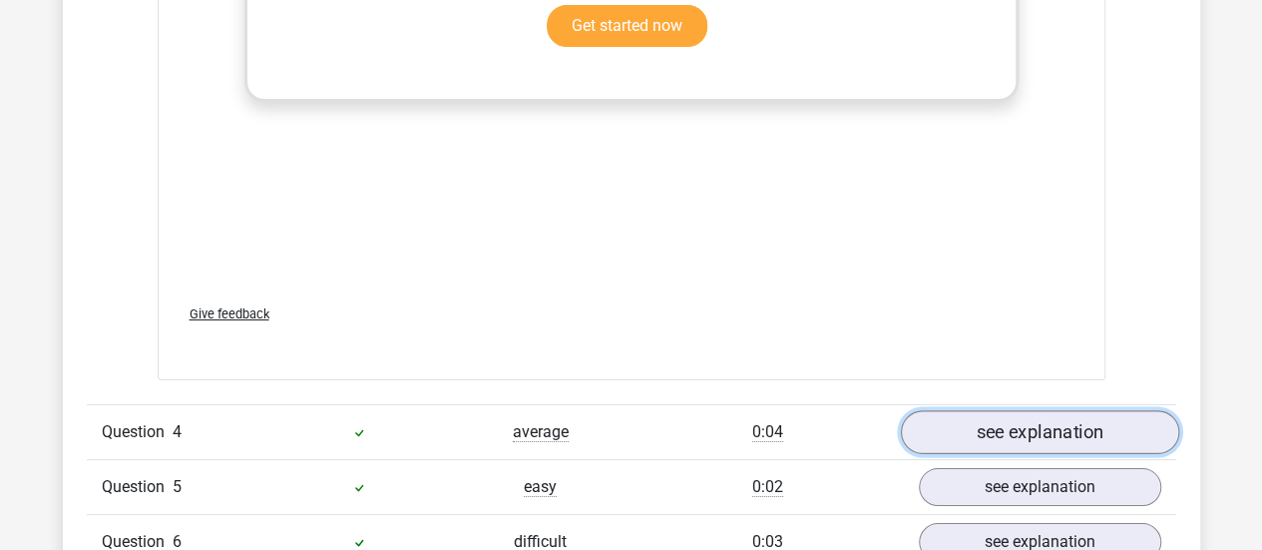
click at [1003, 410] on link "see explanation" at bounding box center [1039, 432] width 278 height 44
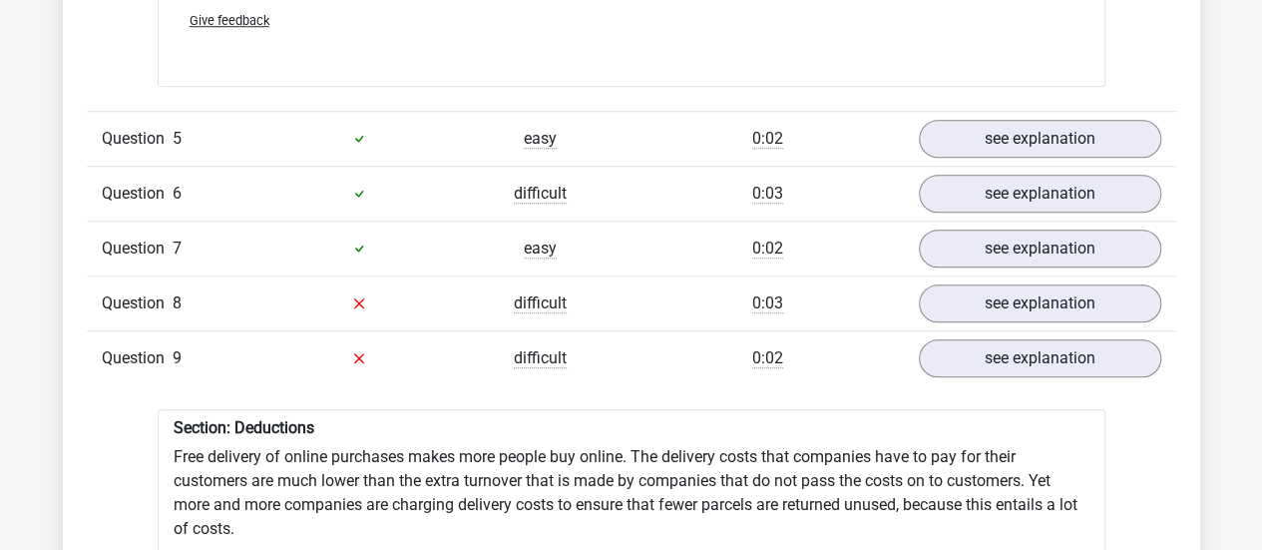
scroll to position [4594, 0]
click at [1061, 123] on link "see explanation" at bounding box center [1039, 138] width 278 height 44
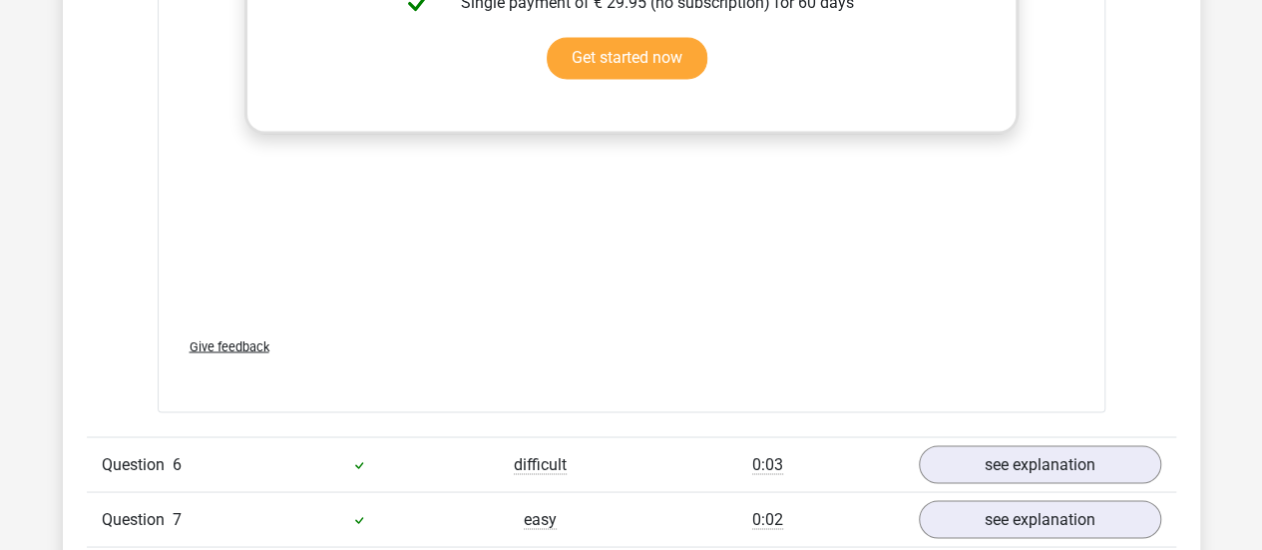
scroll to position [5343, 0]
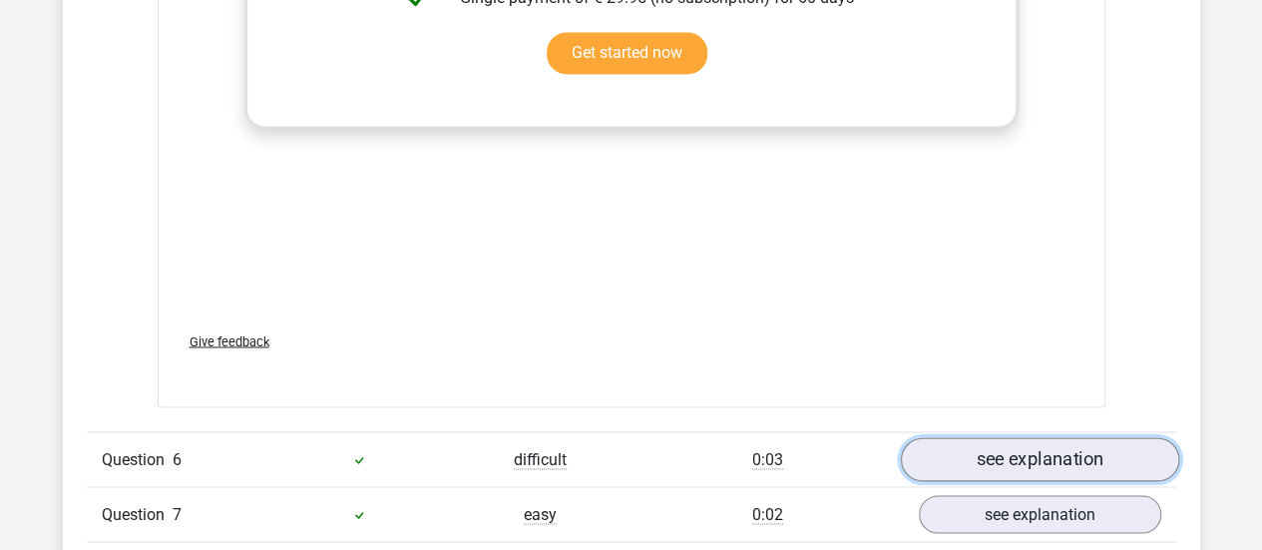
click at [1013, 437] on link "see explanation" at bounding box center [1039, 459] width 278 height 44
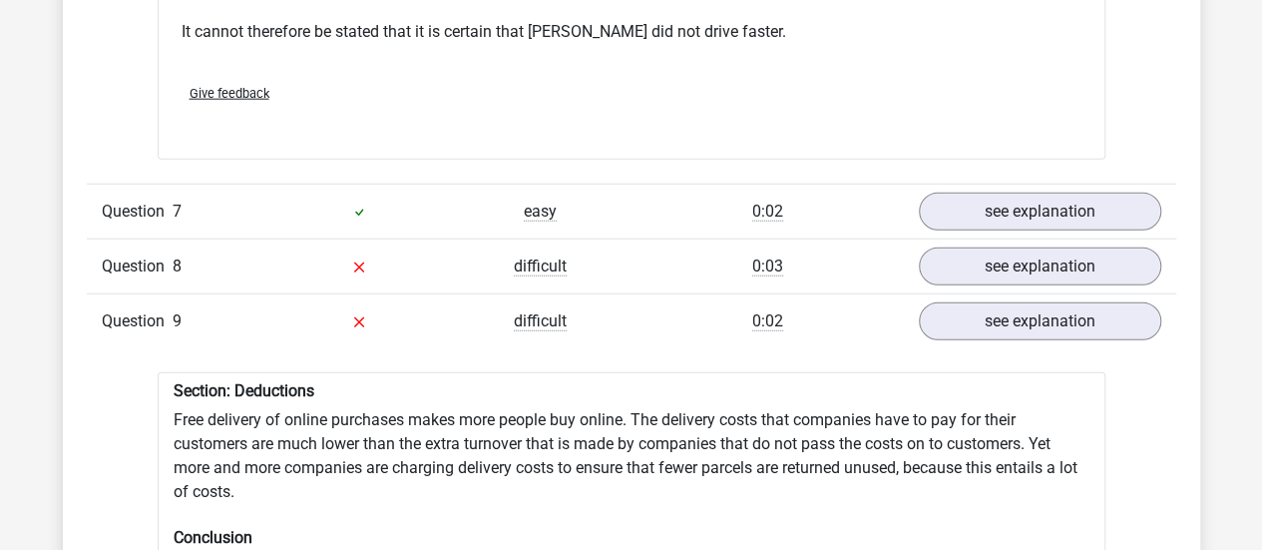
scroll to position [6287, 0]
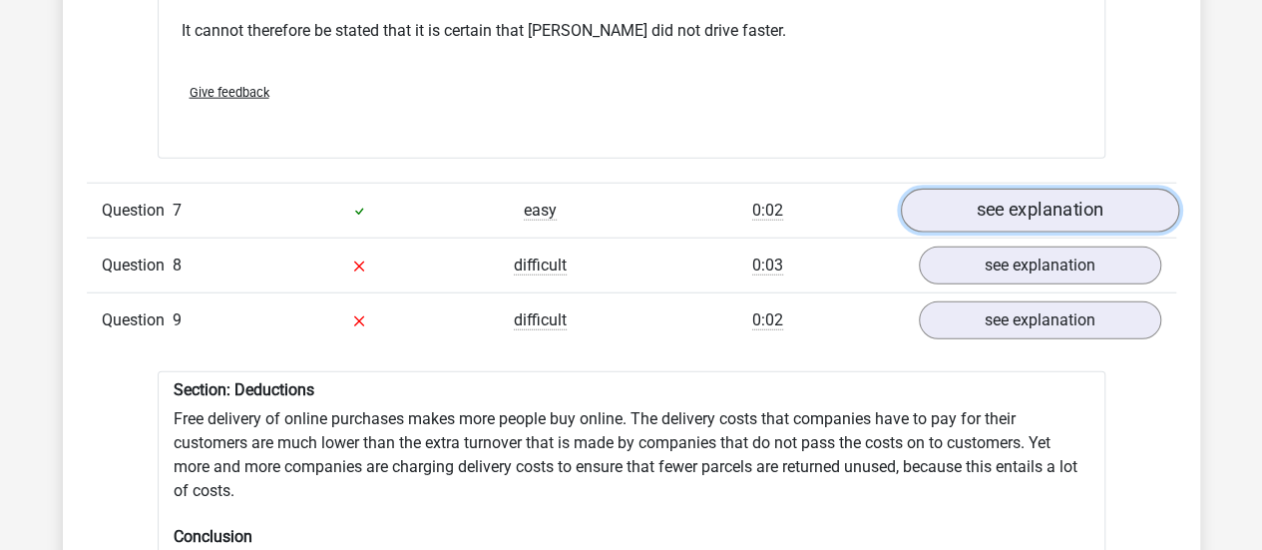
click at [980, 188] on link "see explanation" at bounding box center [1039, 210] width 278 height 44
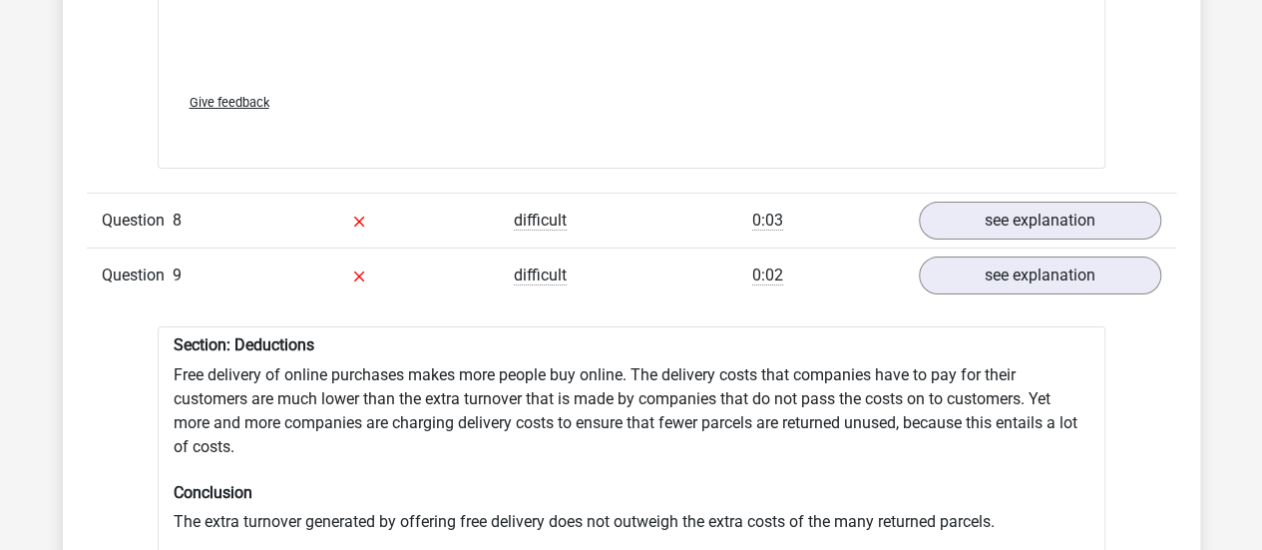
scroll to position [7367, 0]
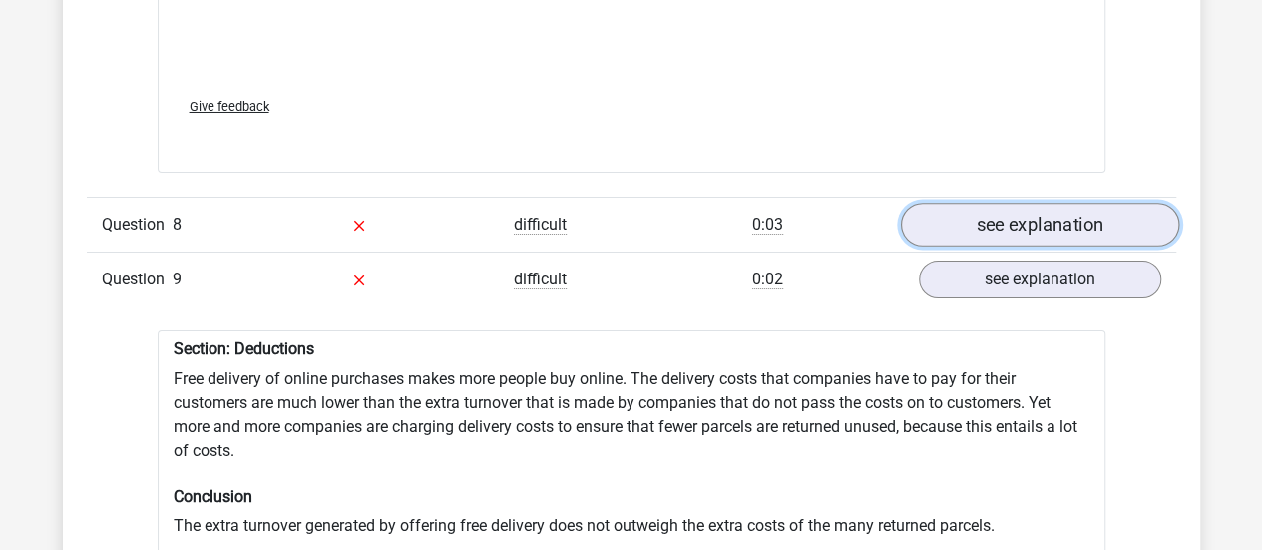
click at [962, 203] on link "see explanation" at bounding box center [1039, 225] width 278 height 44
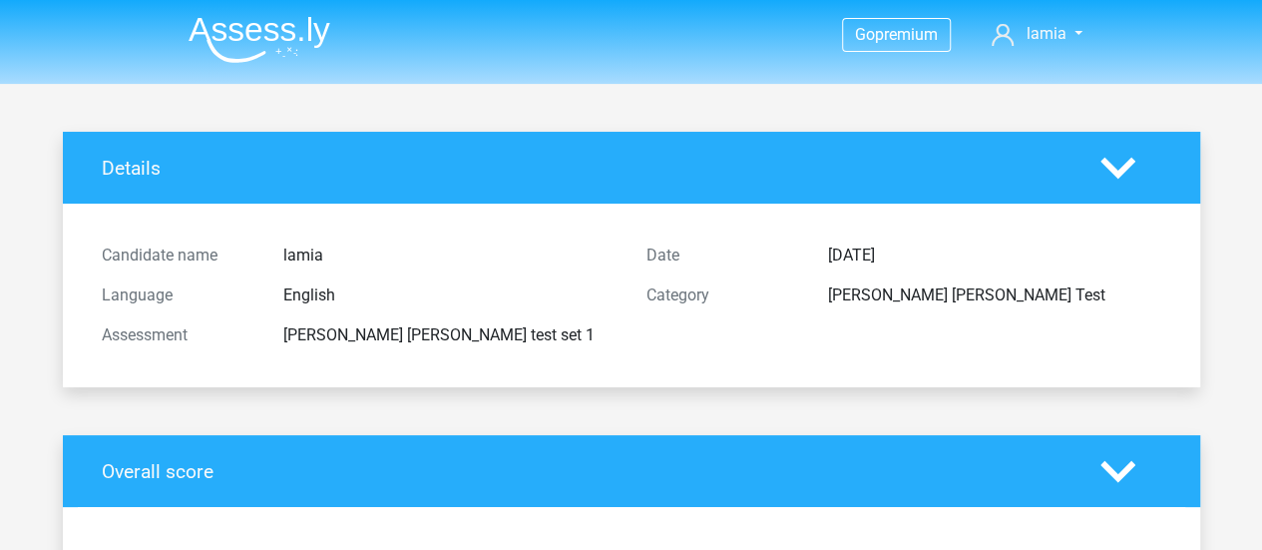
scroll to position [0, 0]
